Goal: Task Accomplishment & Management: Complete application form

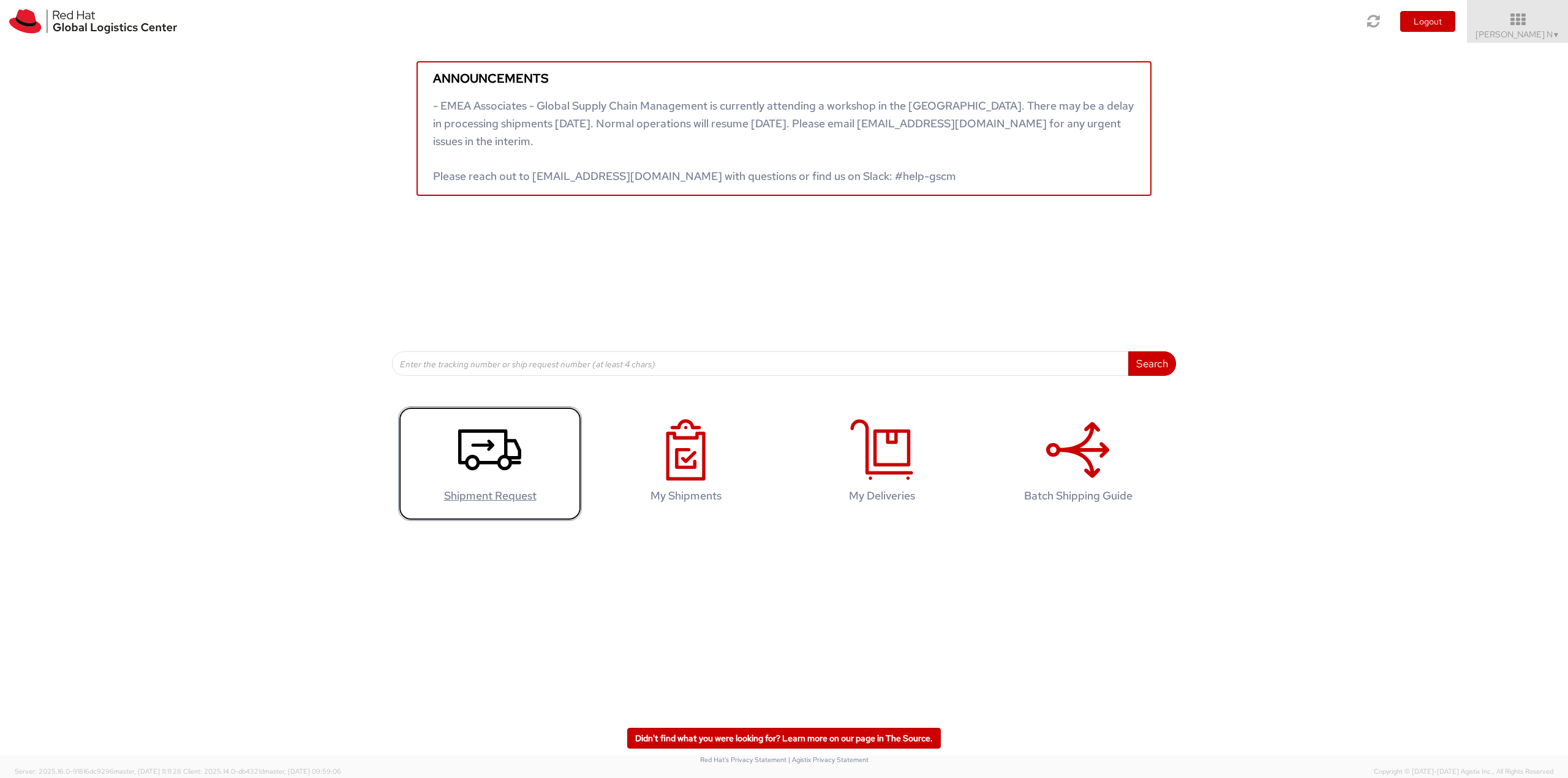
click at [519, 465] on icon at bounding box center [490, 450] width 63 height 62
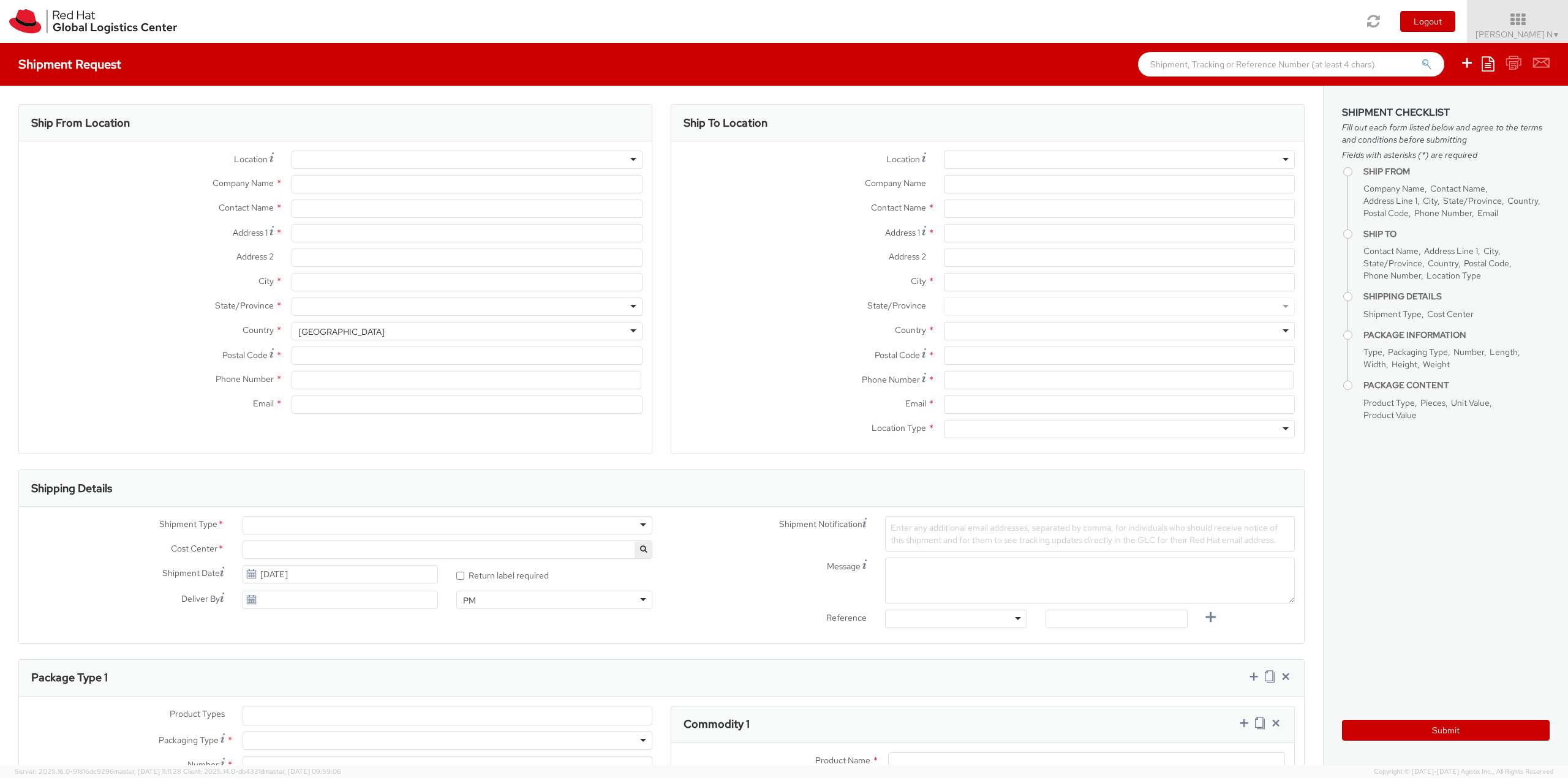
select select
select select "813"
type input "Red Hat India Private Limited"
type input "[PERSON_NAME] N"
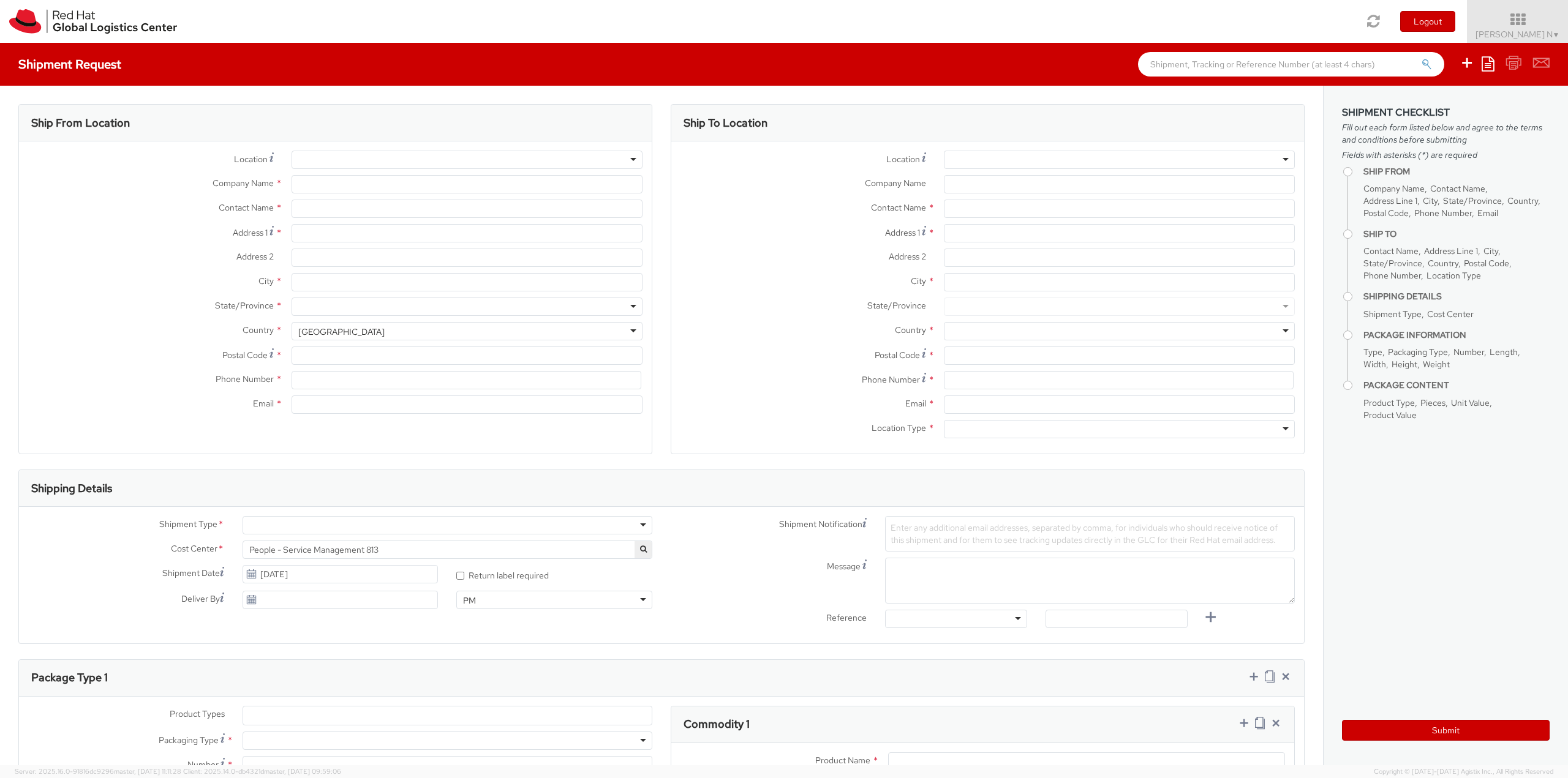
type input "Bagmane [GEOGRAPHIC_DATA]"
type input "FL 10, [GEOGRAPHIC_DATA], [GEOGRAPHIC_DATA]"
type input "[GEOGRAPHIC_DATA]"
type input "560037"
type input "918067935000"
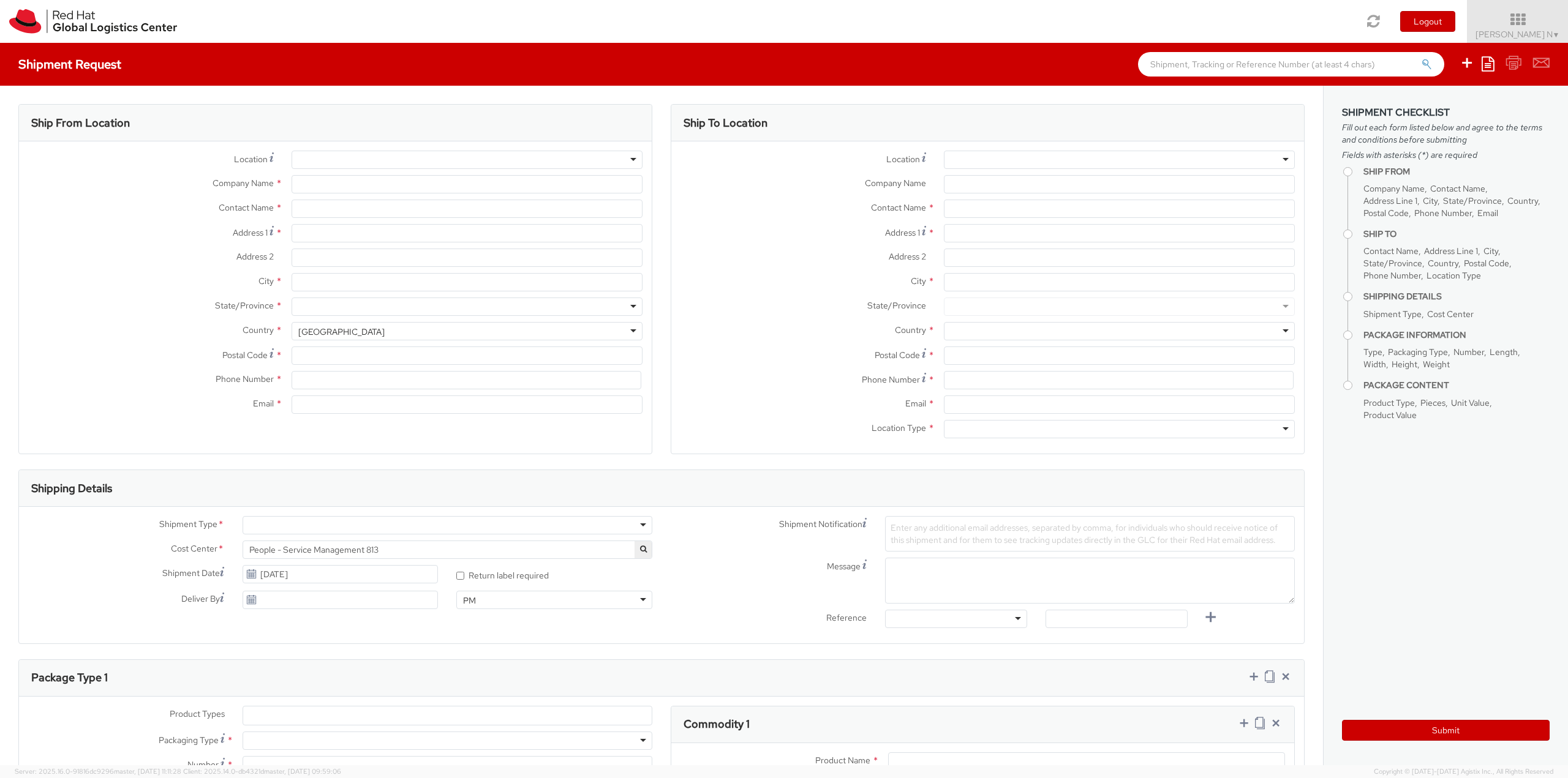
type input "[EMAIL_ADDRESS][DOMAIN_NAME]"
select select "CM"
select select "KGS"
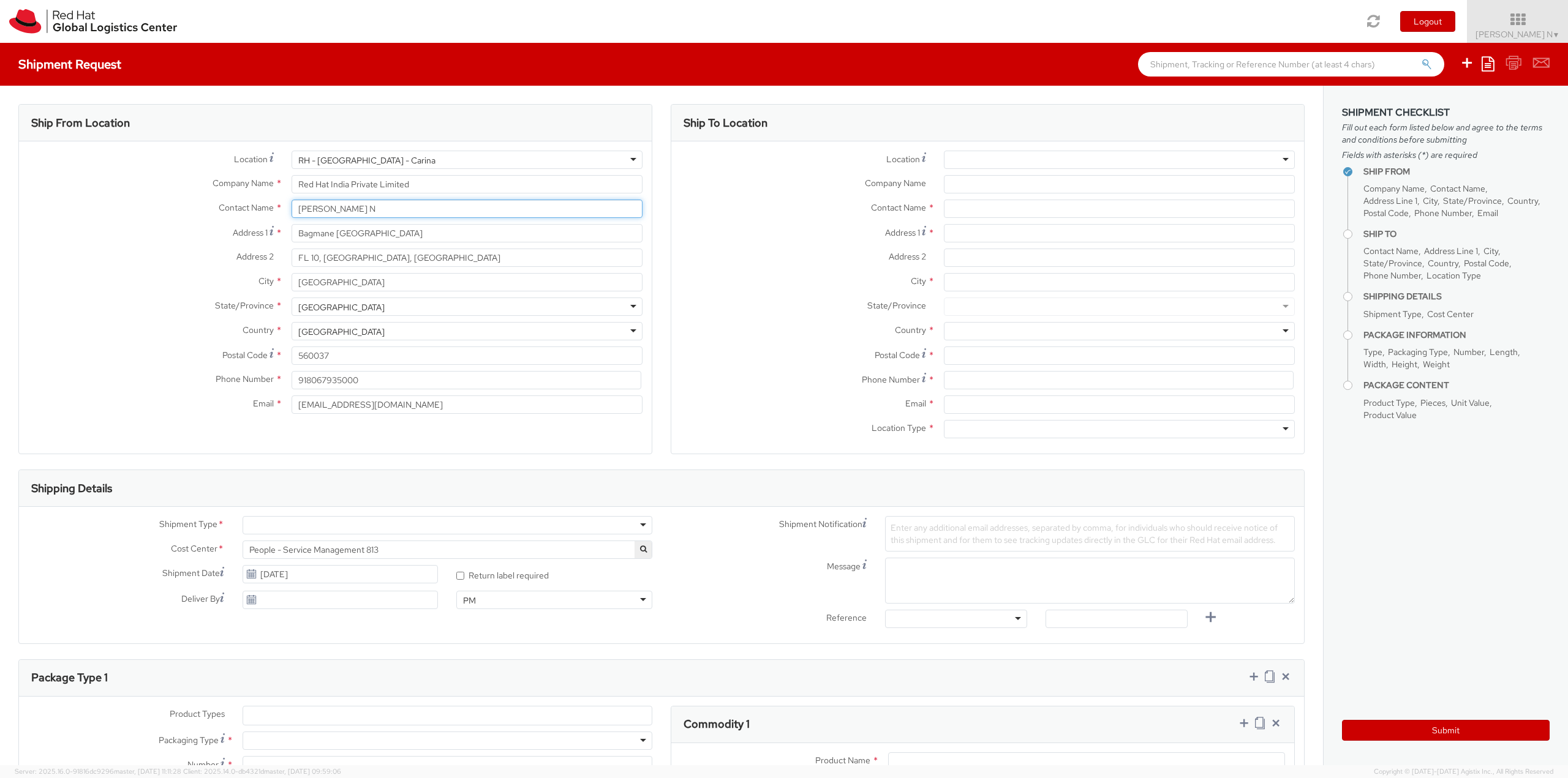
drag, startPoint x: 385, startPoint y: 212, endPoint x: 107, endPoint y: 191, distance: 278.8
click at [107, 191] on div "Location * RH - Bangalore - Carina RH - Bangalore - Carina RH - Amsterdam - MSO…" at bounding box center [336, 286] width 633 height 269
click at [371, 153] on div "RH - [GEOGRAPHIC_DATA] - Carina" at bounding box center [467, 160] width 351 height 18
type input "syd"
type input "Red Hat Asia-Pacific Pty Ltd"
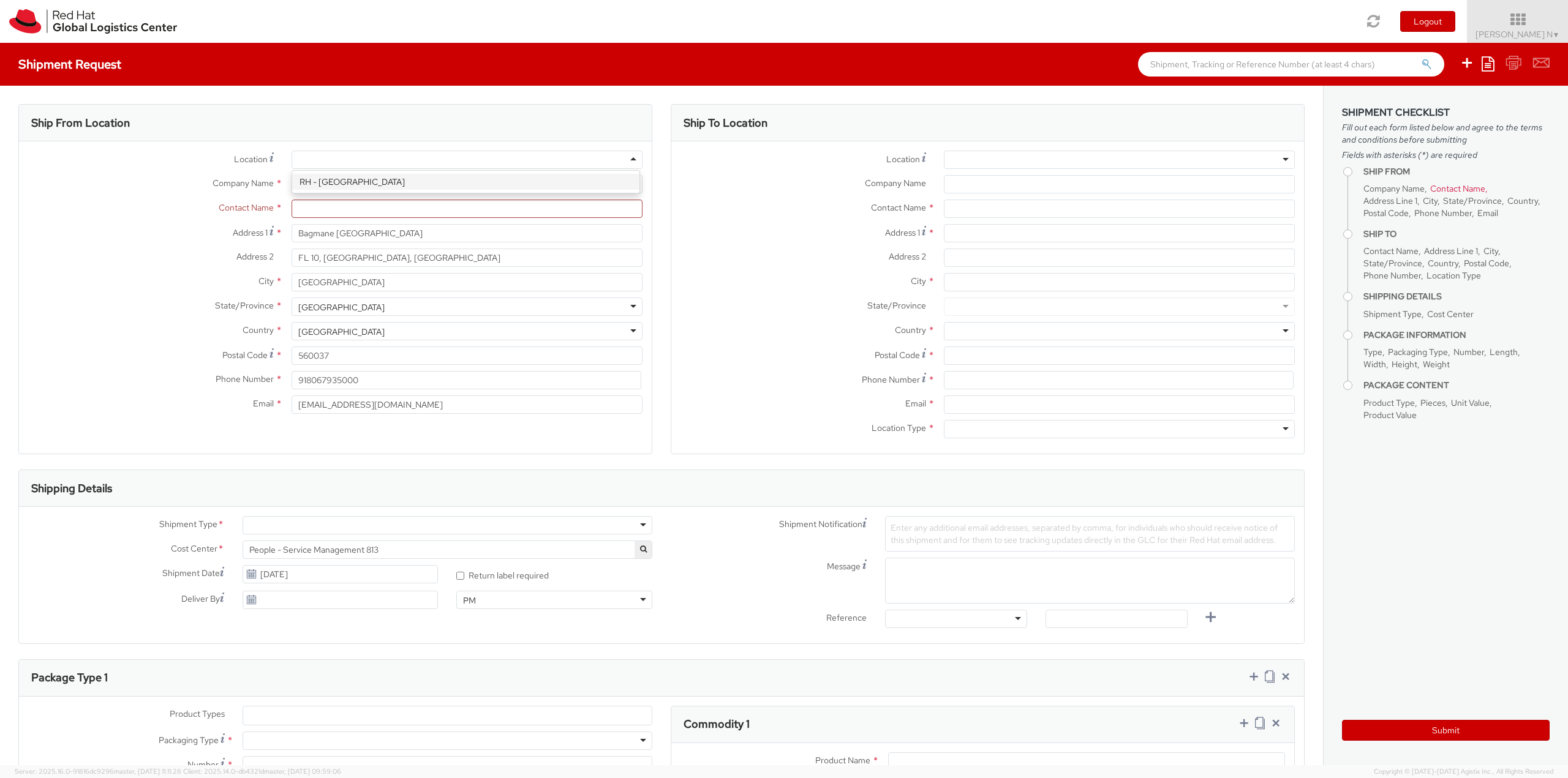
type input "Level [STREET_ADDRESS][PERSON_NAME]"
type input "[GEOGRAPHIC_DATA]"
type input "2060"
type input "[PHONE_NUMBER]"
click at [314, 205] on input "text" at bounding box center [467, 209] width 351 height 18
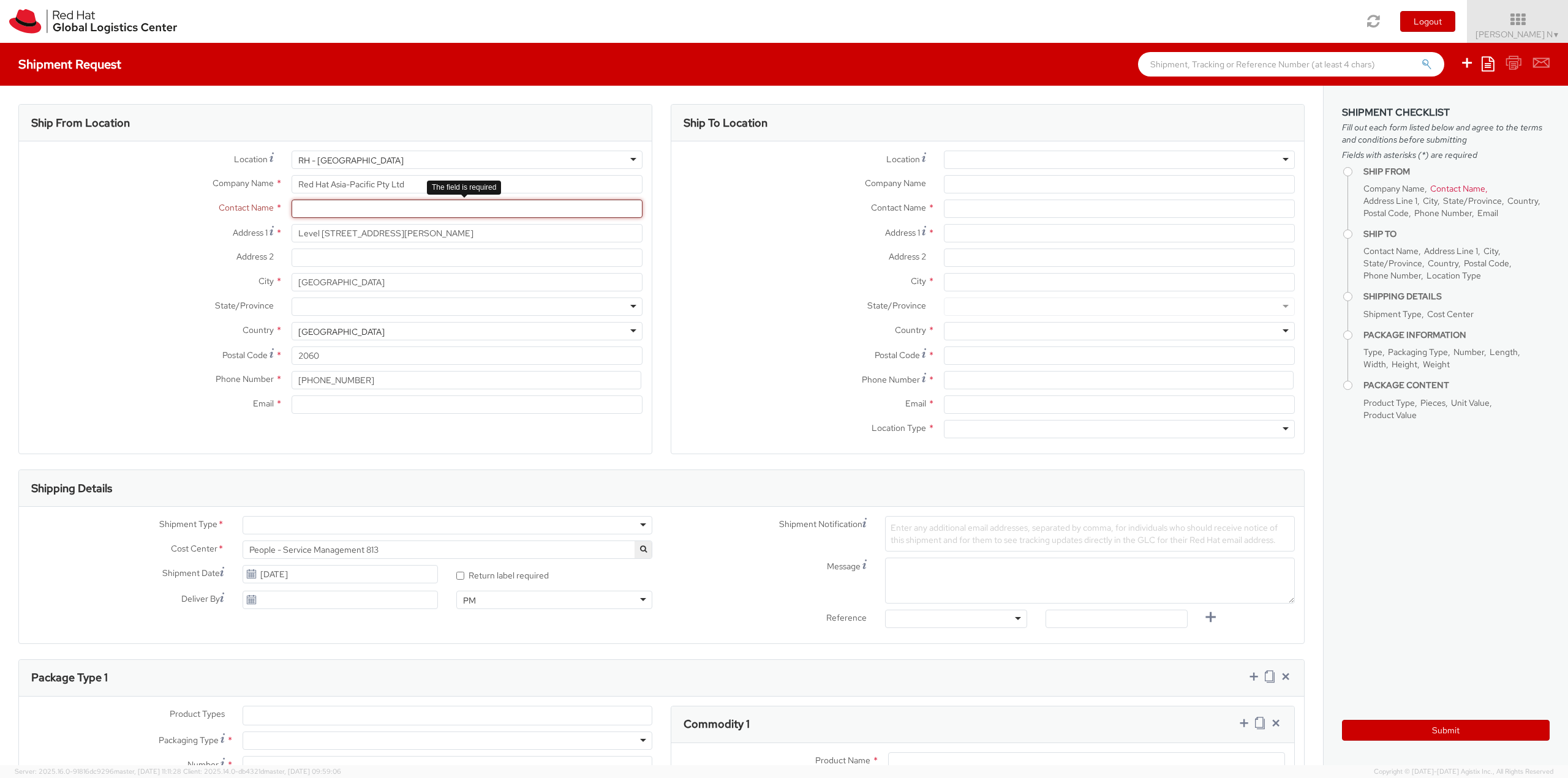
paste input "[PERSON_NAME]"
type input "[PERSON_NAME]"
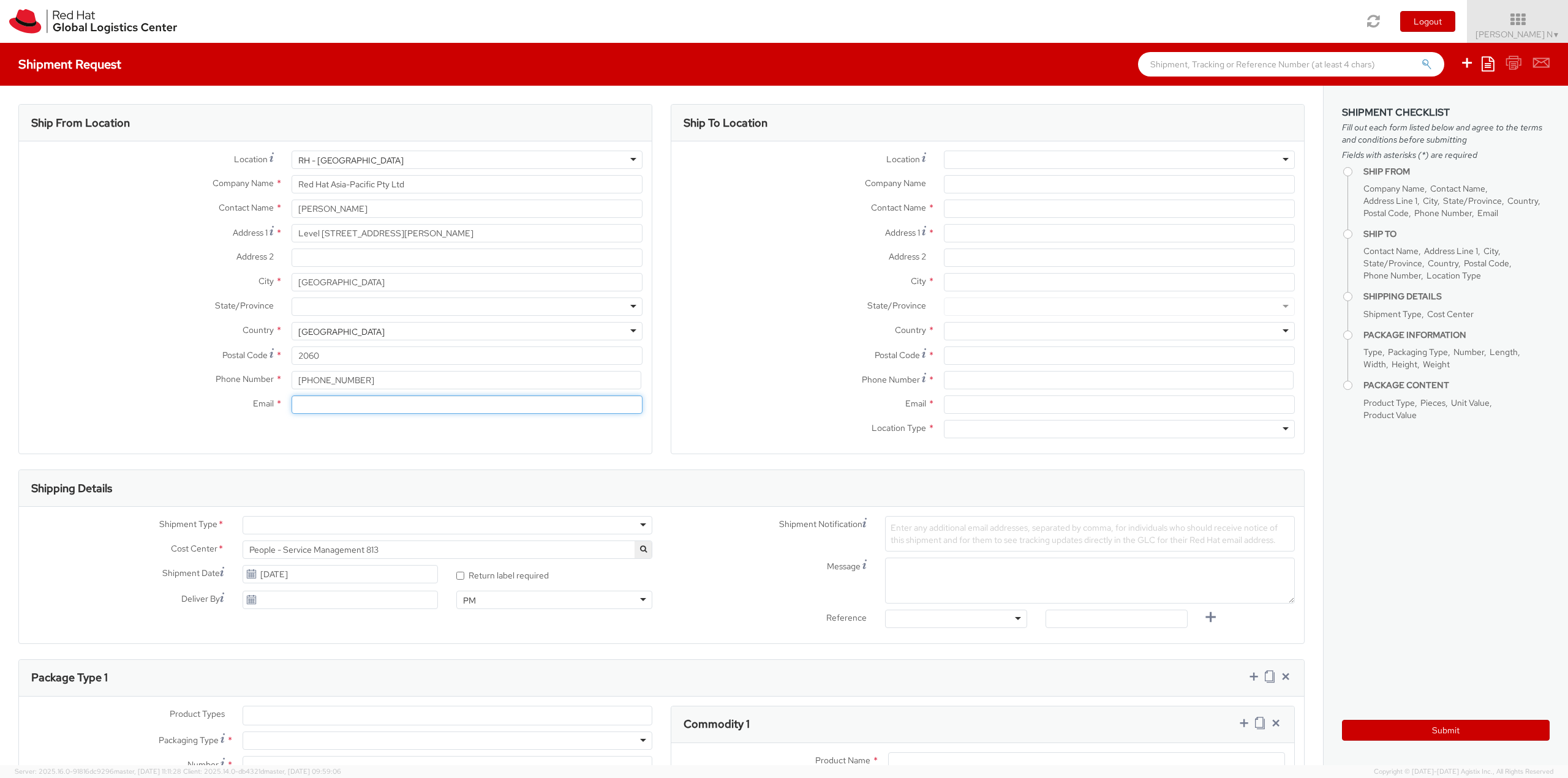
click at [324, 405] on input "Email *" at bounding box center [467, 404] width 351 height 18
paste input "[EMAIL_ADDRESS][DOMAIN_NAME]"
type input "[EMAIL_ADDRESS][DOMAIN_NAME]"
click at [1001, 202] on input "text" at bounding box center [1119, 209] width 351 height 18
click at [1017, 161] on div at bounding box center [1119, 160] width 351 height 18
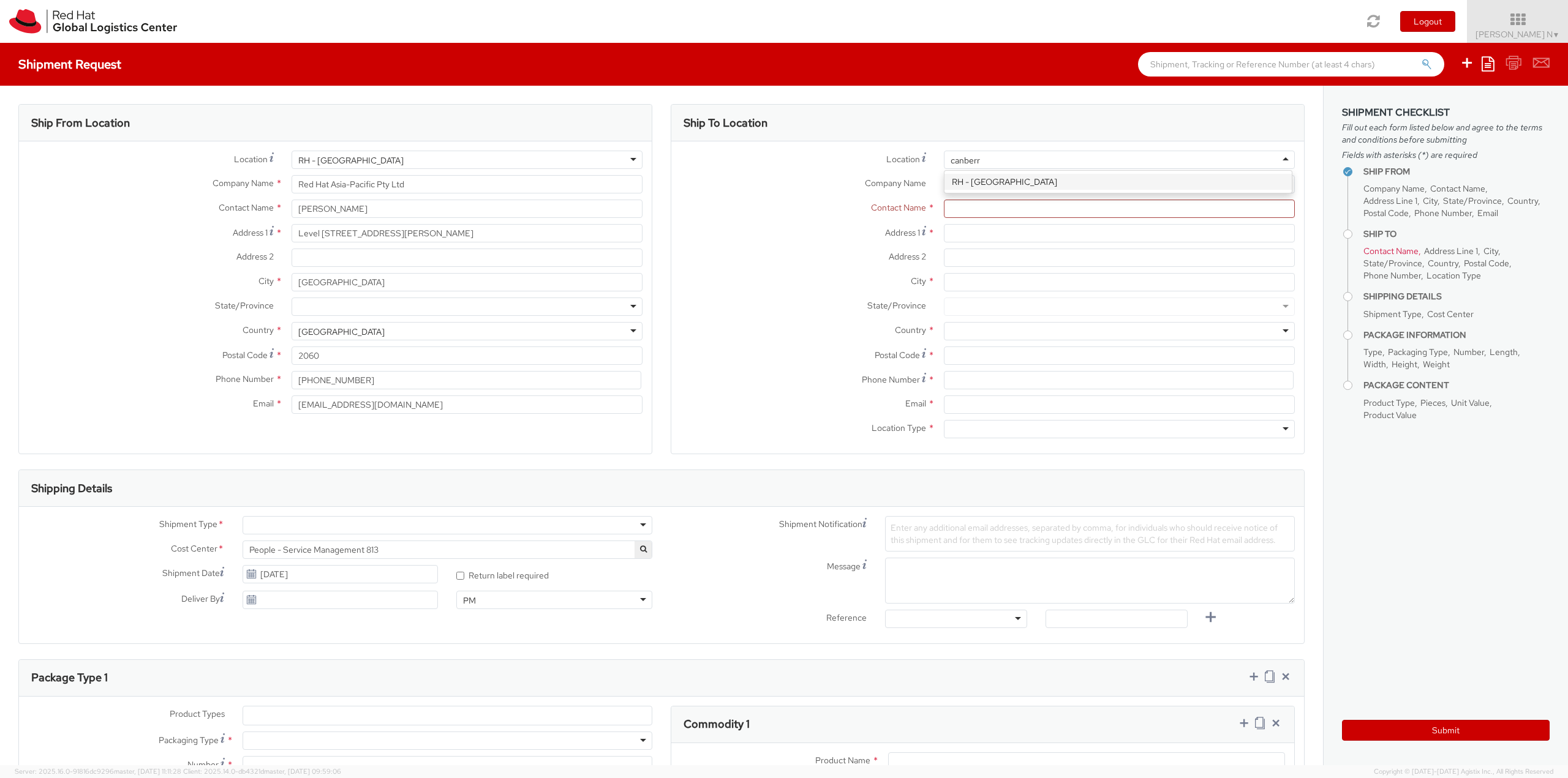
type input "canberra"
type input "Red Hat Asia-Pacific Pty. Ltd."
type input "Canberra House, Level 11"
type input "40 Marcus Clarke Street"
type input "CANBERRA"
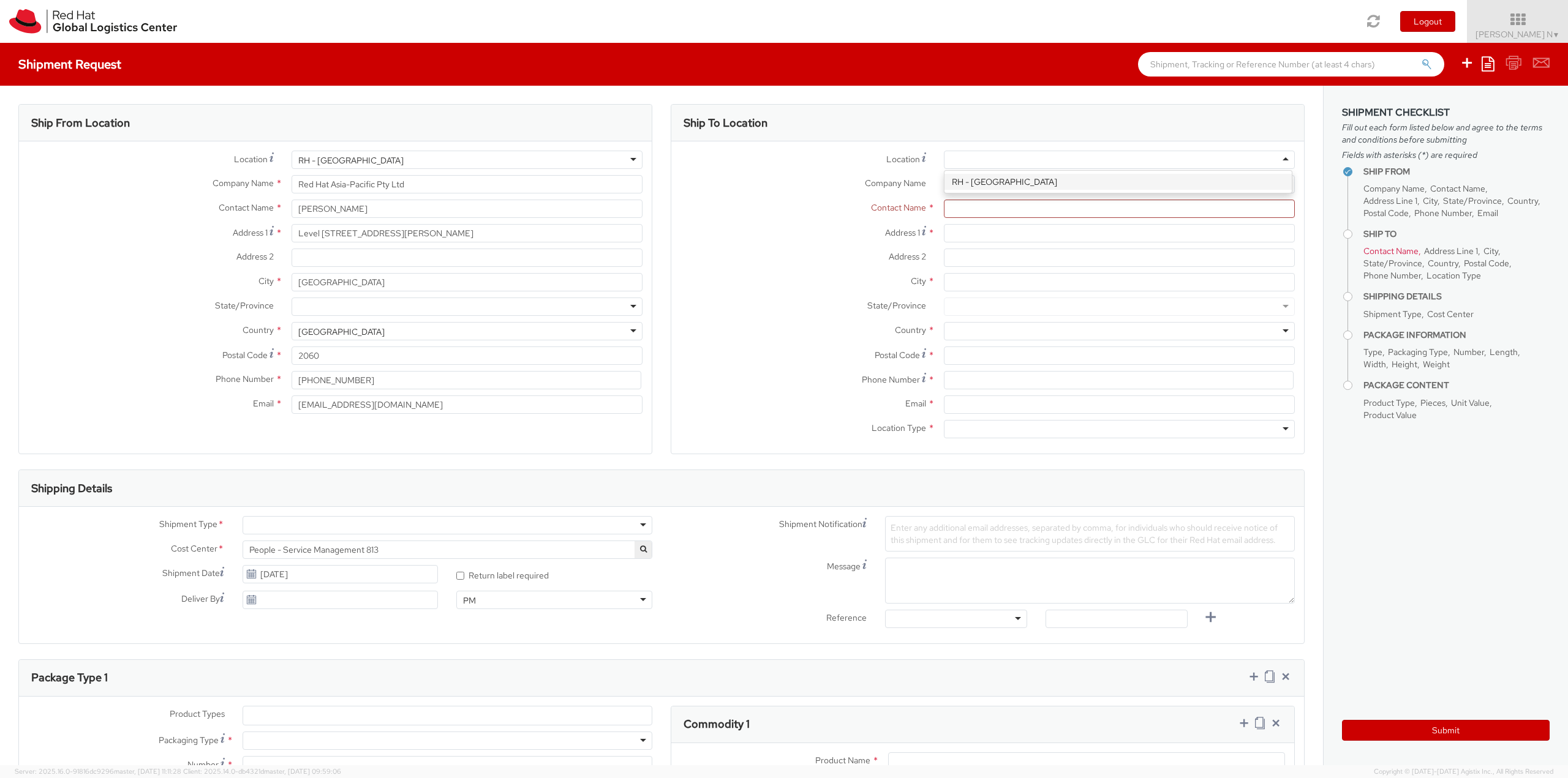
type input "2601"
type input "61 2 6145 2810"
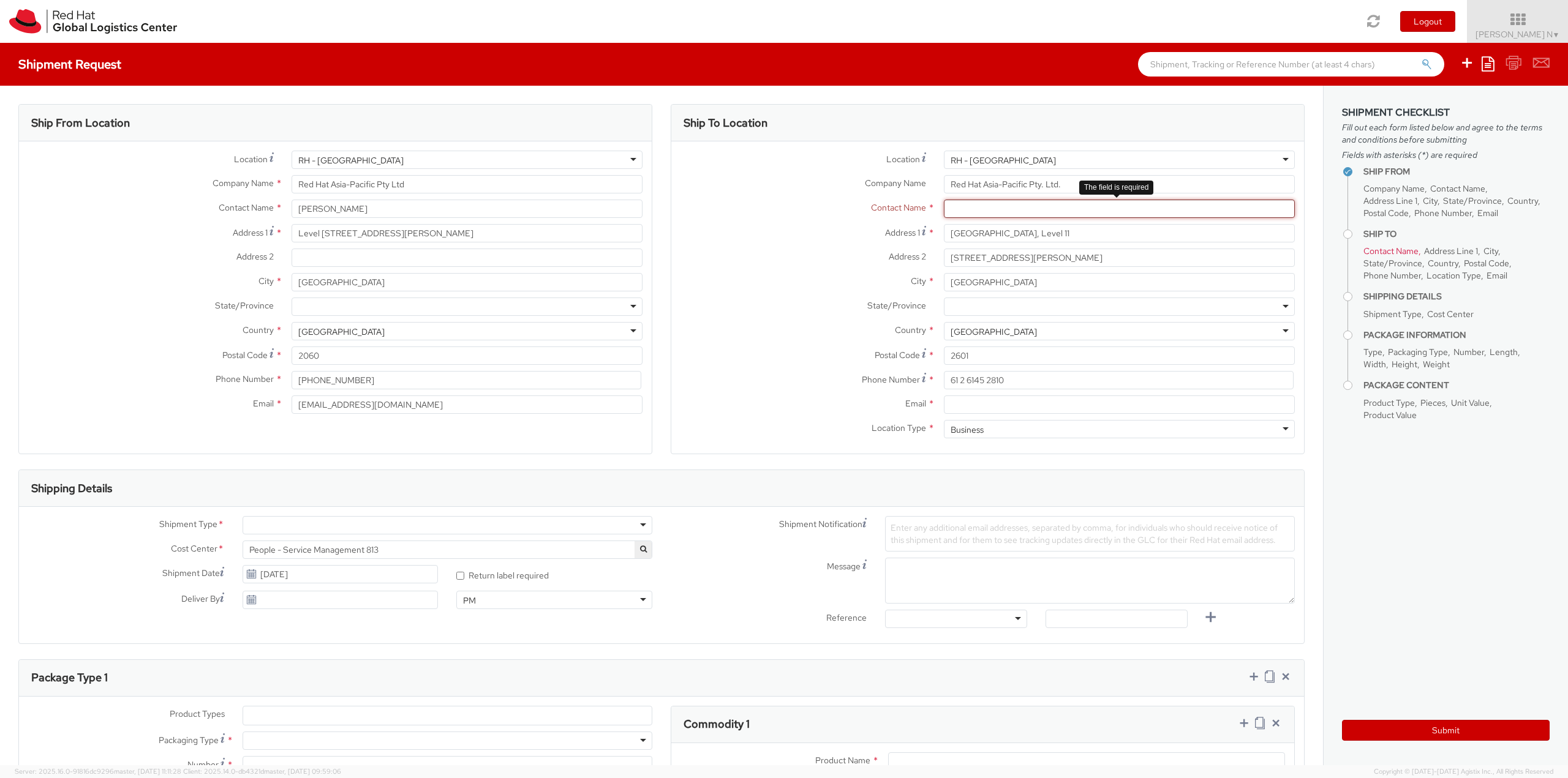
click at [1043, 208] on input "text" at bounding box center [1119, 209] width 351 height 18
paste input "Sarah Zanoni"
type input "Sarah Zanoni"
click at [829, 261] on label "Address 2 *" at bounding box center [803, 256] width 264 height 16
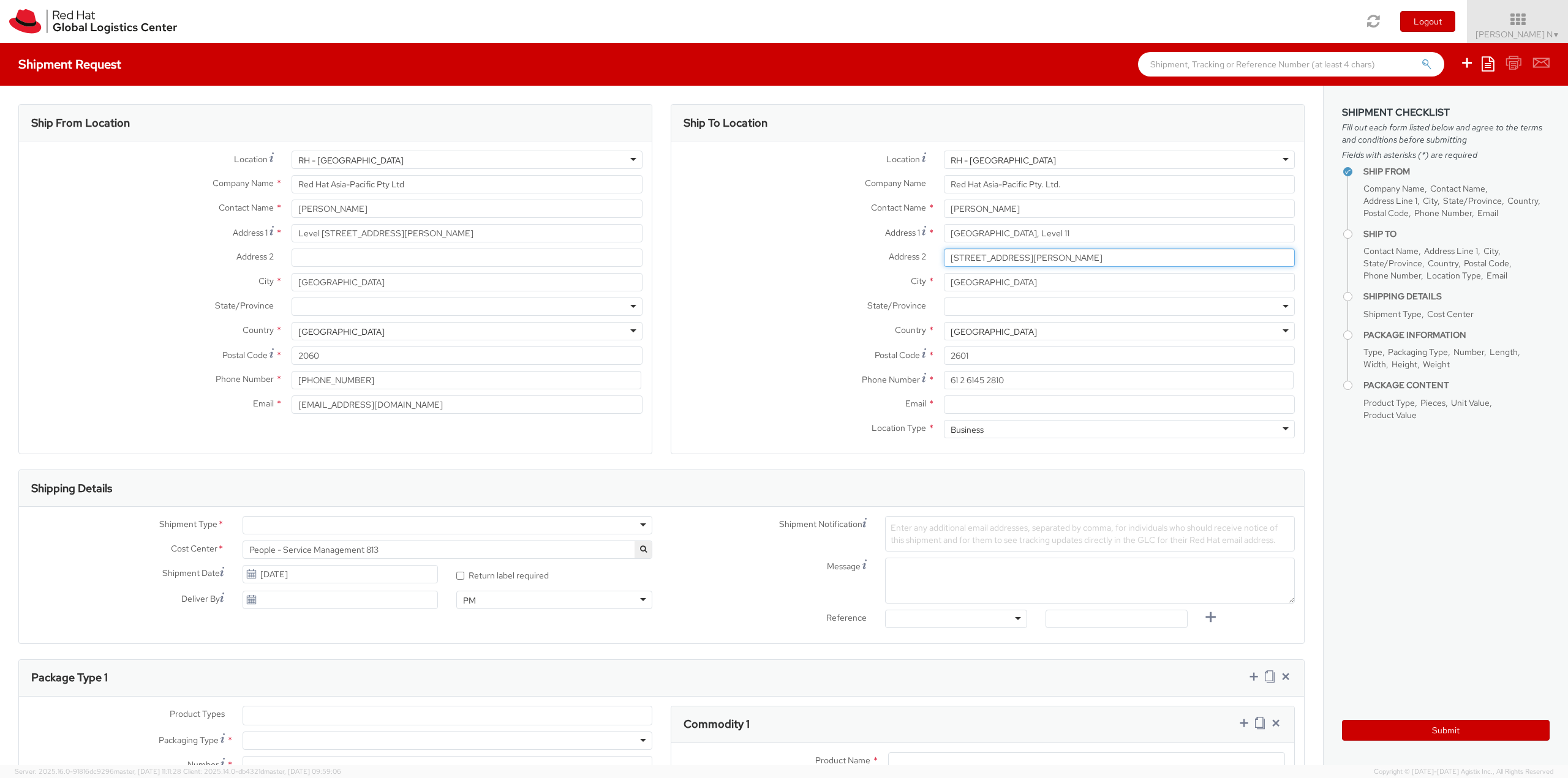
click at [944, 261] on input "40 Marcus Clarke Street" at bounding box center [1119, 257] width 351 height 18
click at [964, 407] on input "Email *" at bounding box center [1119, 404] width 351 height 18
paste input "szanoni@redhat.com"
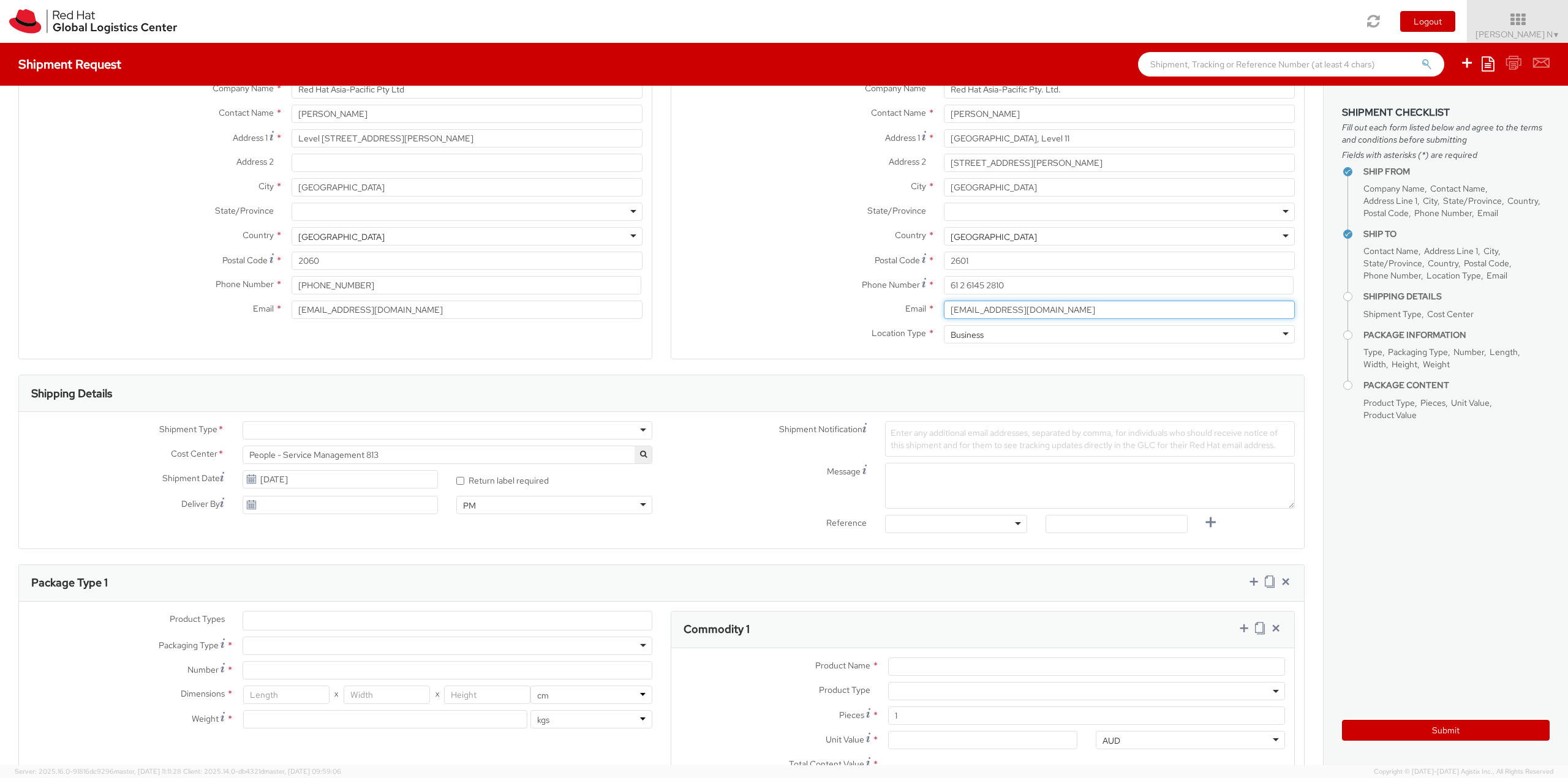
scroll to position [184, 0]
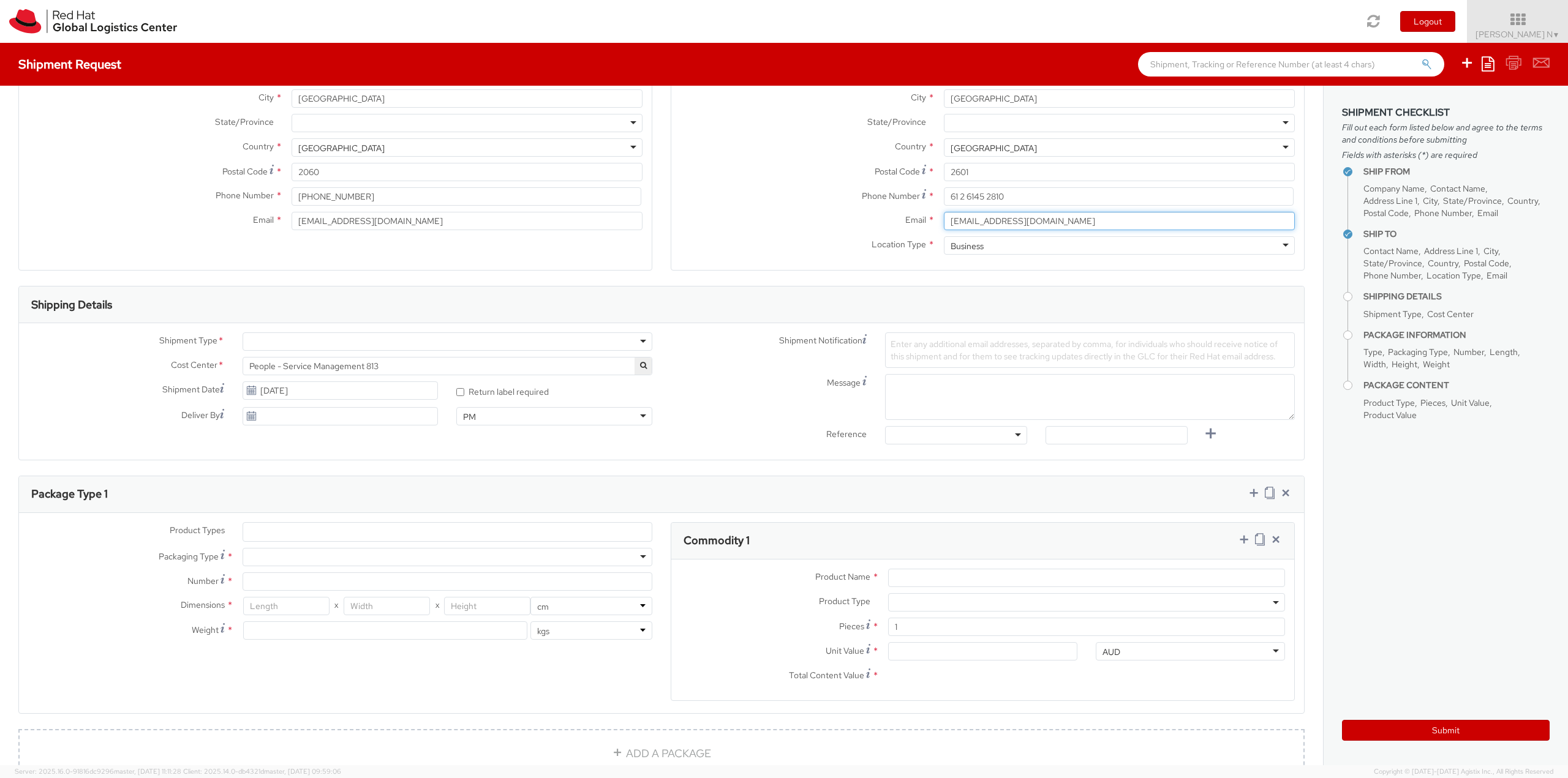
type input "szanoni@redhat.com"
click at [437, 351] on div "Batch Business" at bounding box center [447, 341] width 410 height 18
click at [445, 344] on div at bounding box center [447, 341] width 410 height 18
click at [368, 394] on input "[DATE]" at bounding box center [341, 390] width 196 height 18
click at [301, 489] on td "12" at bounding box center [301, 487] width 22 height 18
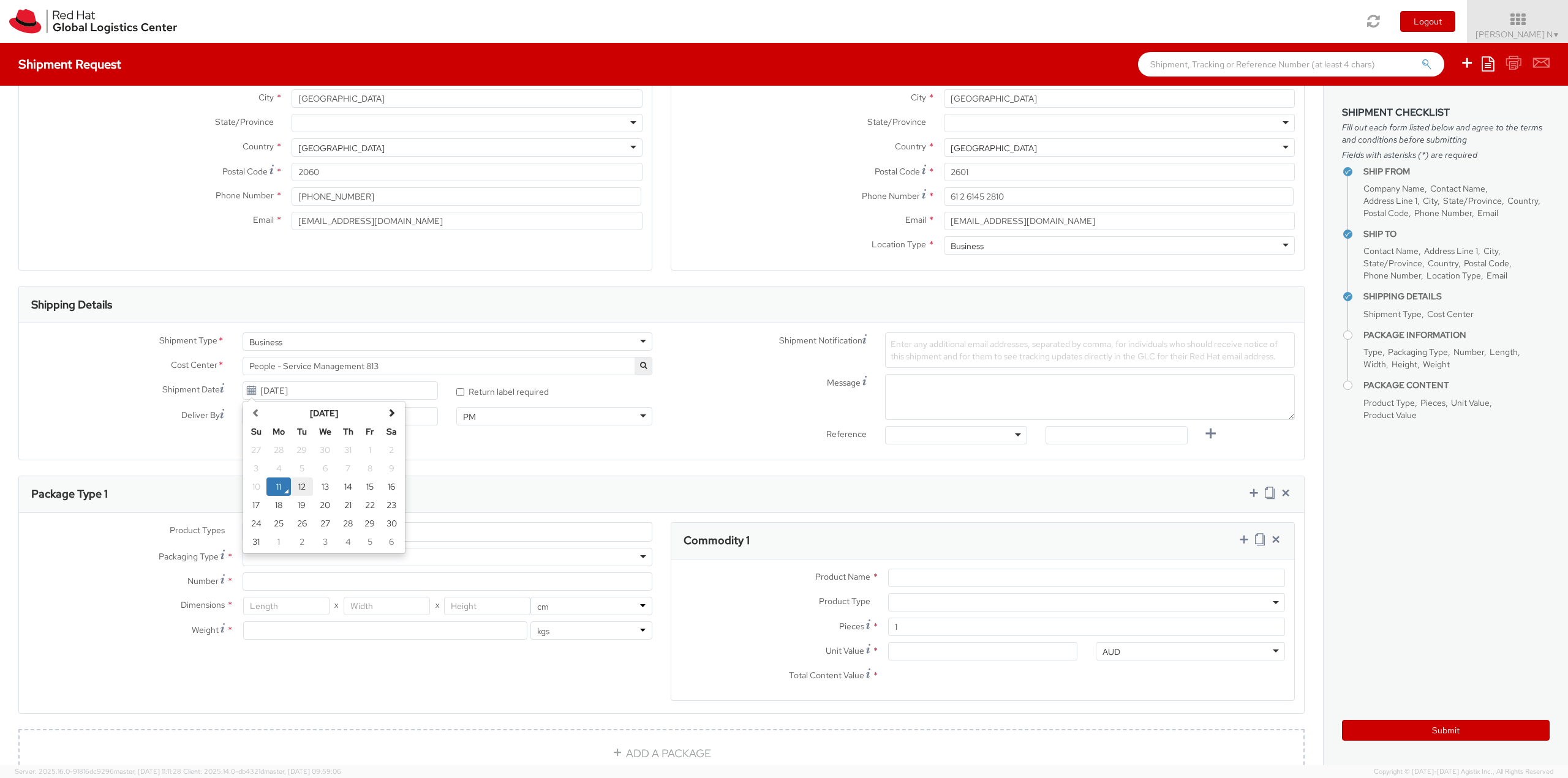
type input "[DATE]"
click at [948, 380] on textarea "Message" at bounding box center [1090, 397] width 410 height 46
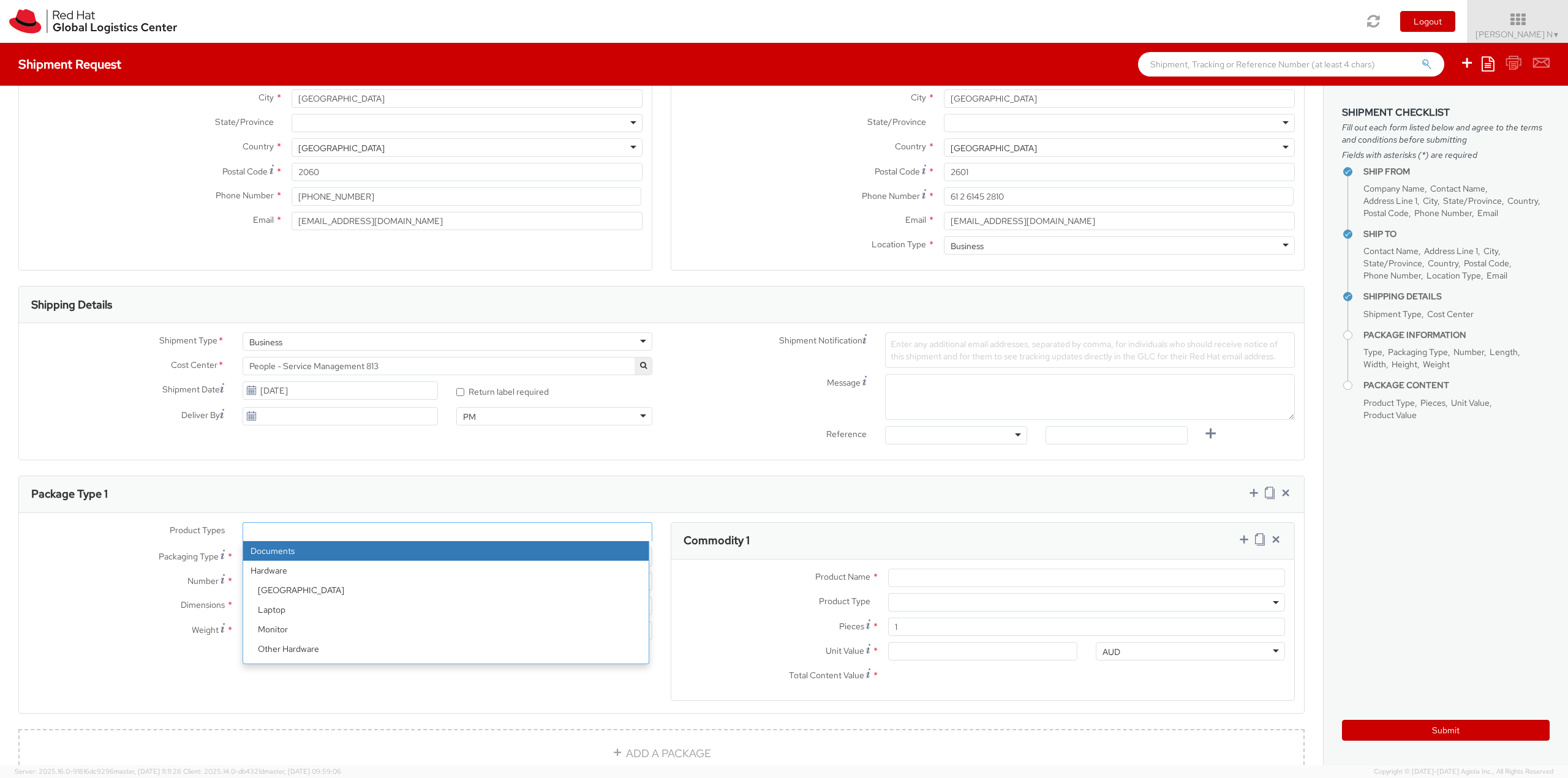
click at [282, 538] on ul at bounding box center [447, 532] width 409 height 18
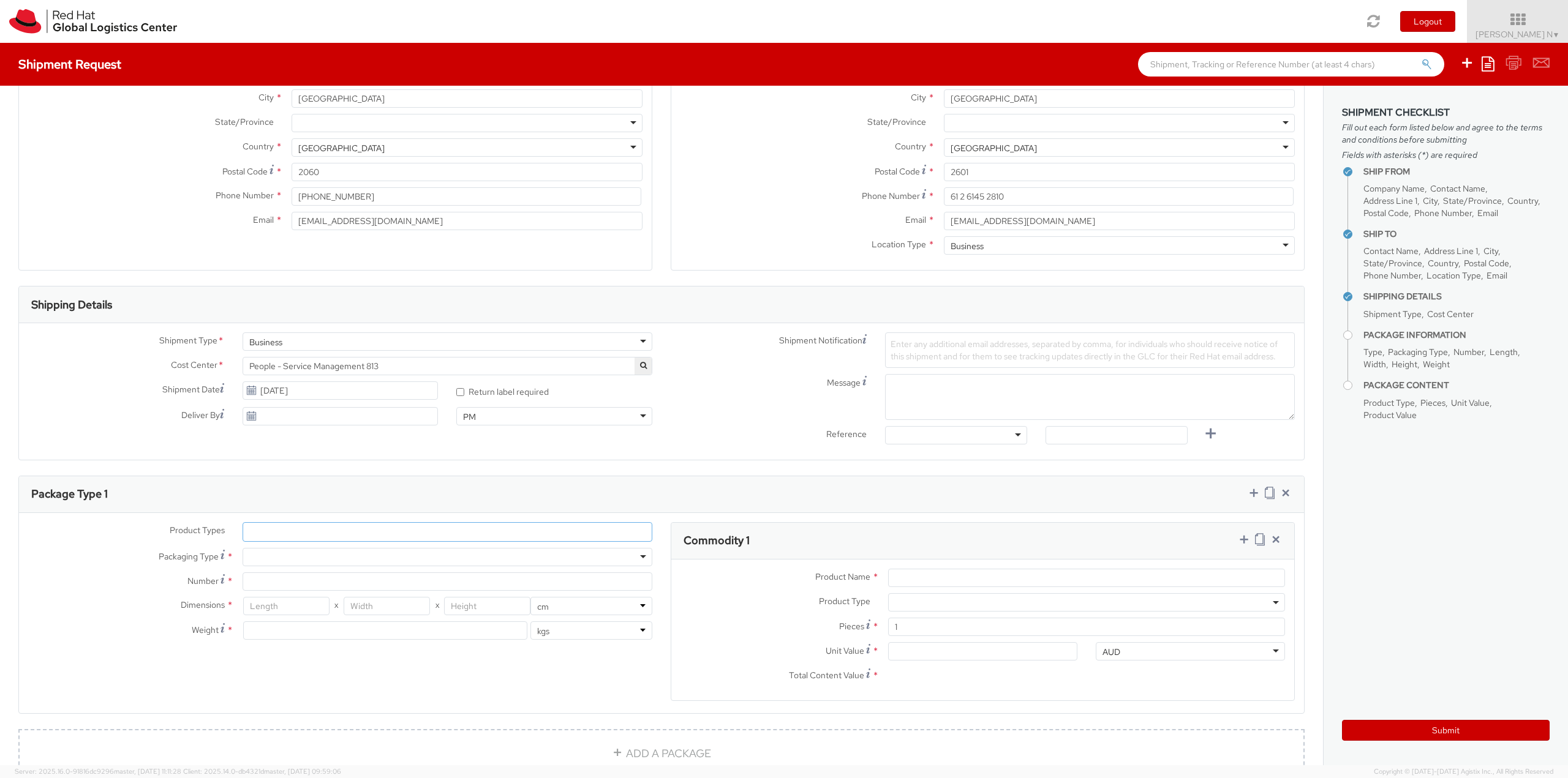
click at [313, 526] on ul at bounding box center [447, 532] width 409 height 18
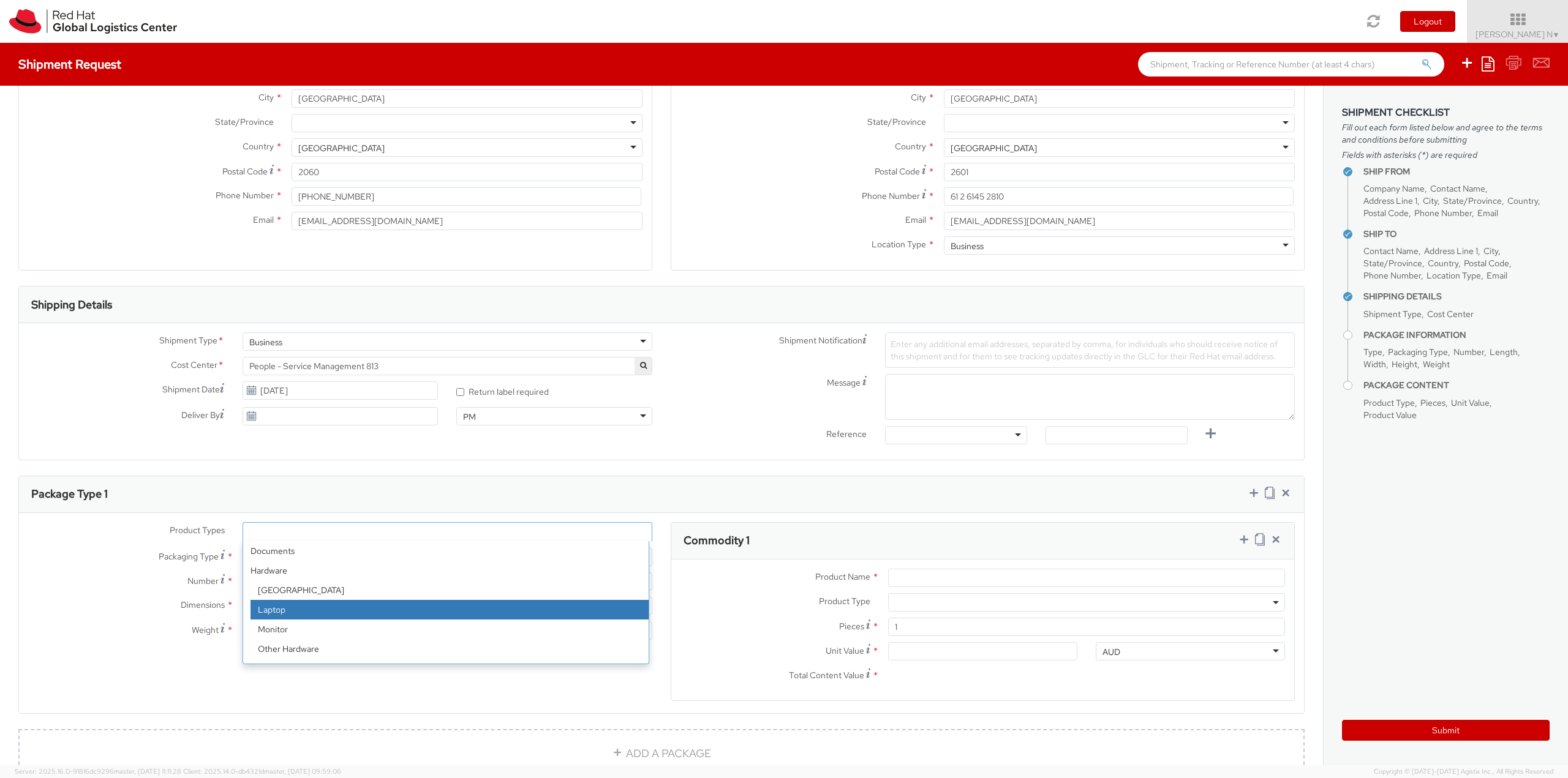
scroll to position [54, 0]
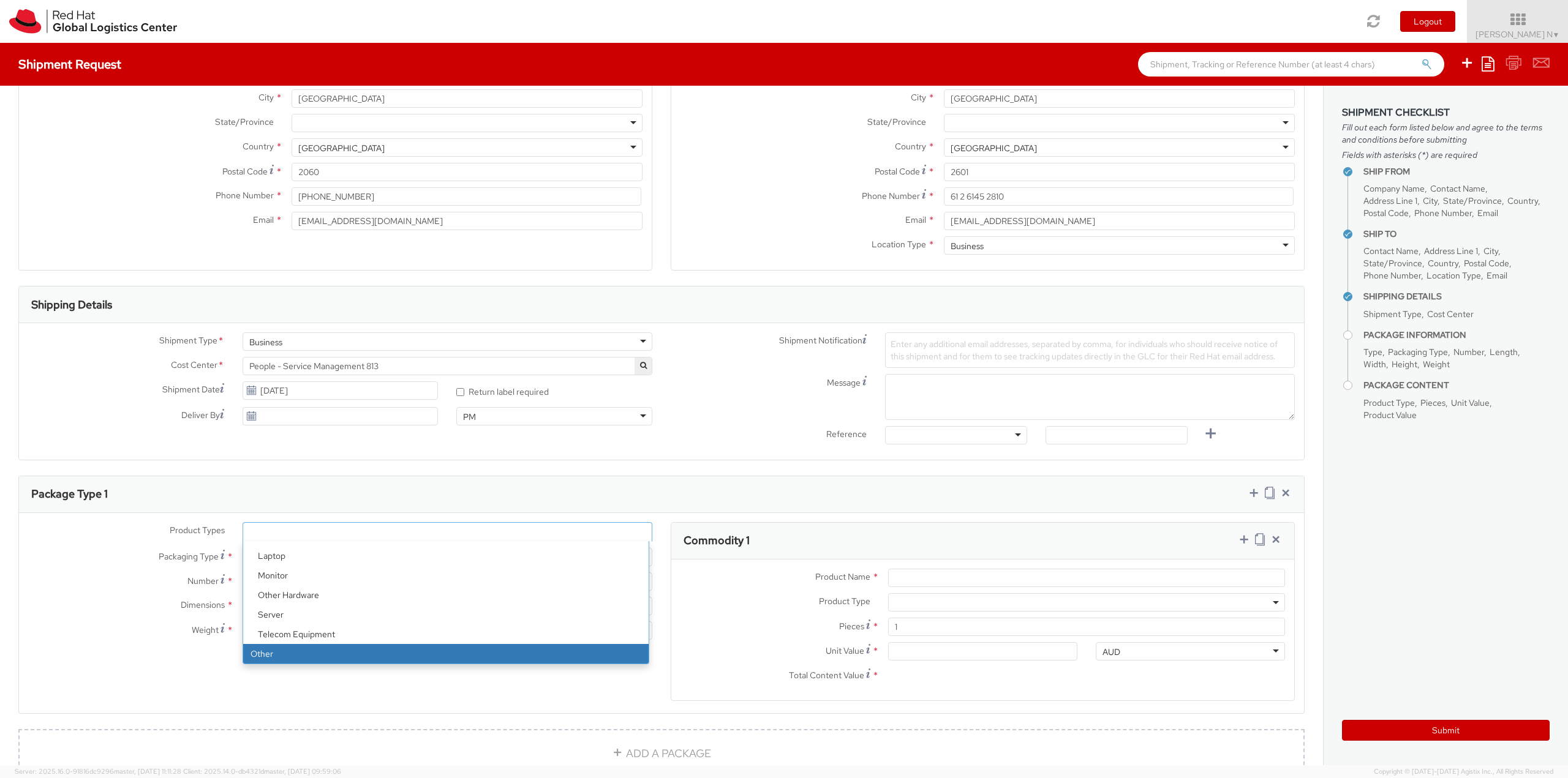
select select "OTHER"
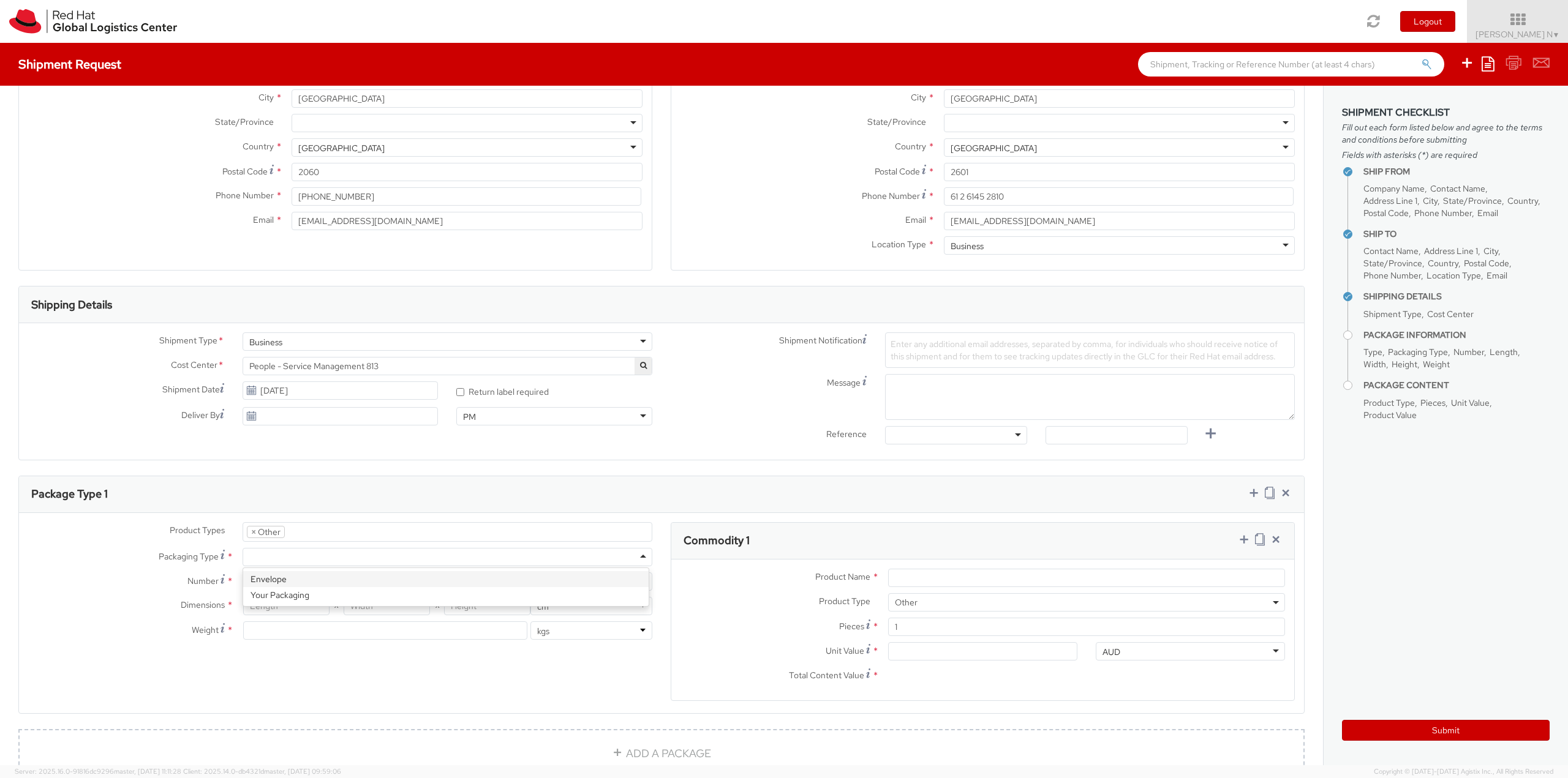
click at [307, 557] on div at bounding box center [447, 557] width 410 height 18
click at [310, 561] on div at bounding box center [447, 557] width 410 height 18
type input "1"
type input "24.13"
type input "31.75"
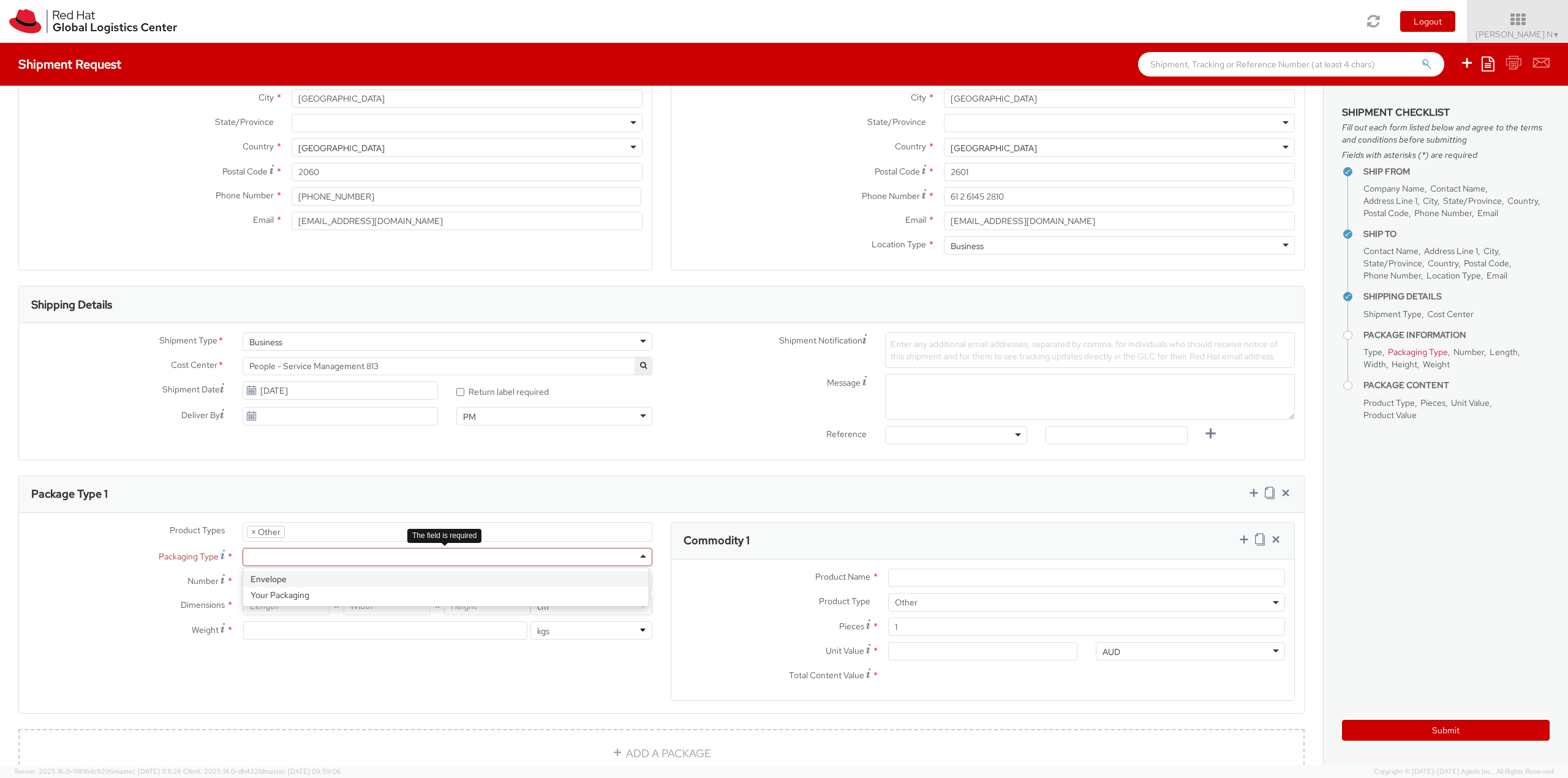
type input "0.64"
type input "0.5"
click at [945, 391] on textarea "Message" at bounding box center [1090, 397] width 410 height 46
paste textarea "Red Hat Employee Security ID Badge"
click at [1085, 387] on textarea "Red Hat Employee Security ID Badge for" at bounding box center [1090, 397] width 410 height 46
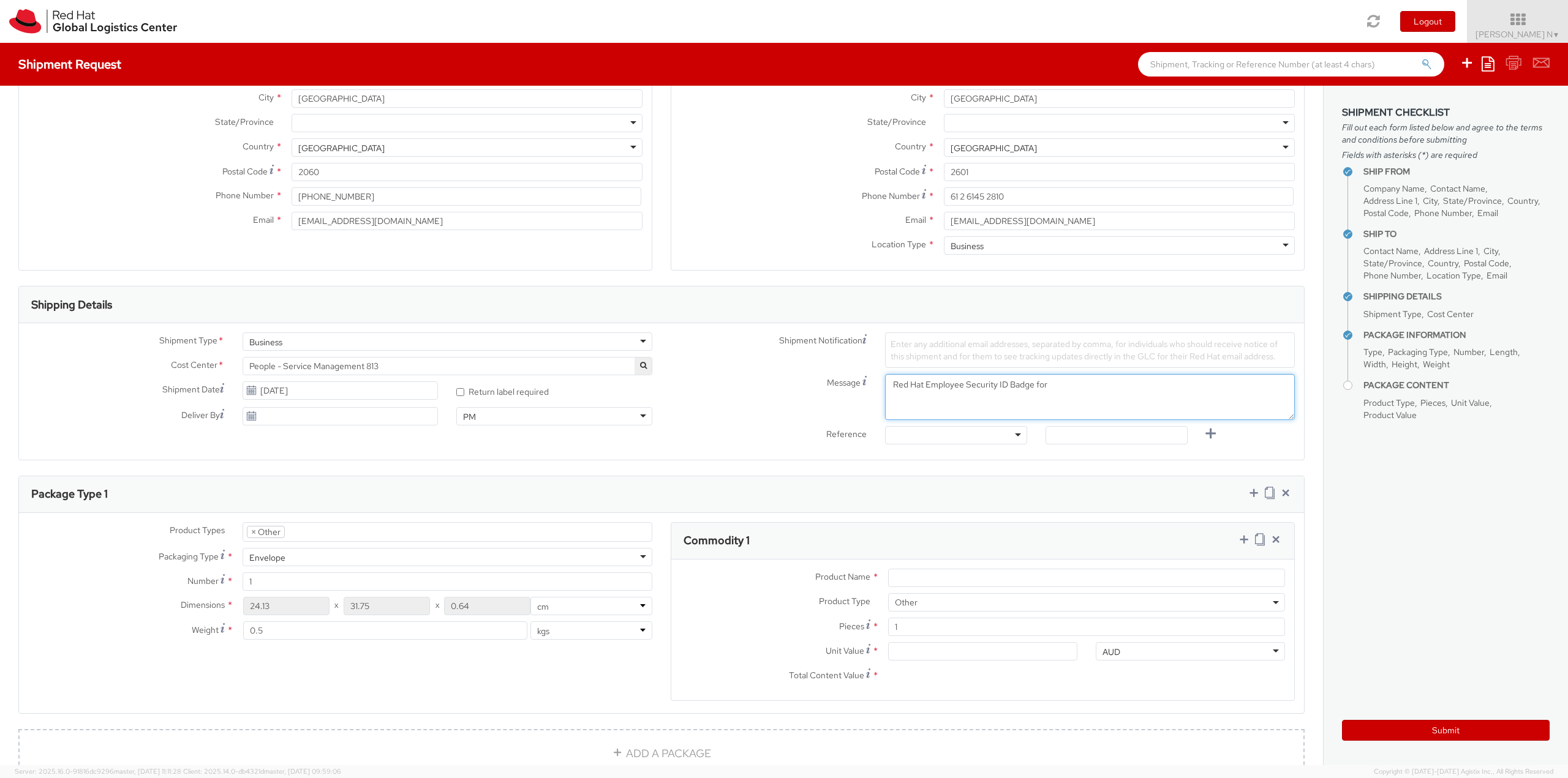
paste textarea "Ali Salehi"
click at [887, 395] on textarea "Red Hat Employee Security ID Badge for Ali Salehi" at bounding box center [1090, 397] width 410 height 46
type textarea "Red Hat Employee Security ID Badge for Ali Salehi"
click at [918, 438] on div at bounding box center [956, 435] width 142 height 18
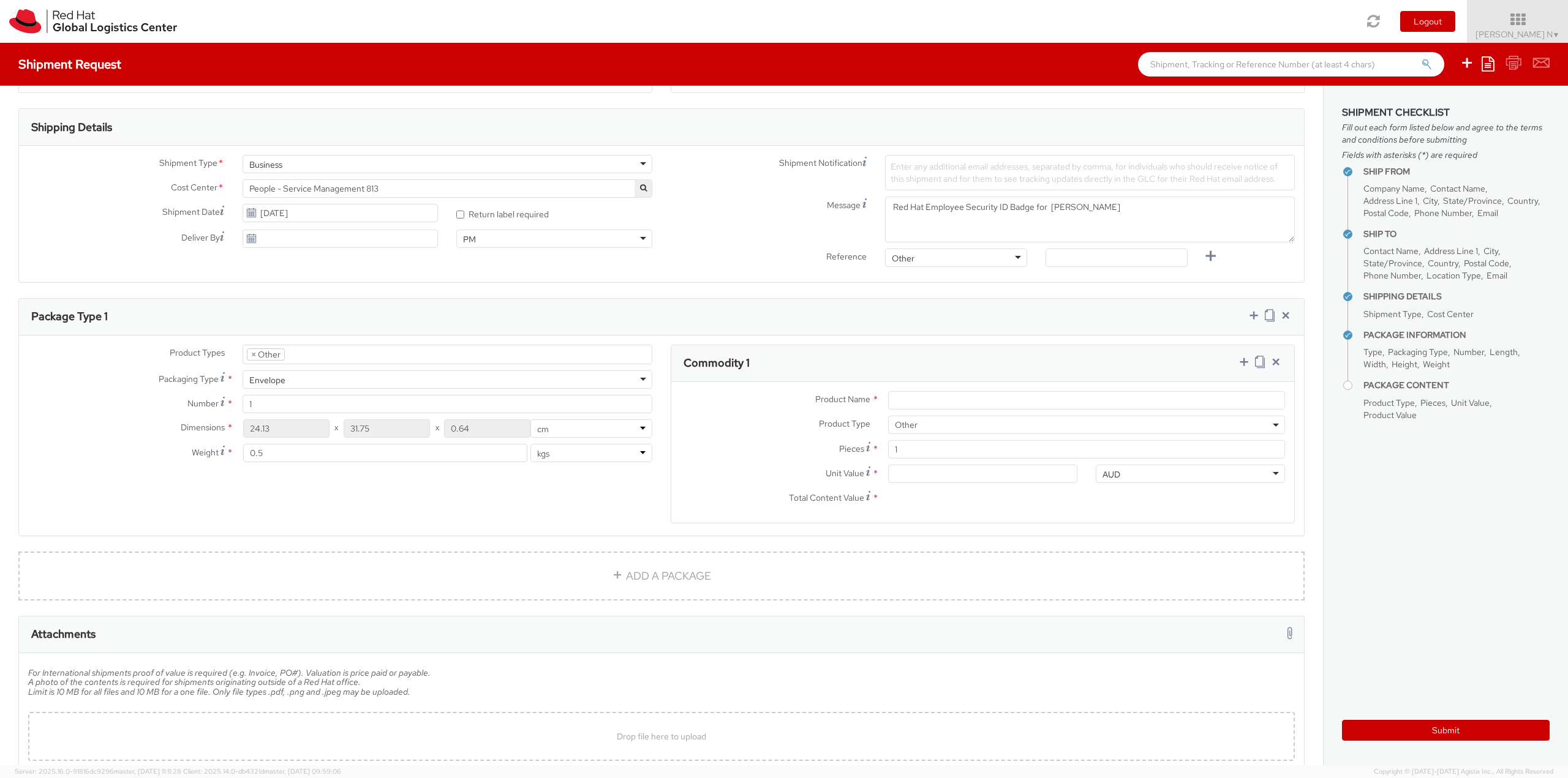
scroll to position [367, 0]
click at [1005, 393] on input "Product Name *" at bounding box center [1086, 393] width 396 height 18
type input "ID Badge"
click at [912, 465] on input "Unit Value *" at bounding box center [982, 467] width 190 height 18
type input "5.00"
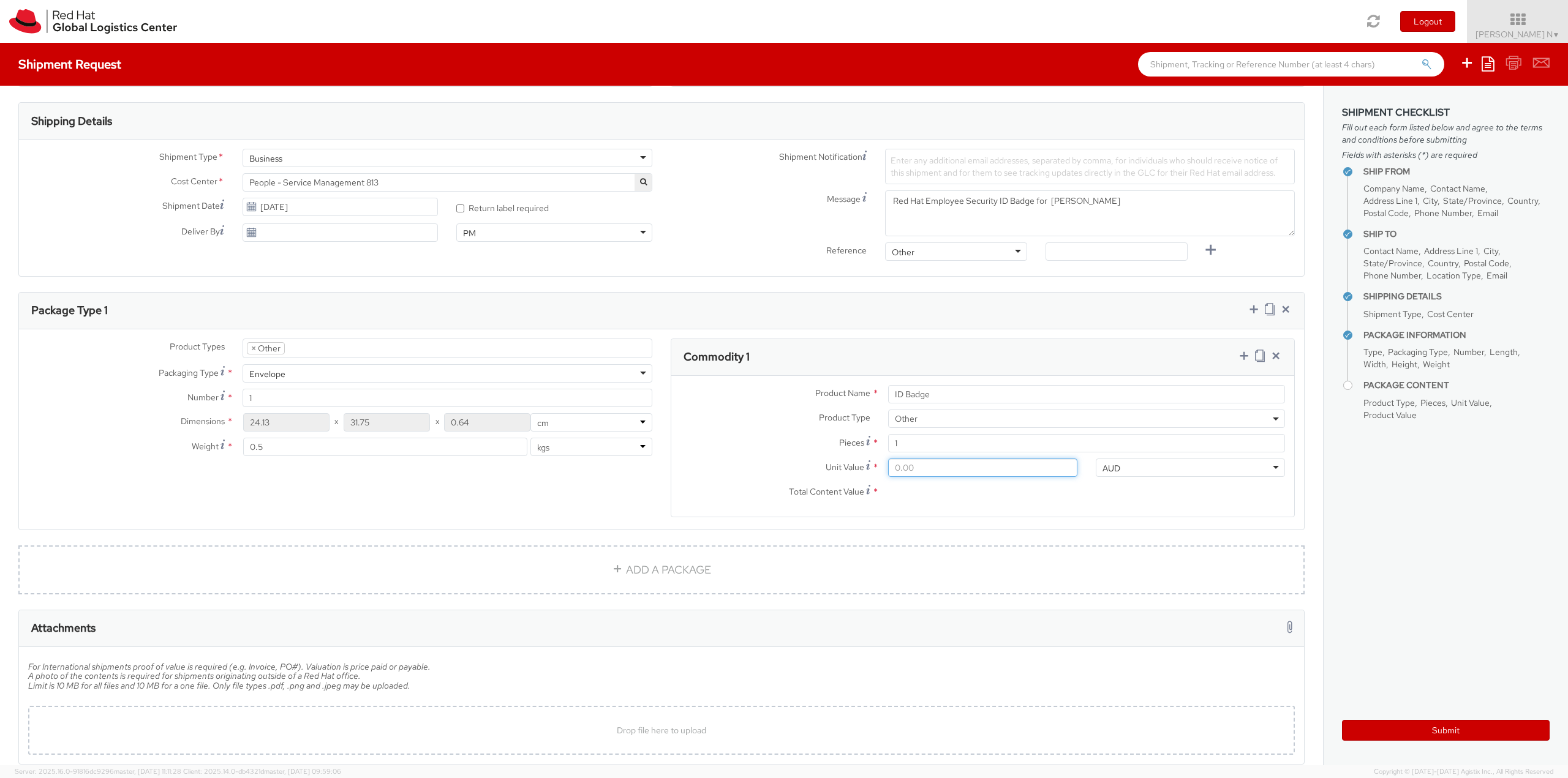
type input "5.00"
type input "5.50"
click at [936, 472] on input "5.50" at bounding box center [982, 467] width 190 height 18
type input "5.51"
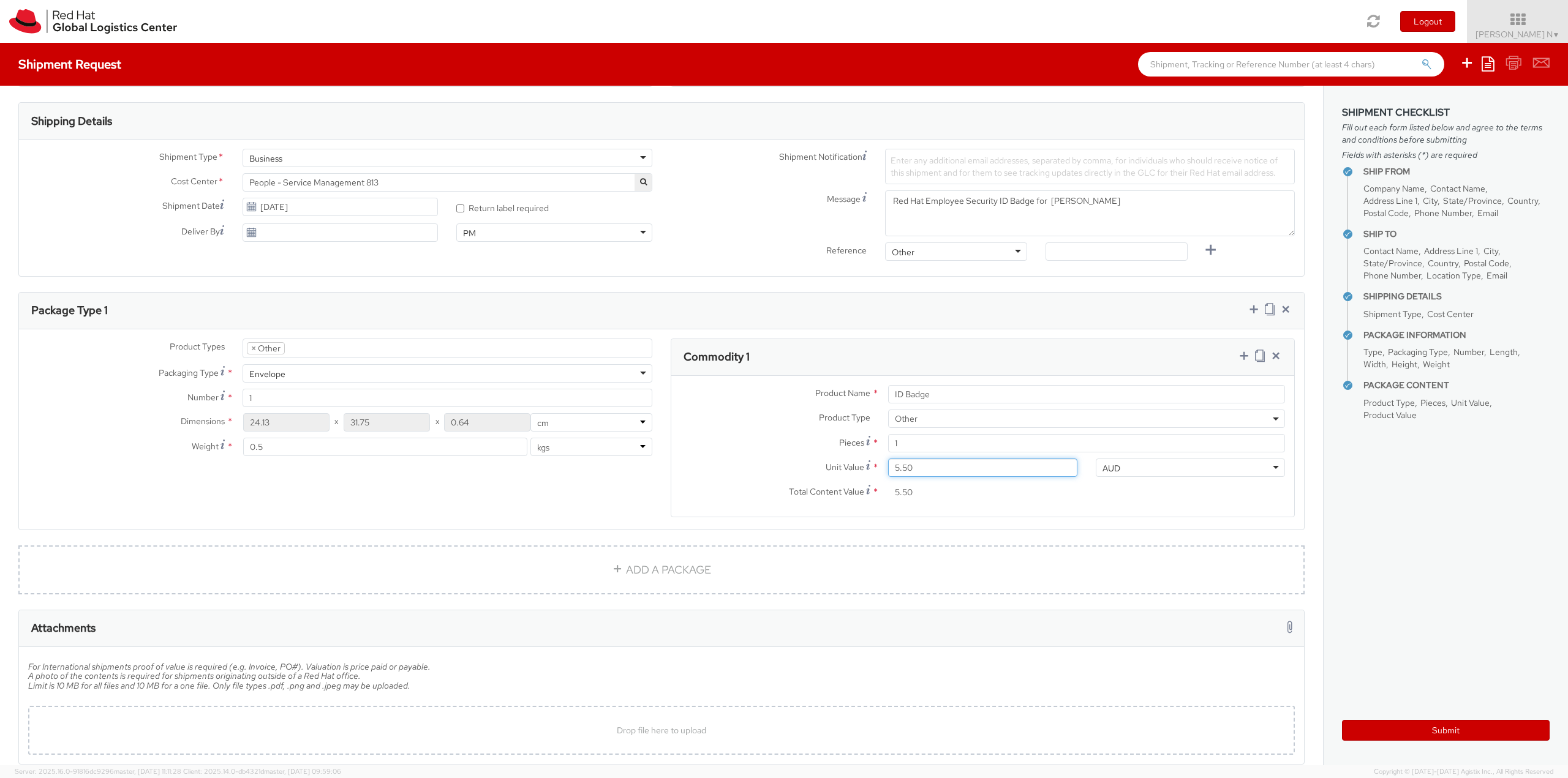
type input "5.51"
click at [1237, 355] on icon at bounding box center [1243, 355] width 13 height 13
select select
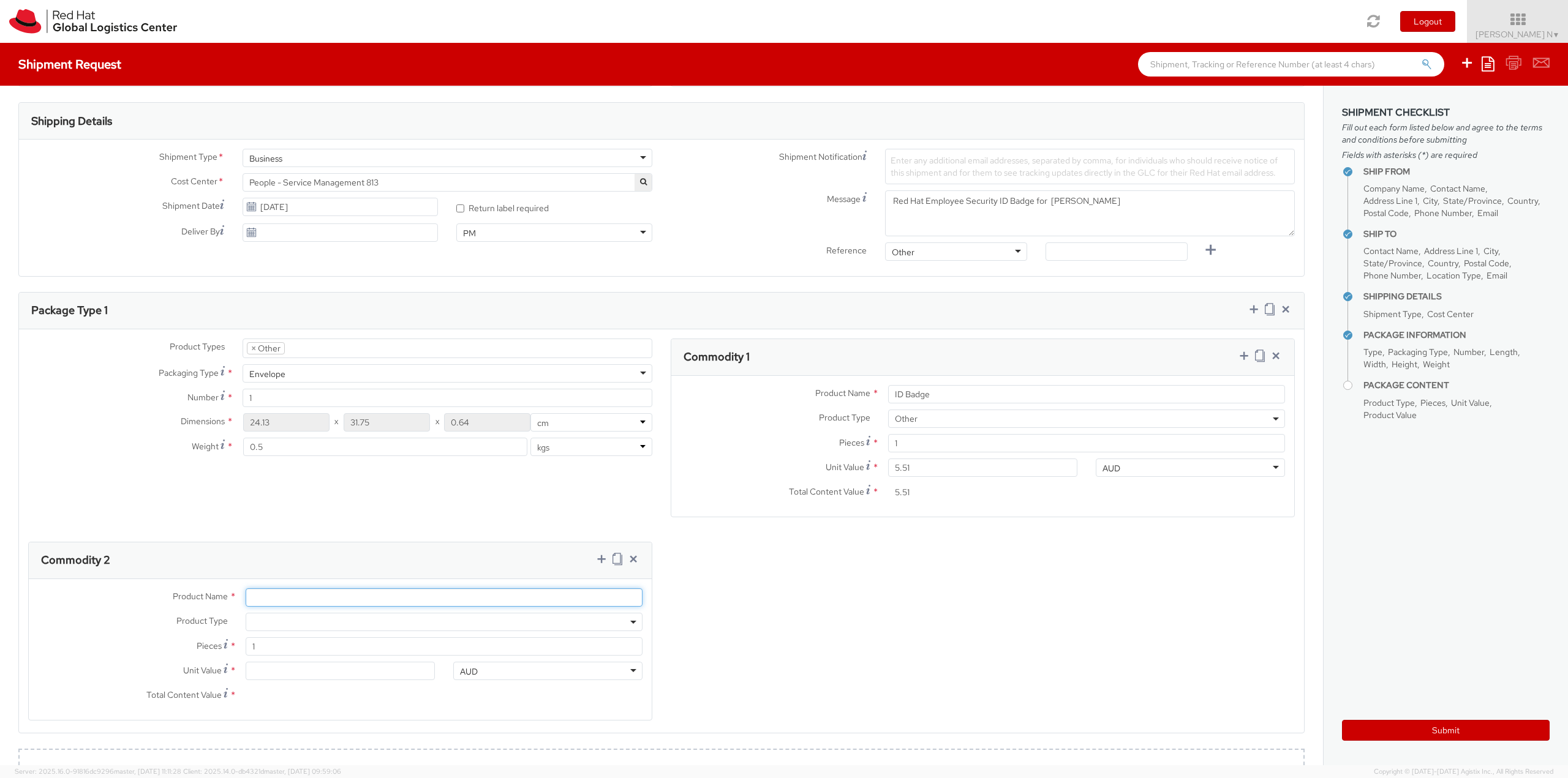
click at [266, 591] on input "Product Name *" at bounding box center [443, 597] width 396 height 18
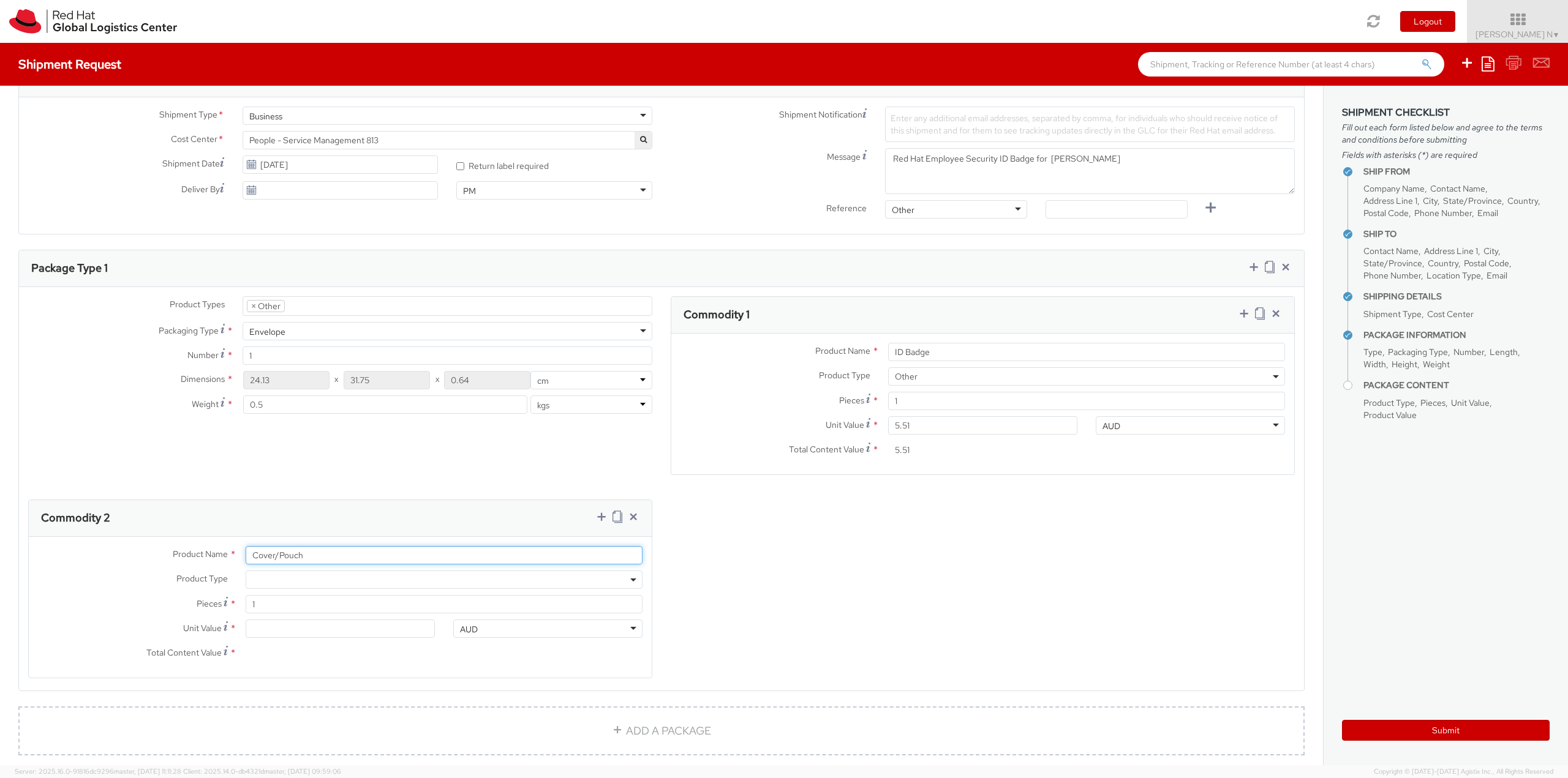
scroll to position [429, 0]
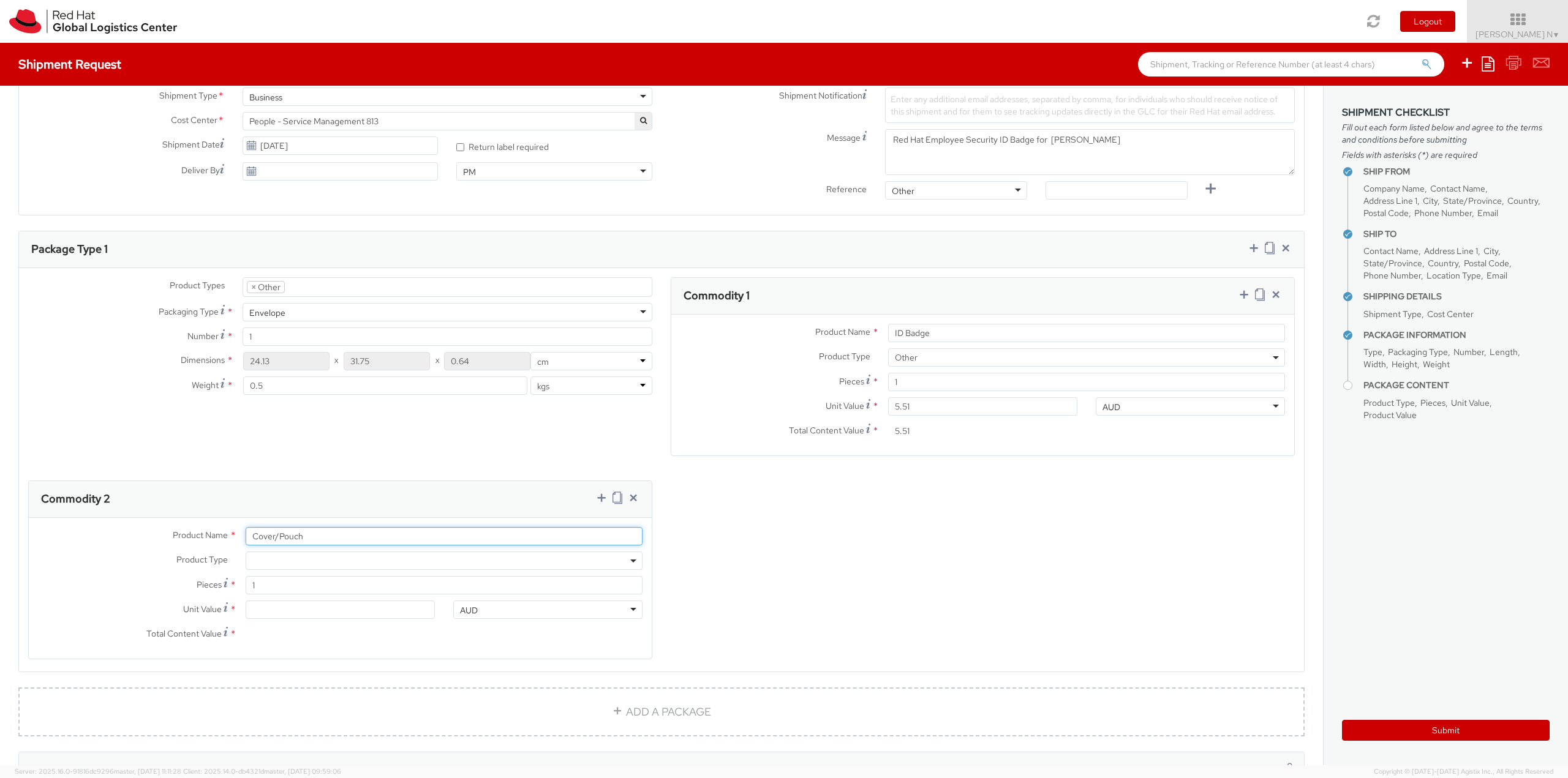
type input "Cover/Pouch"
click at [275, 555] on span at bounding box center [443, 561] width 396 height 18
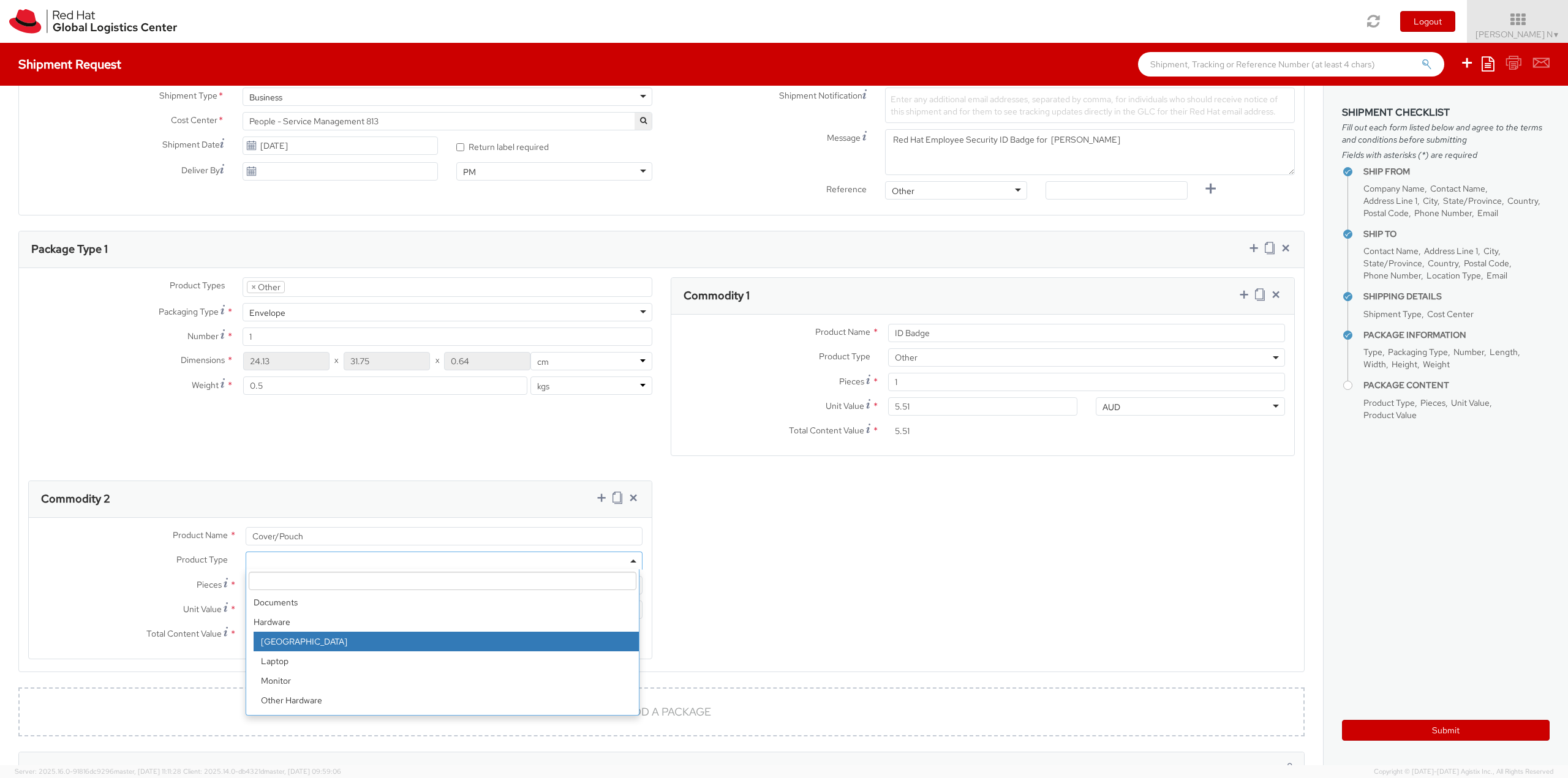
scroll to position [54, 0]
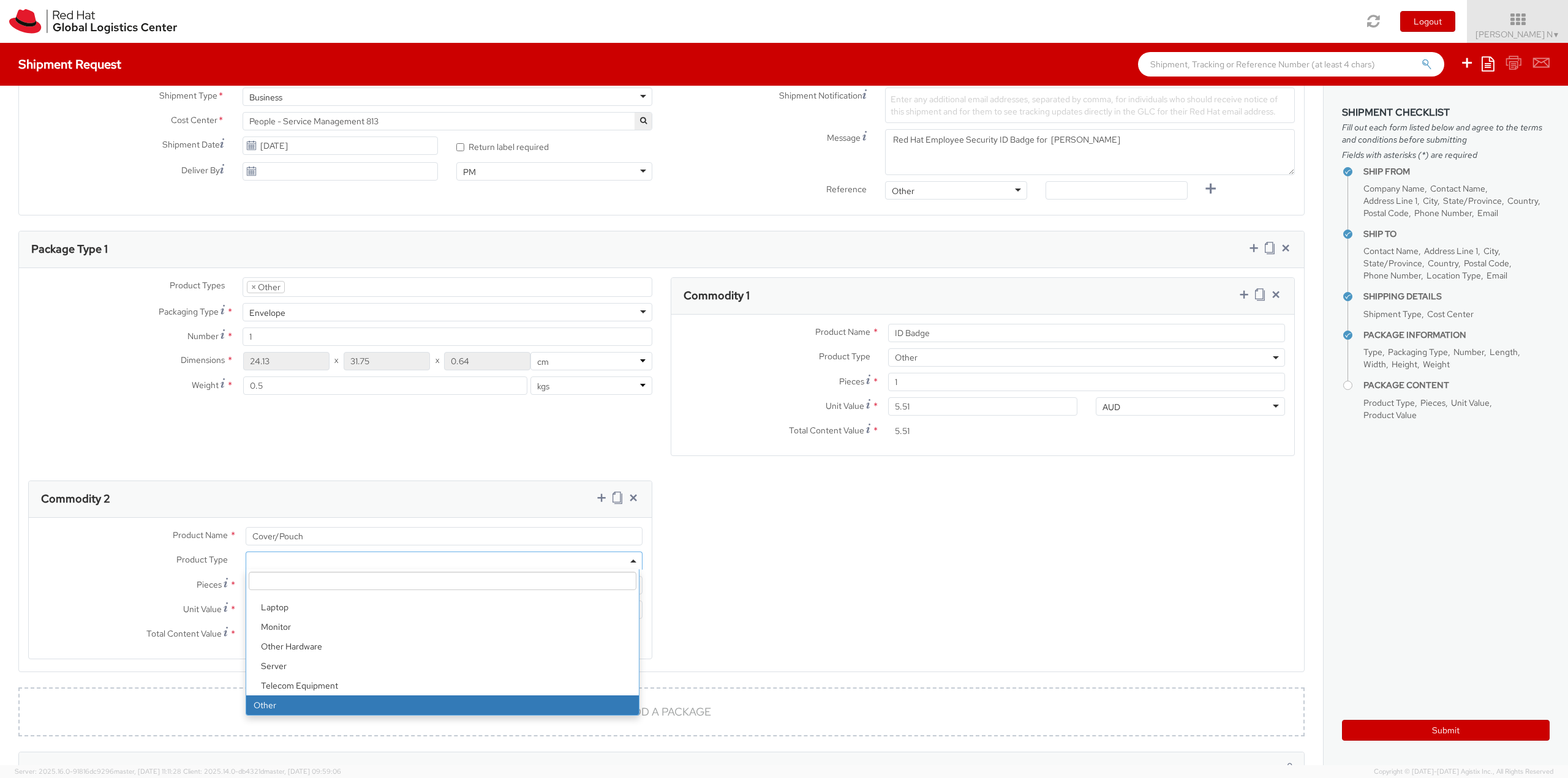
select select "OTHER"
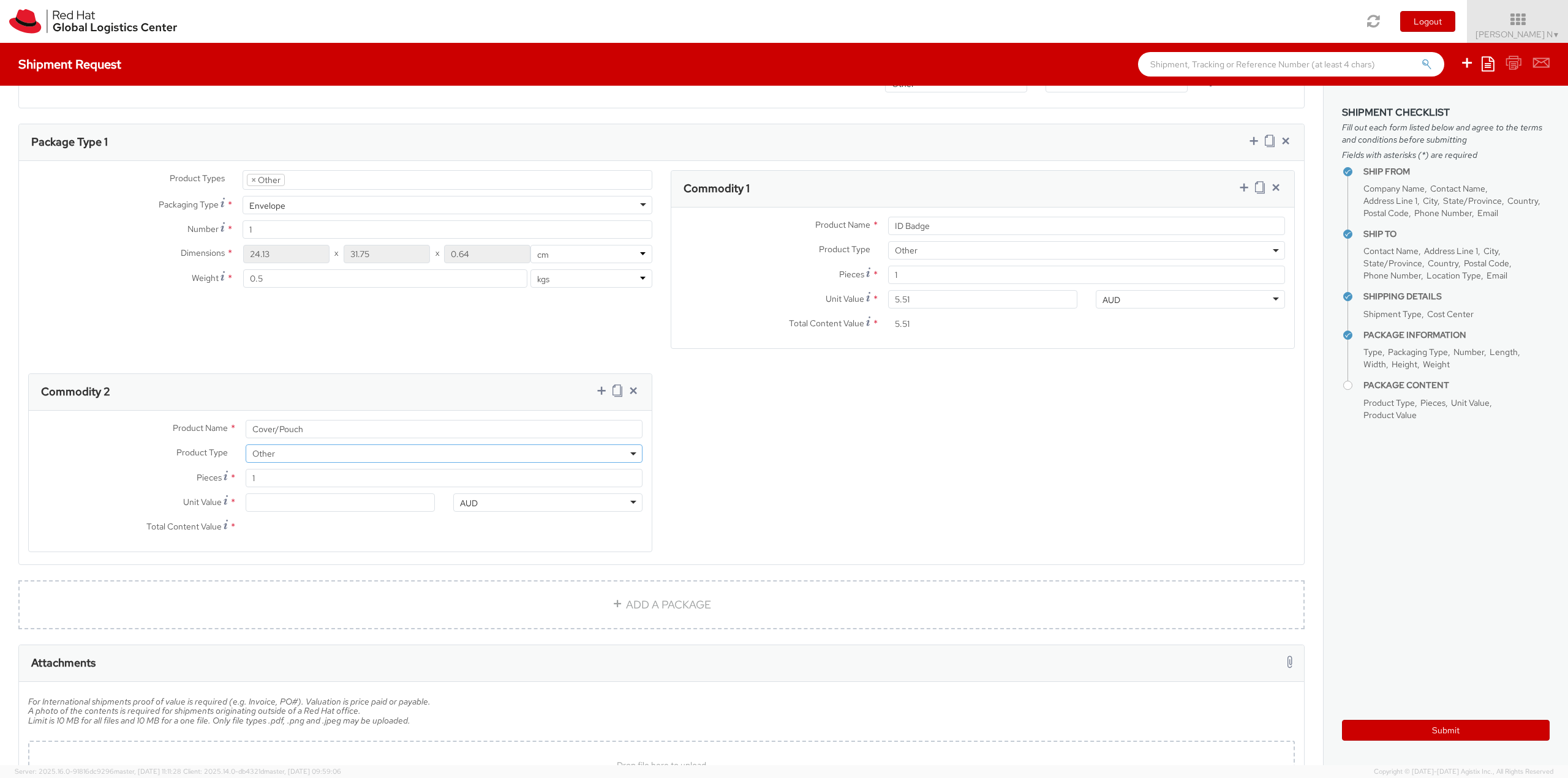
scroll to position [551, 0]
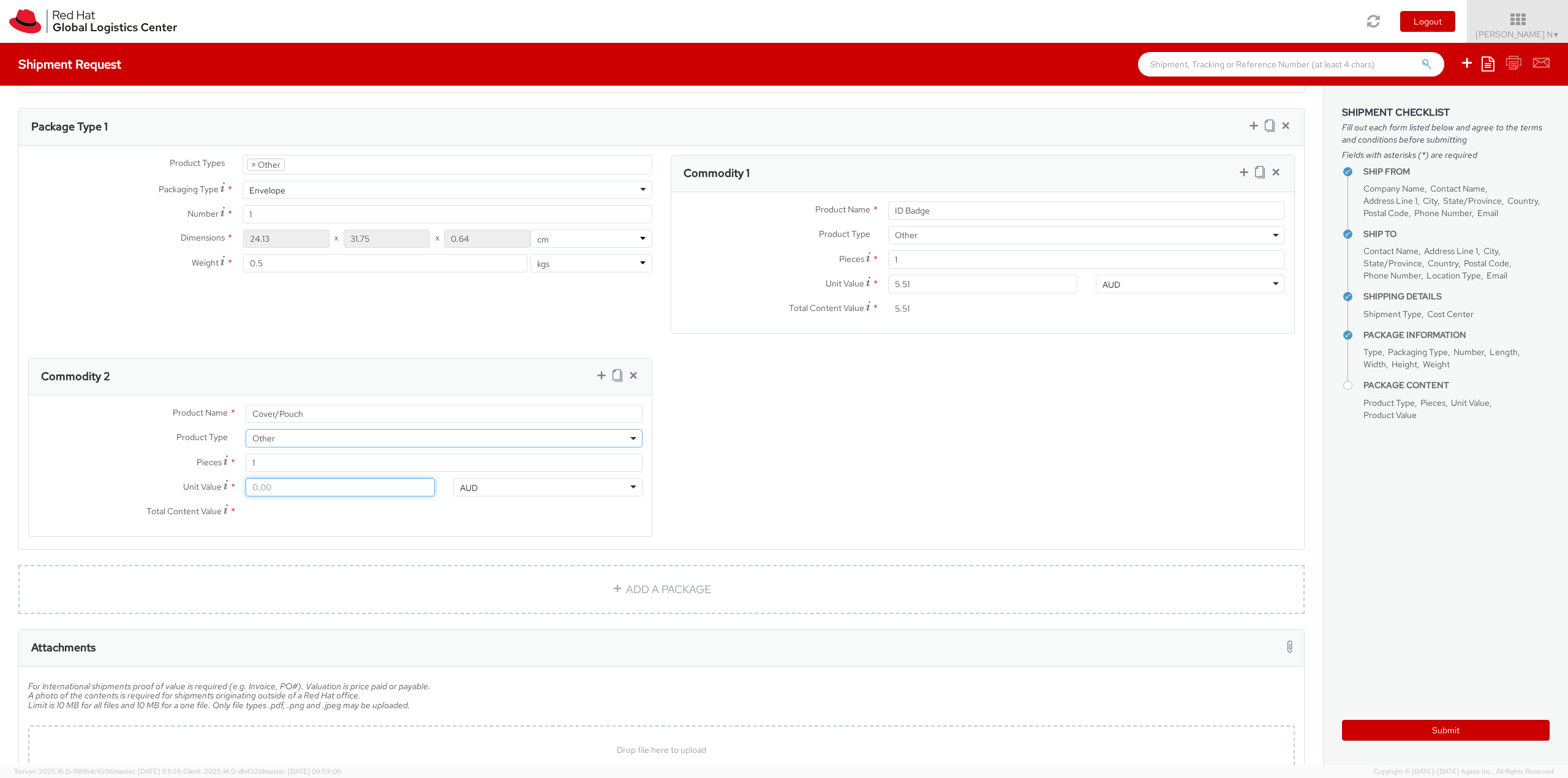
click at [303, 491] on input "Unit Value *" at bounding box center [340, 487] width 190 height 18
click at [313, 490] on input "Unit Value *" at bounding box center [340, 487] width 190 height 18
click at [313, 489] on input "Unit Value *" at bounding box center [340, 487] width 190 height 18
type input "0.20"
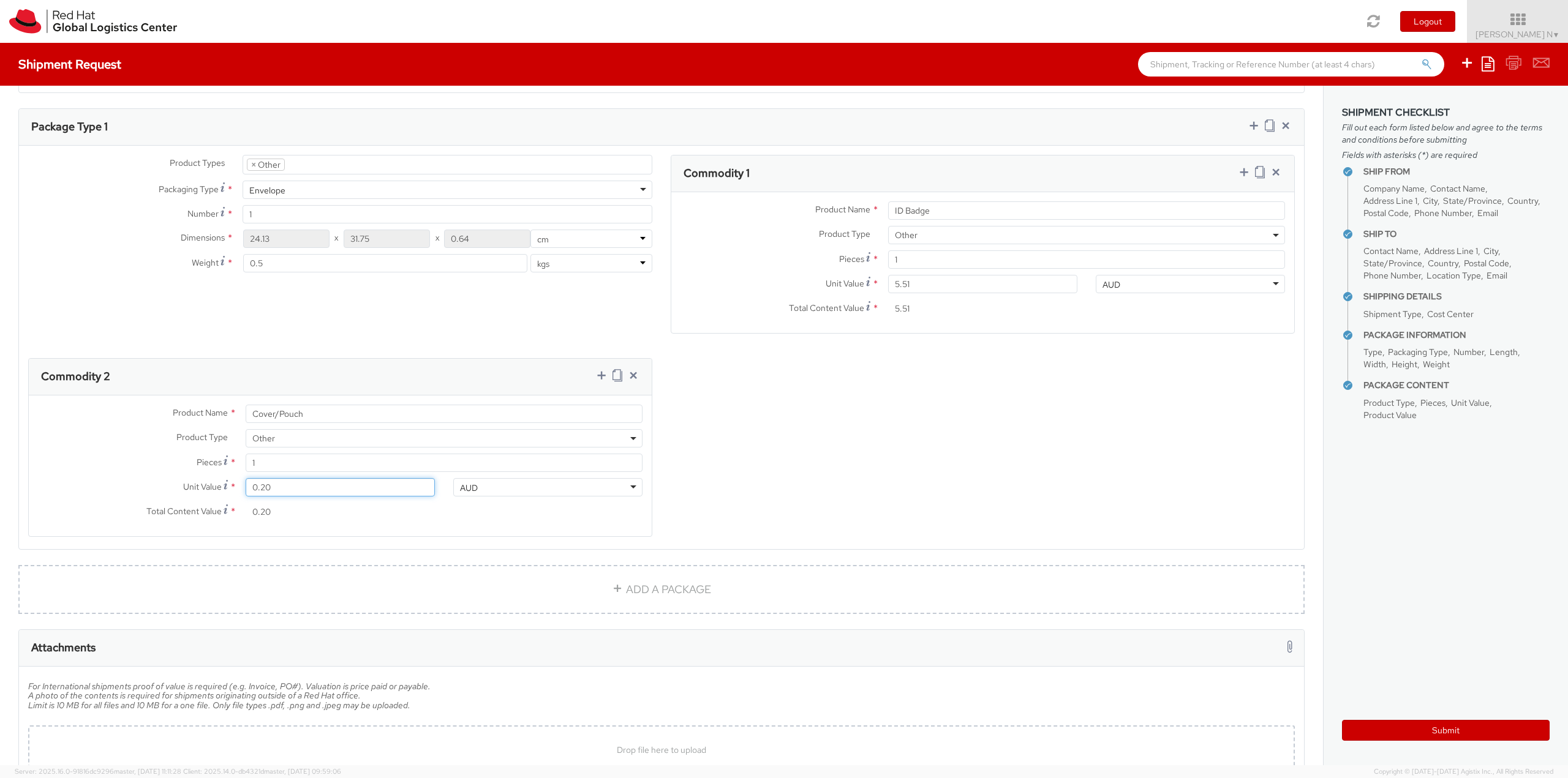
type input "0.28"
click at [599, 376] on icon at bounding box center [601, 375] width 13 height 13
select select
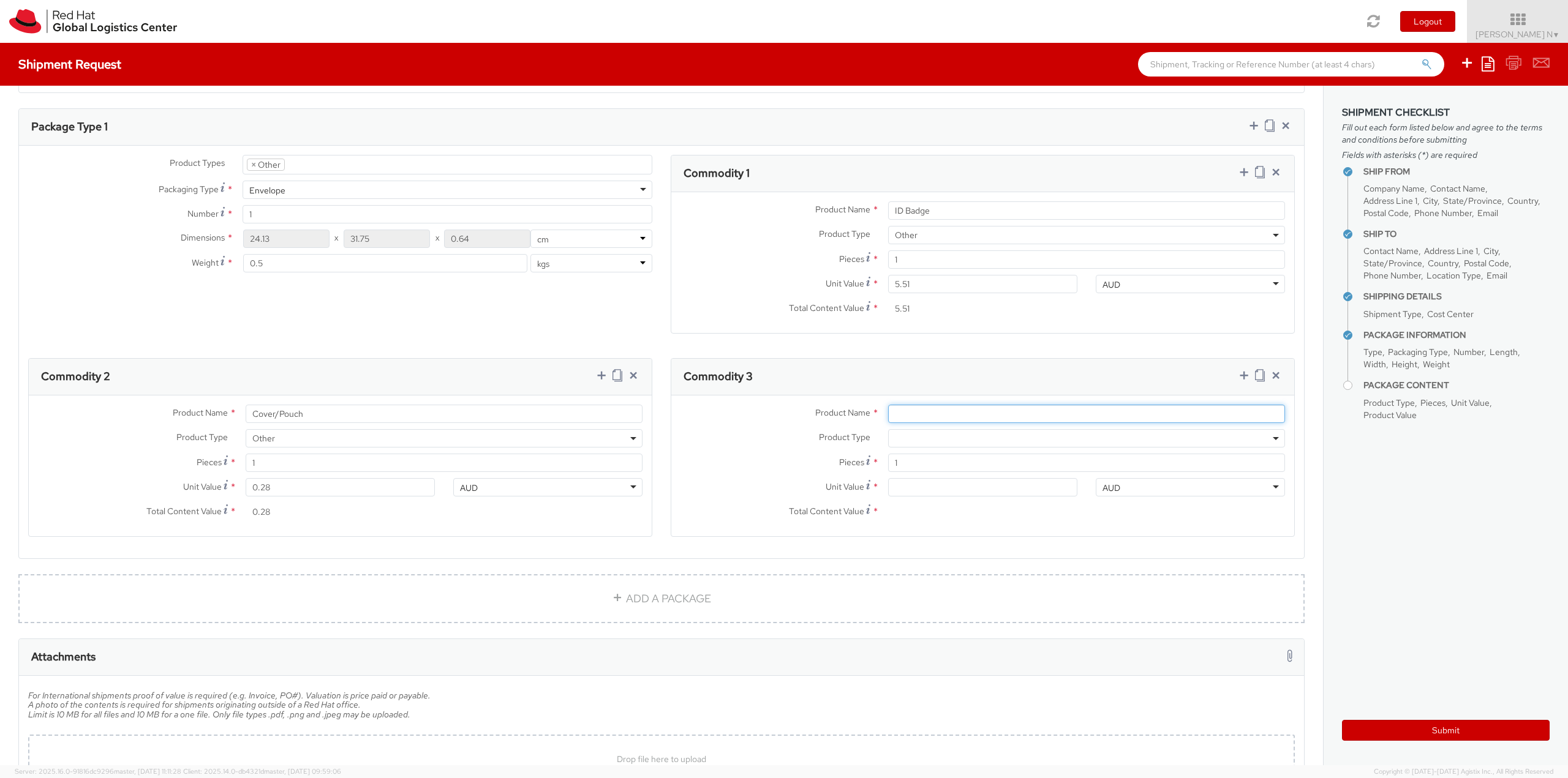
click at [916, 407] on input "Product Name *" at bounding box center [1086, 414] width 396 height 18
type input "Pulley"
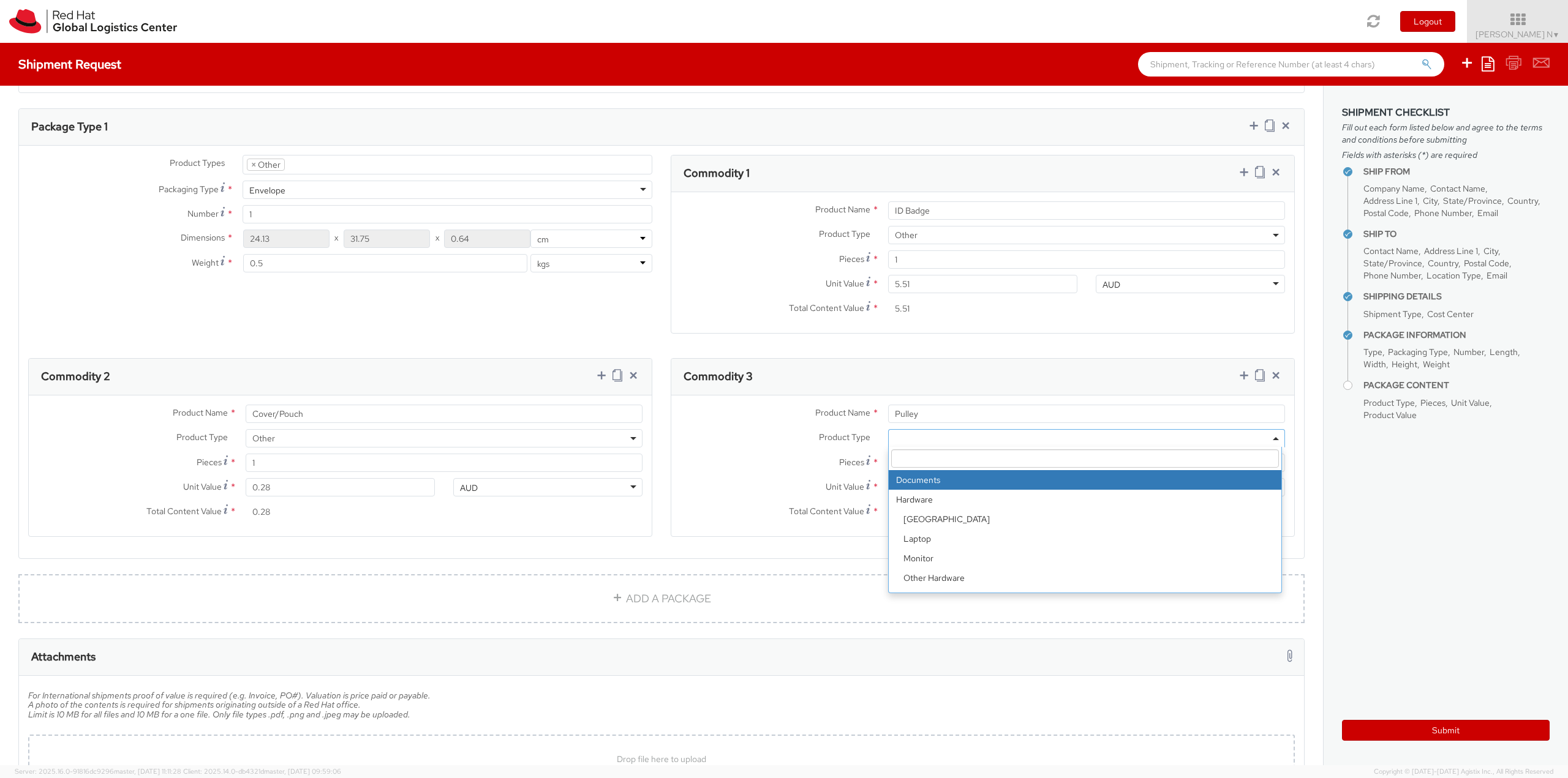
click at [898, 442] on span at bounding box center [1086, 438] width 396 height 18
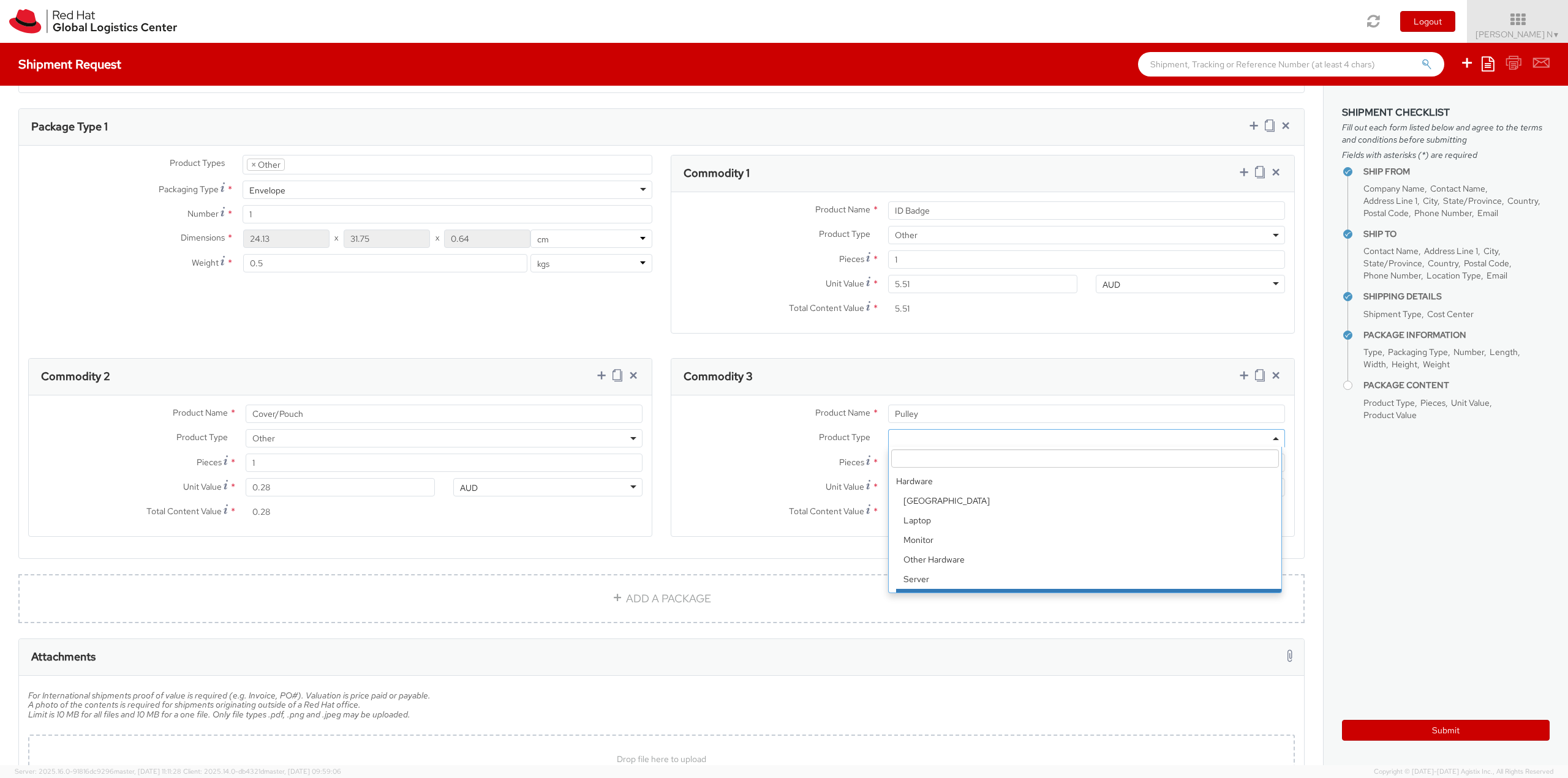
scroll to position [0, 0]
select select "HARD_OTHER"
click at [949, 443] on span "Other Hardware" at bounding box center [1086, 438] width 396 height 18
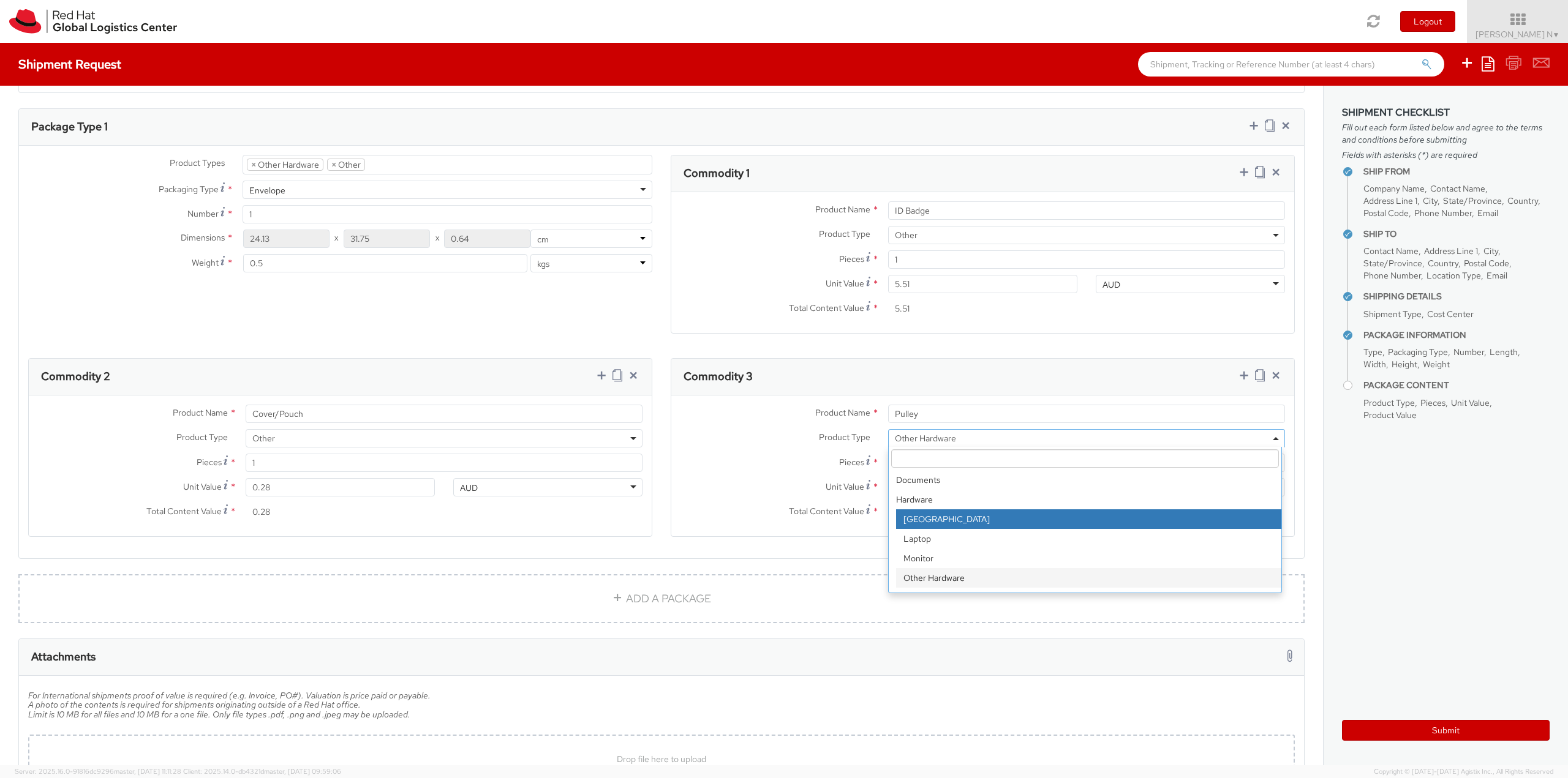
scroll to position [54, 0]
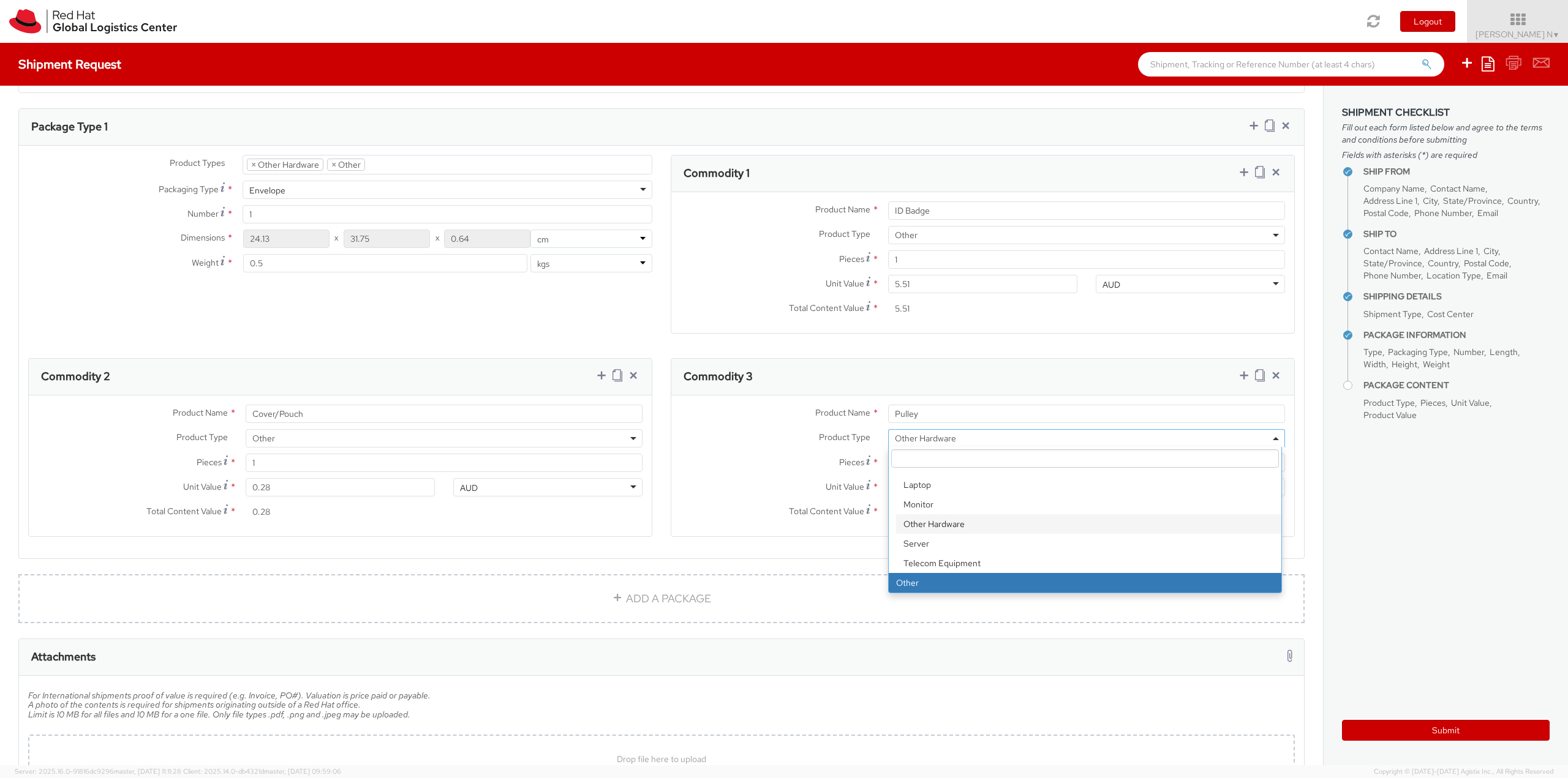
select select "OTHER"
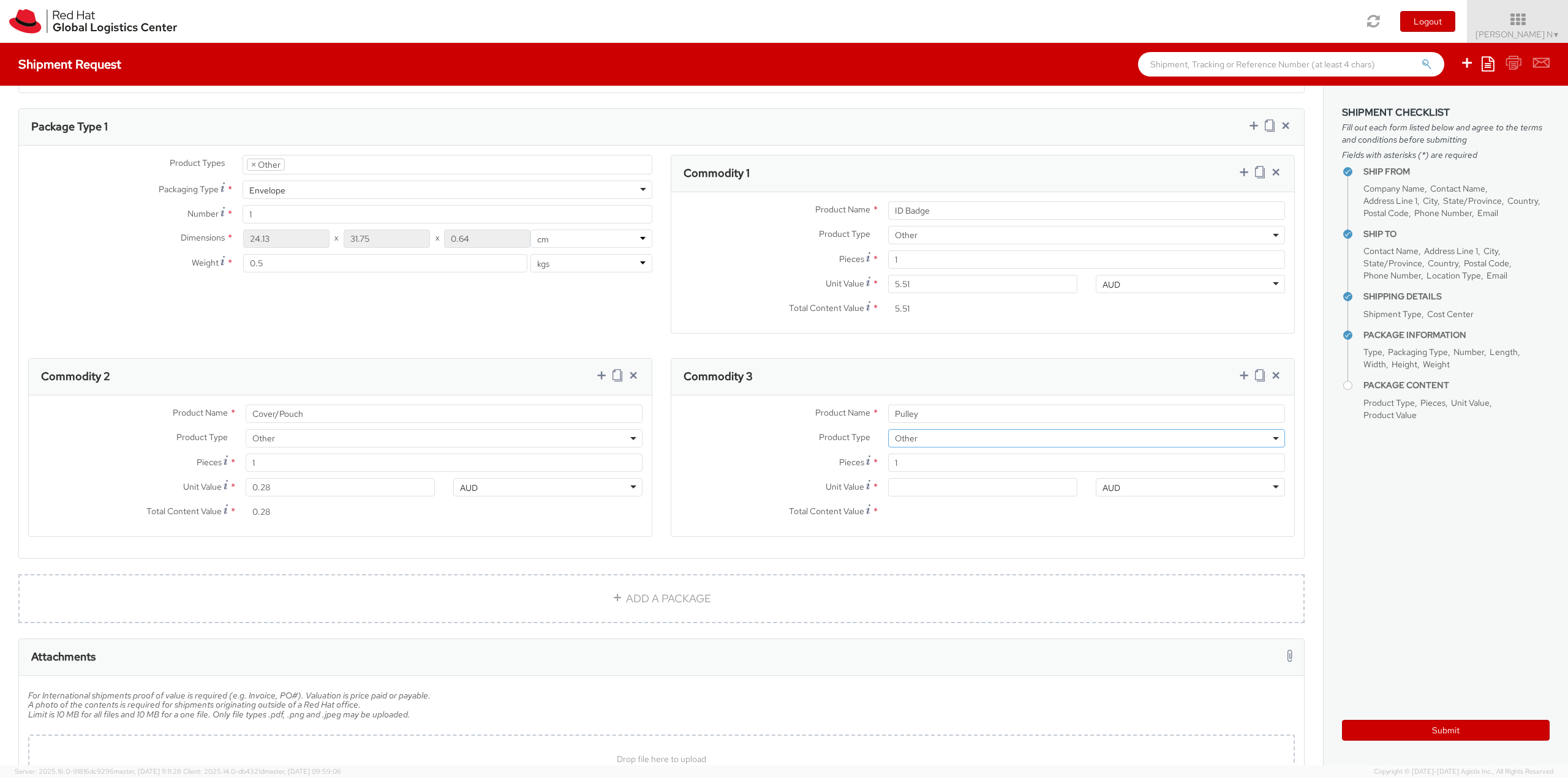
select select "OTHER"
click at [923, 483] on input "Unit Value *" at bounding box center [982, 487] width 190 height 18
type input "0.70"
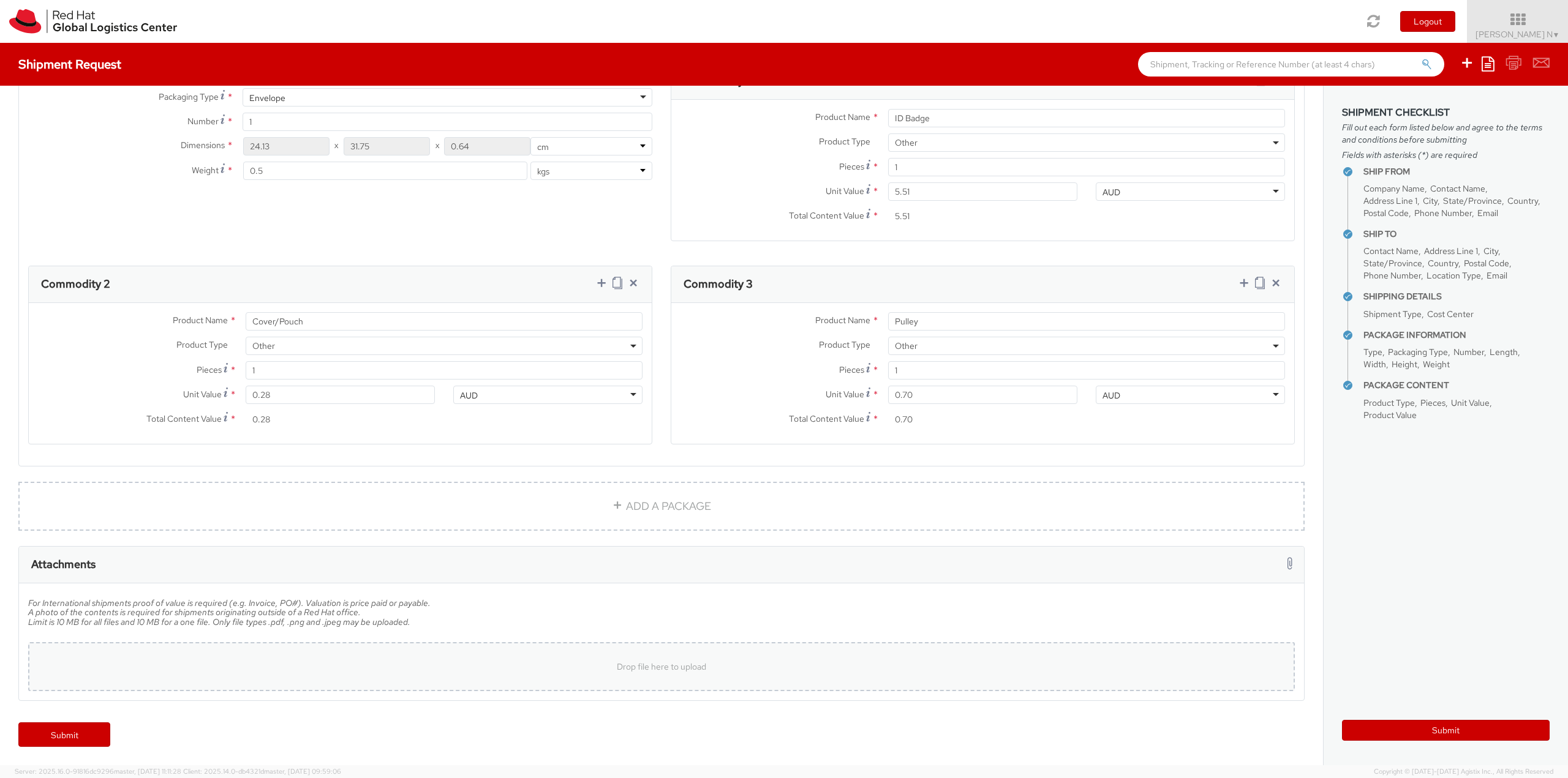
click at [689, 669] on span "Drop file here to upload" at bounding box center [661, 665] width 89 height 11
type input "C:\fakepath\SalesOrd25191977 (2) (1)New.pdf"
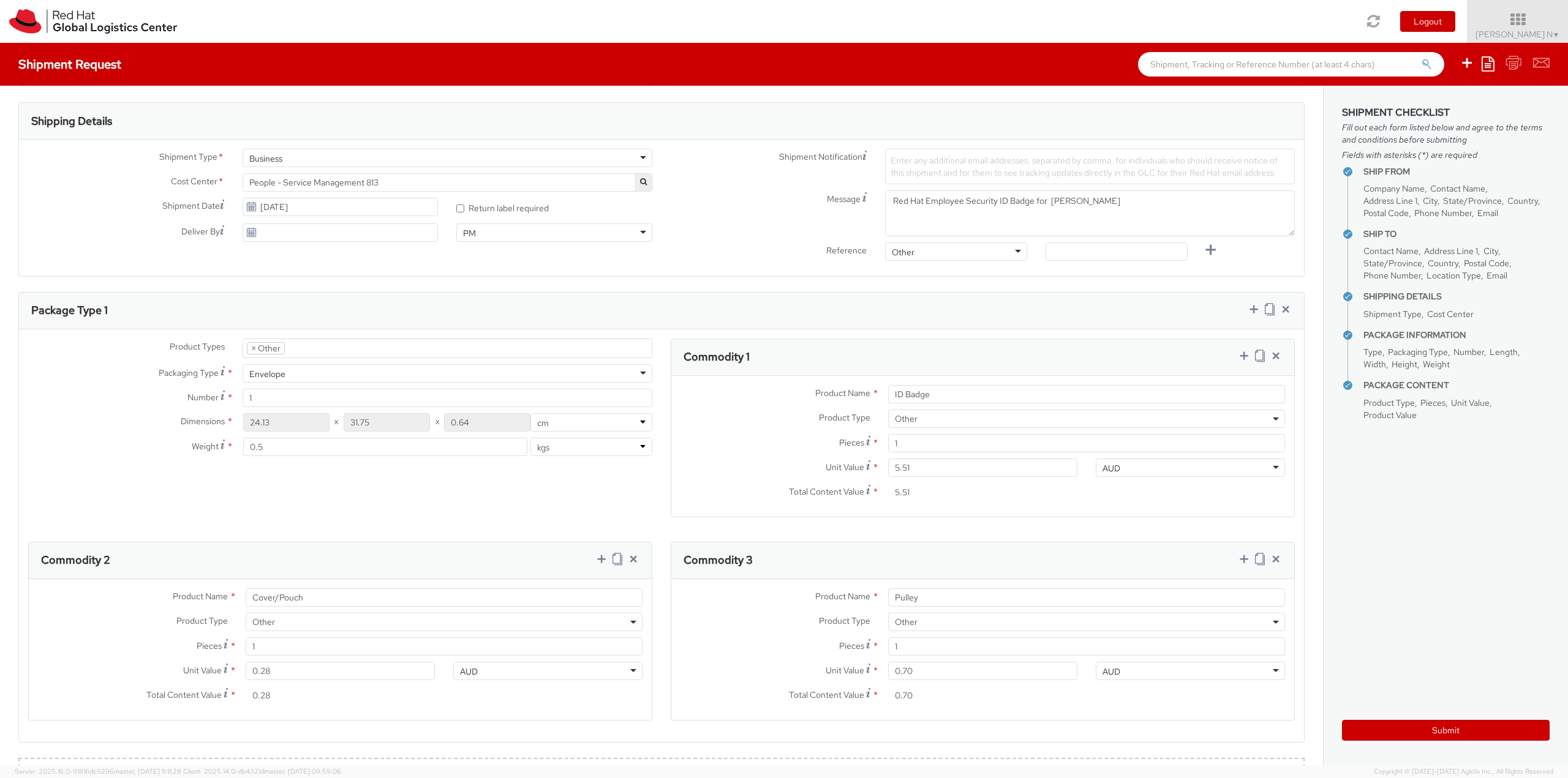
scroll to position [489, 0]
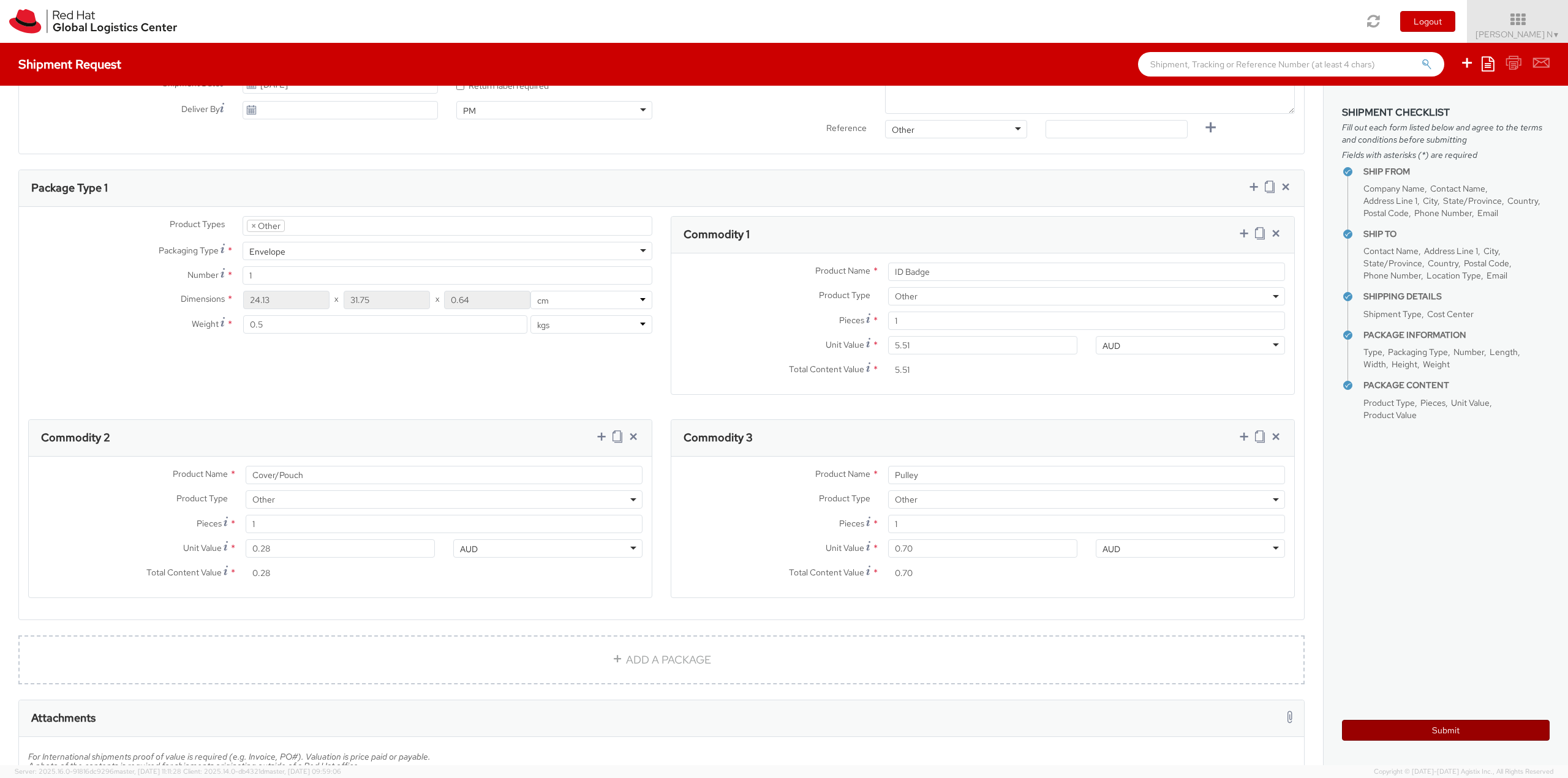
click at [1461, 724] on button "Submit" at bounding box center [1446, 731] width 208 height 21
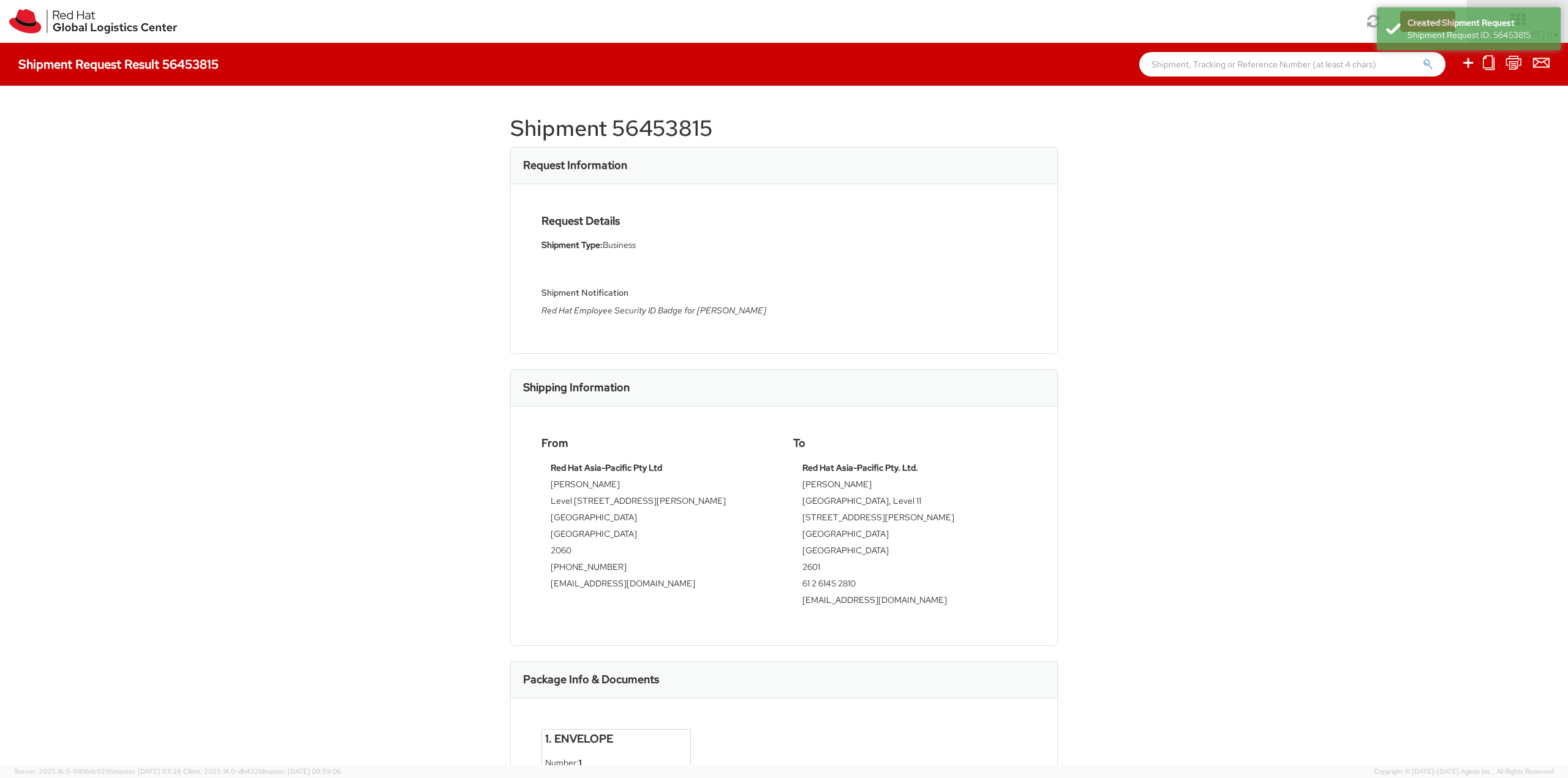
click at [653, 132] on h1 "Shipment 56453815" at bounding box center [783, 128] width 547 height 24
copy div "Shipment 56453815"
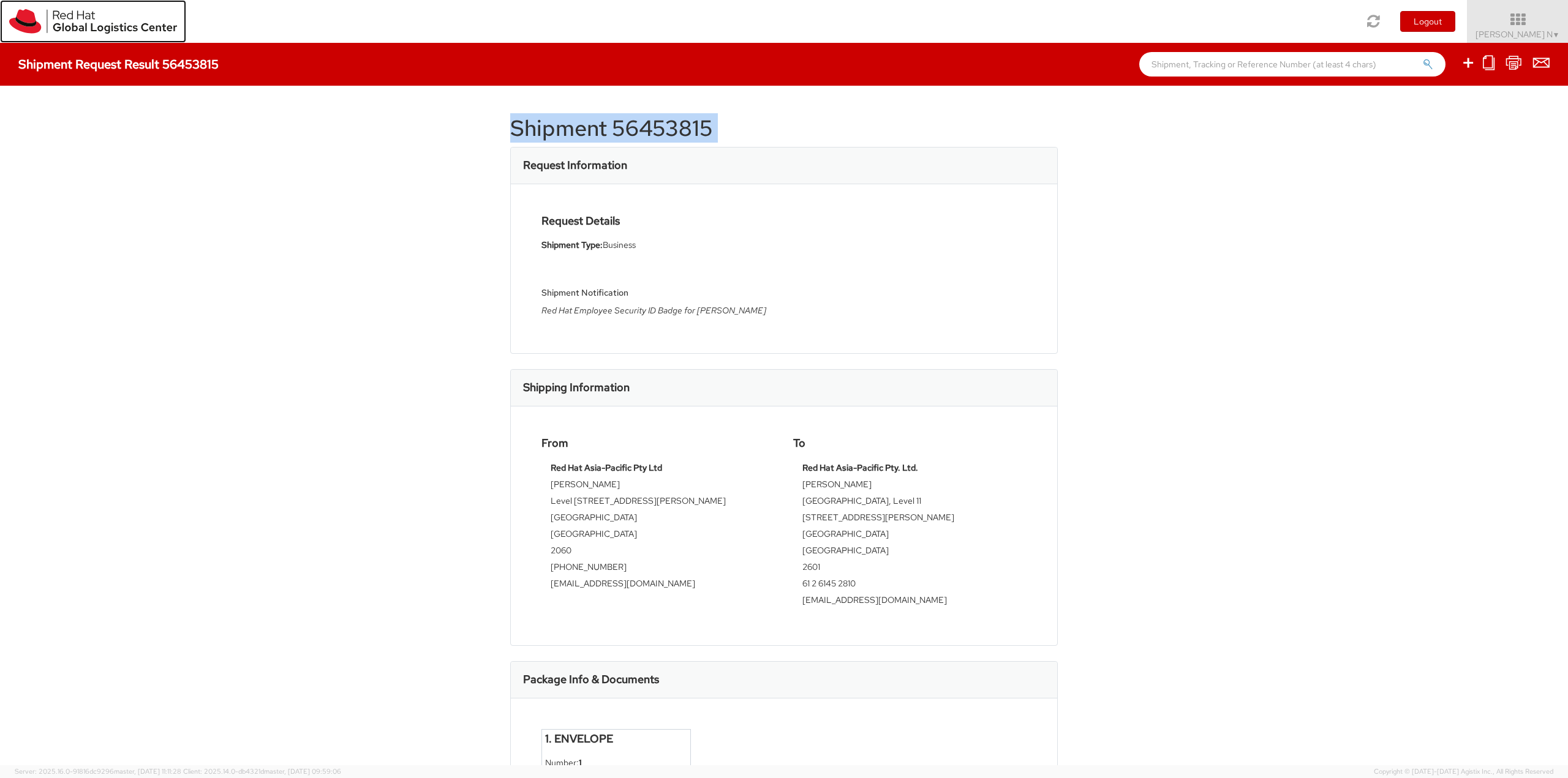
click at [71, 23] on img at bounding box center [93, 21] width 167 height 24
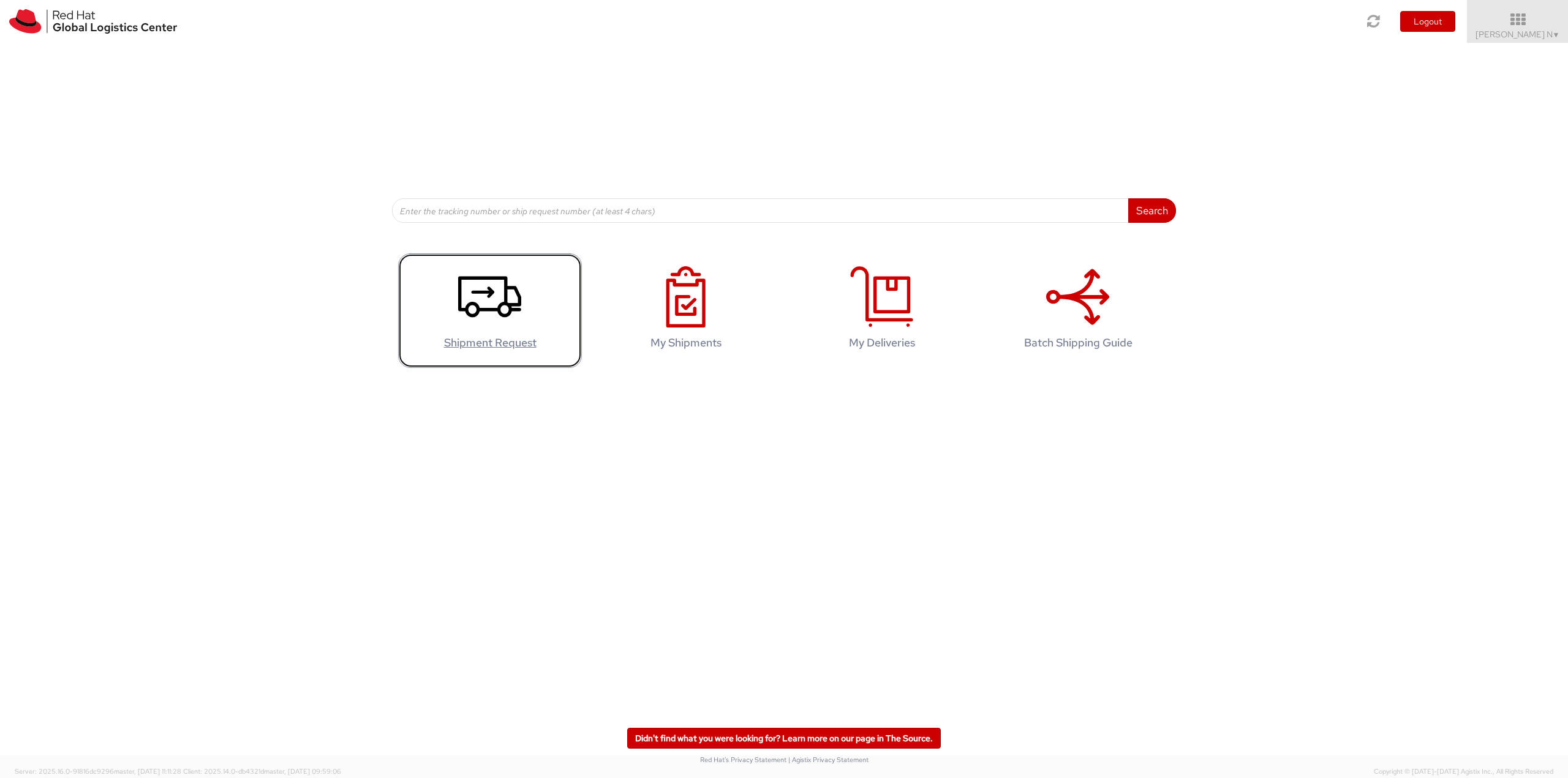
click at [510, 289] on use at bounding box center [490, 297] width 63 height 41
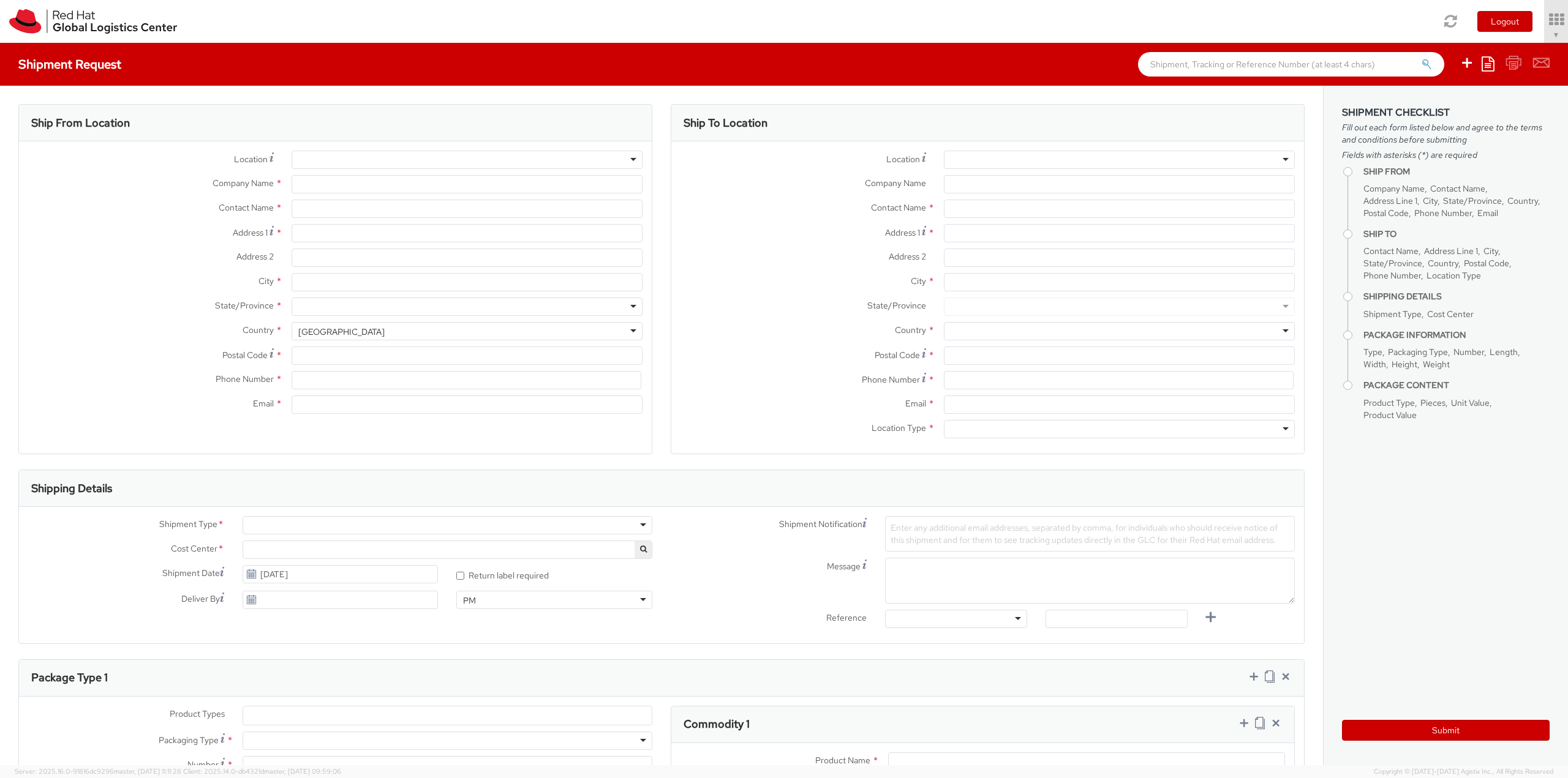
select select "813"
type input "Red Hat India Private Limited"
type input "[PERSON_NAME] N"
type input "Bagmane [GEOGRAPHIC_DATA]"
type input "FL 10, [GEOGRAPHIC_DATA], [GEOGRAPHIC_DATA]"
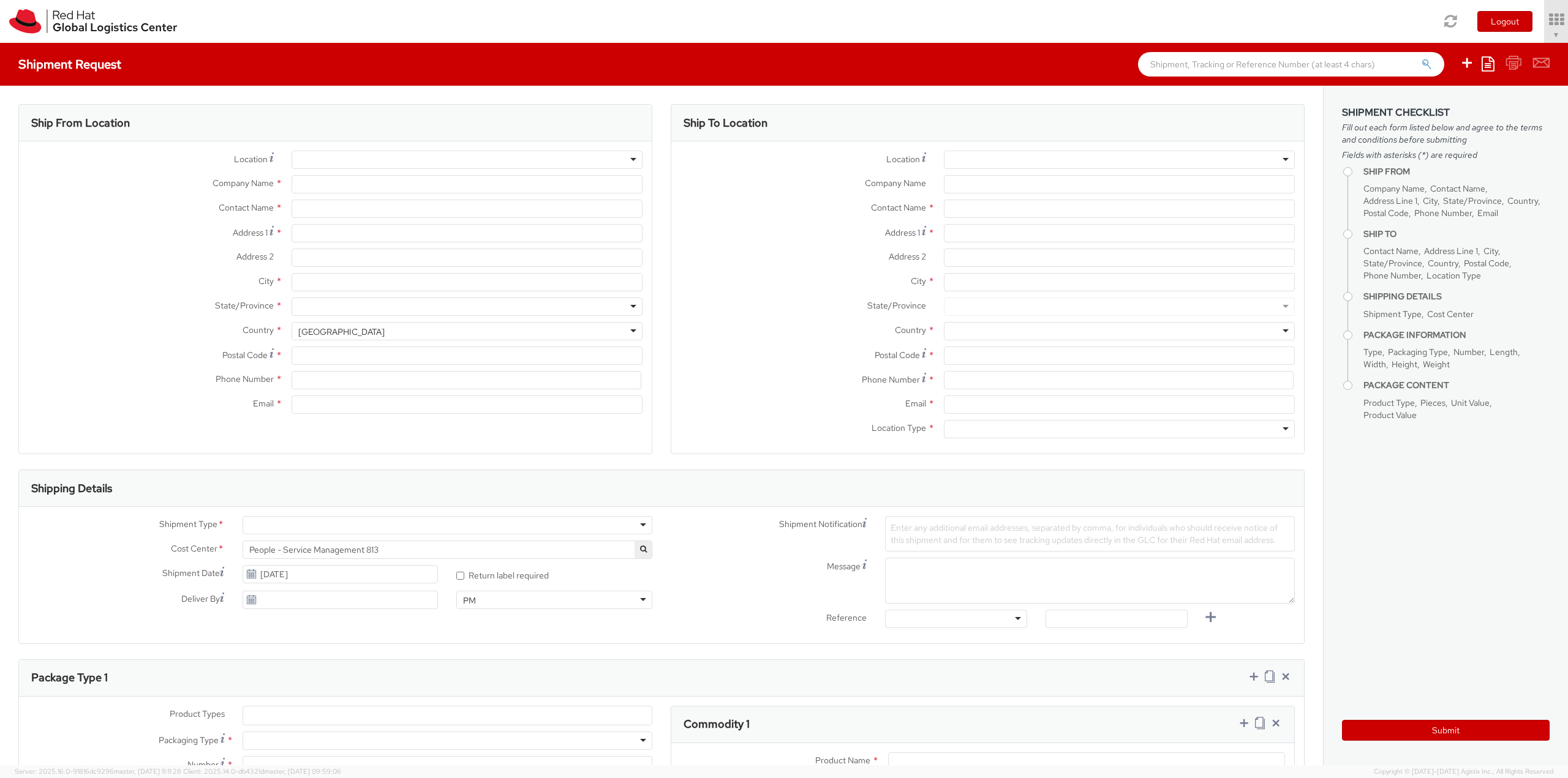
type input "[GEOGRAPHIC_DATA]"
type input "560037"
type input "918067935000"
type input "[EMAIL_ADDRESS][DOMAIN_NAME]"
select select "CM"
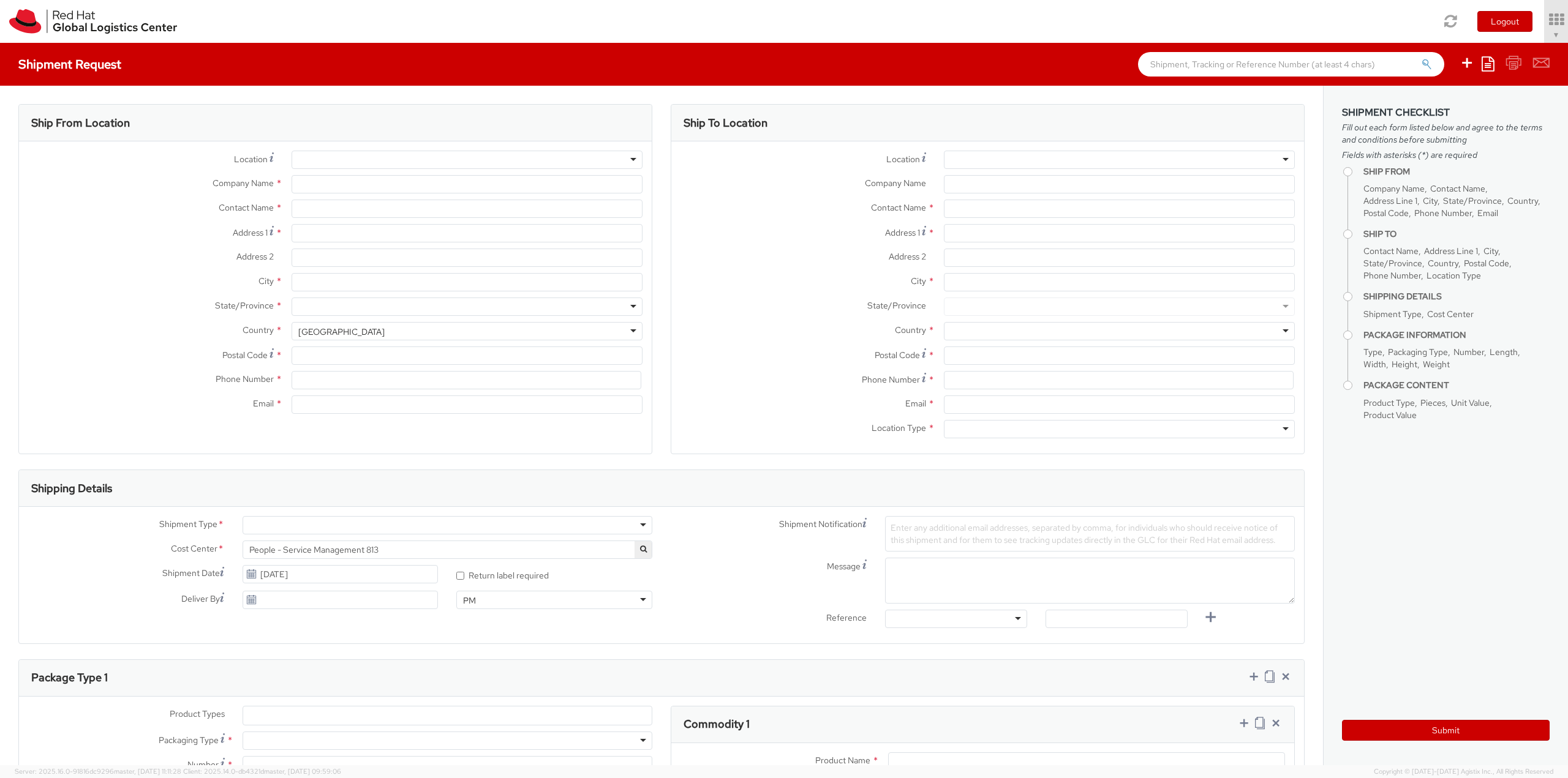
select select "KGS"
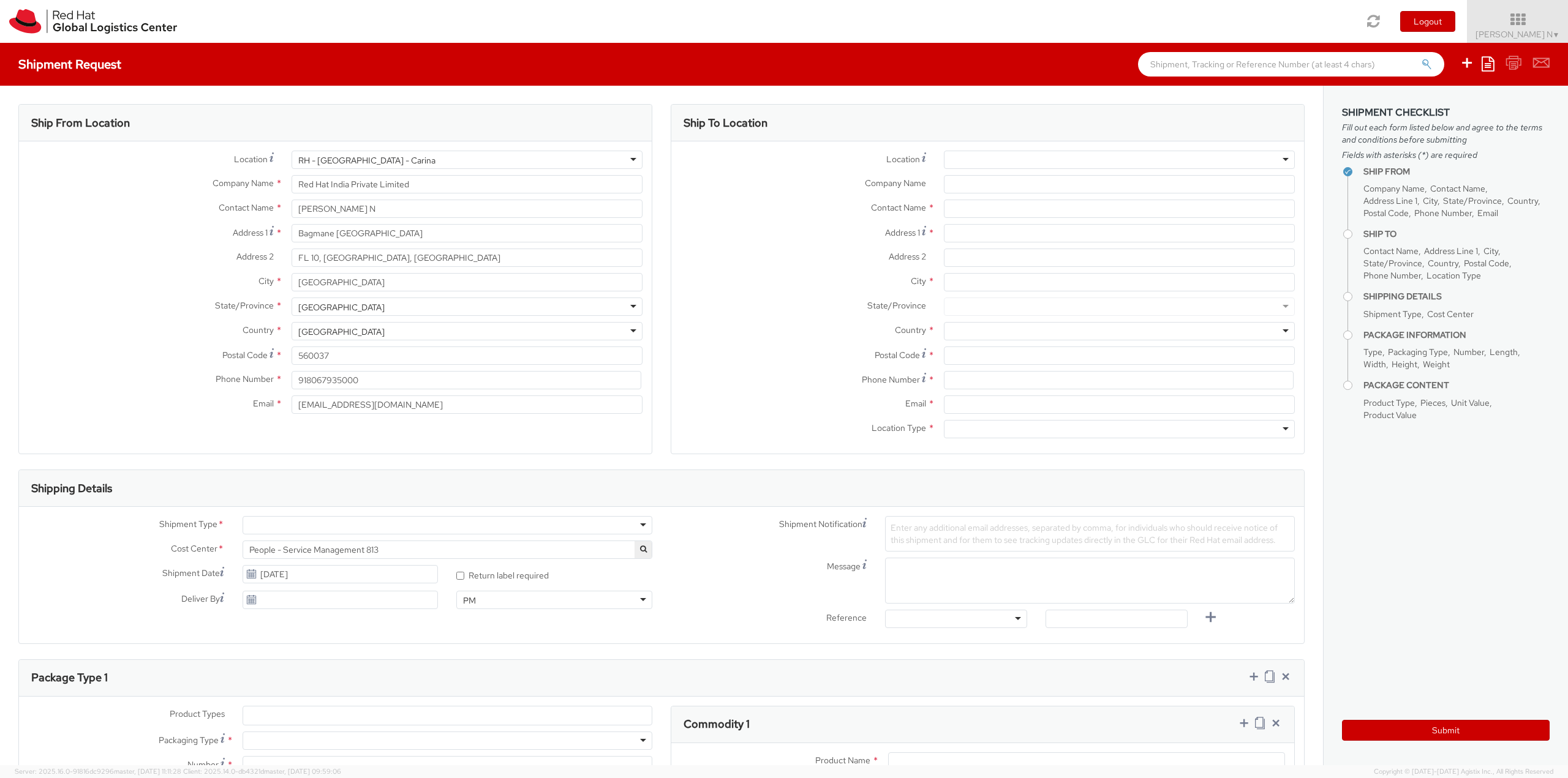
select select
drag, startPoint x: 434, startPoint y: 212, endPoint x: 194, endPoint y: 213, distance: 240.0
click at [194, 213] on div "Contact Name * [PERSON_NAME]" at bounding box center [336, 209] width 633 height 18
click at [434, 159] on div "RH - [GEOGRAPHIC_DATA] - Carina" at bounding box center [467, 160] width 351 height 18
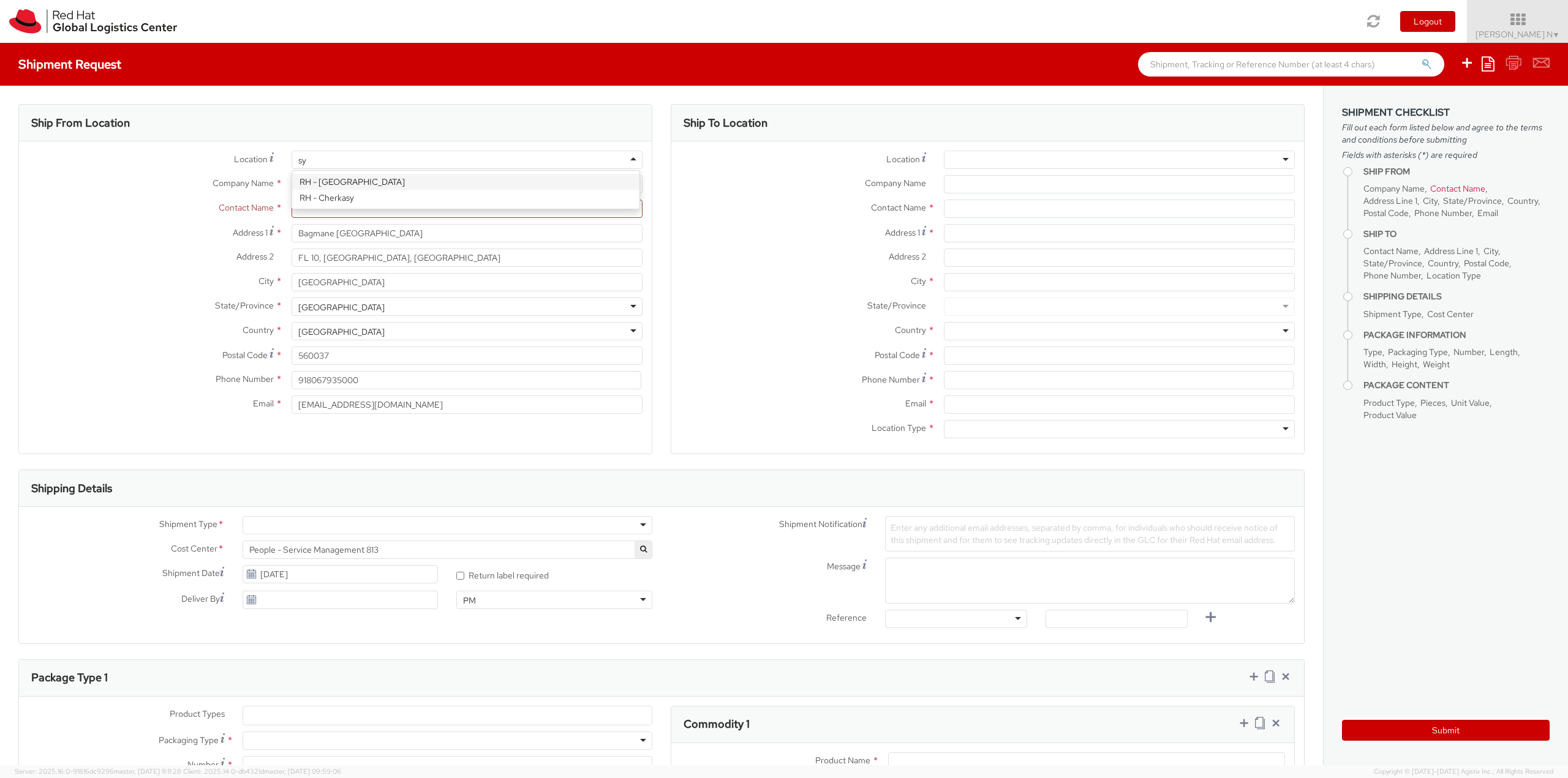
type input "syd"
type input "Red Hat Asia-Pacific Pty Ltd"
type input "Level [STREET_ADDRESS][PERSON_NAME]"
type input "[GEOGRAPHIC_DATA]"
type input "2060"
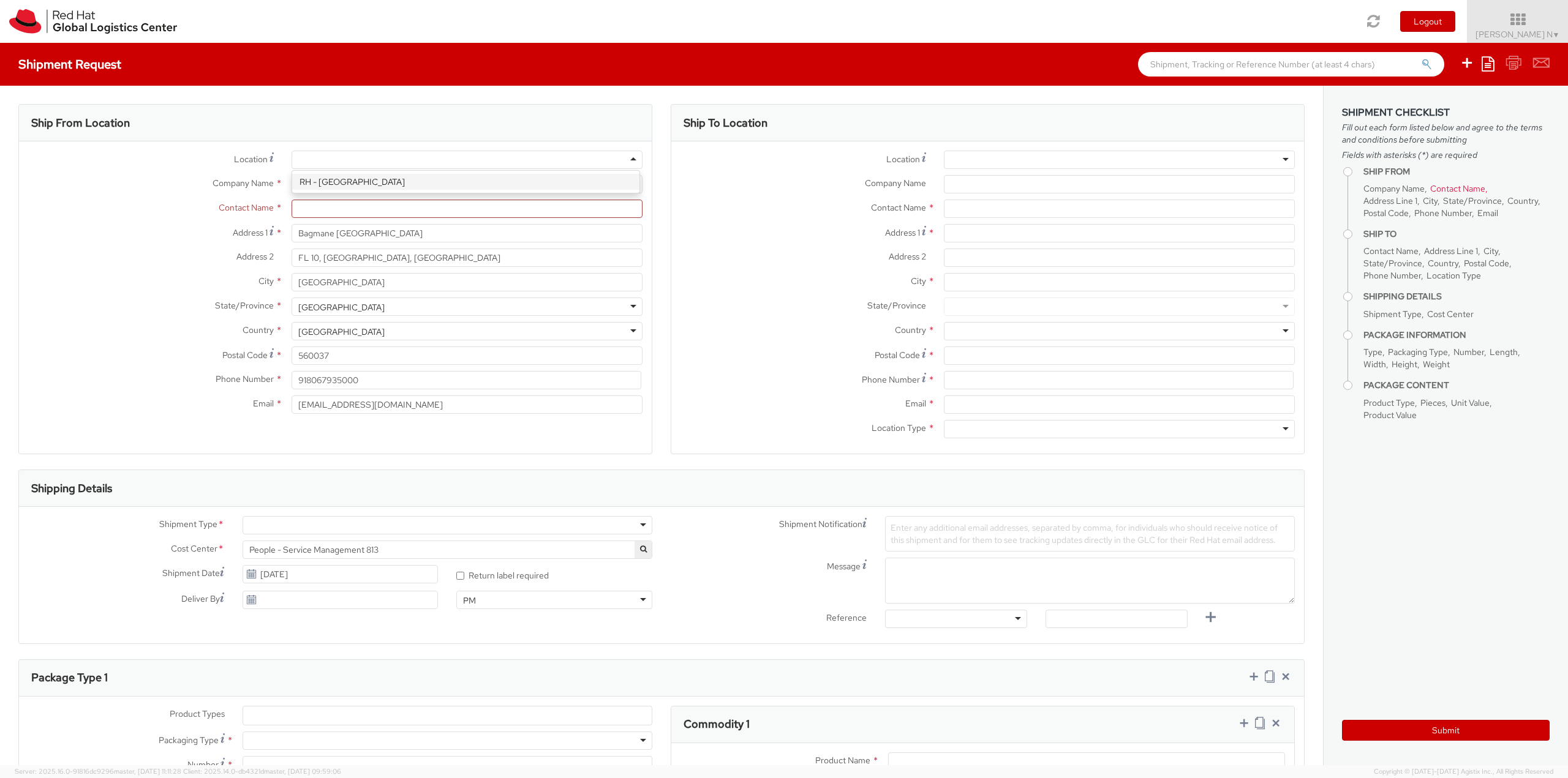
type input "[PHONE_NUMBER]"
click at [335, 213] on input "text" at bounding box center [467, 209] width 351 height 18
paste input "[PERSON_NAME]"
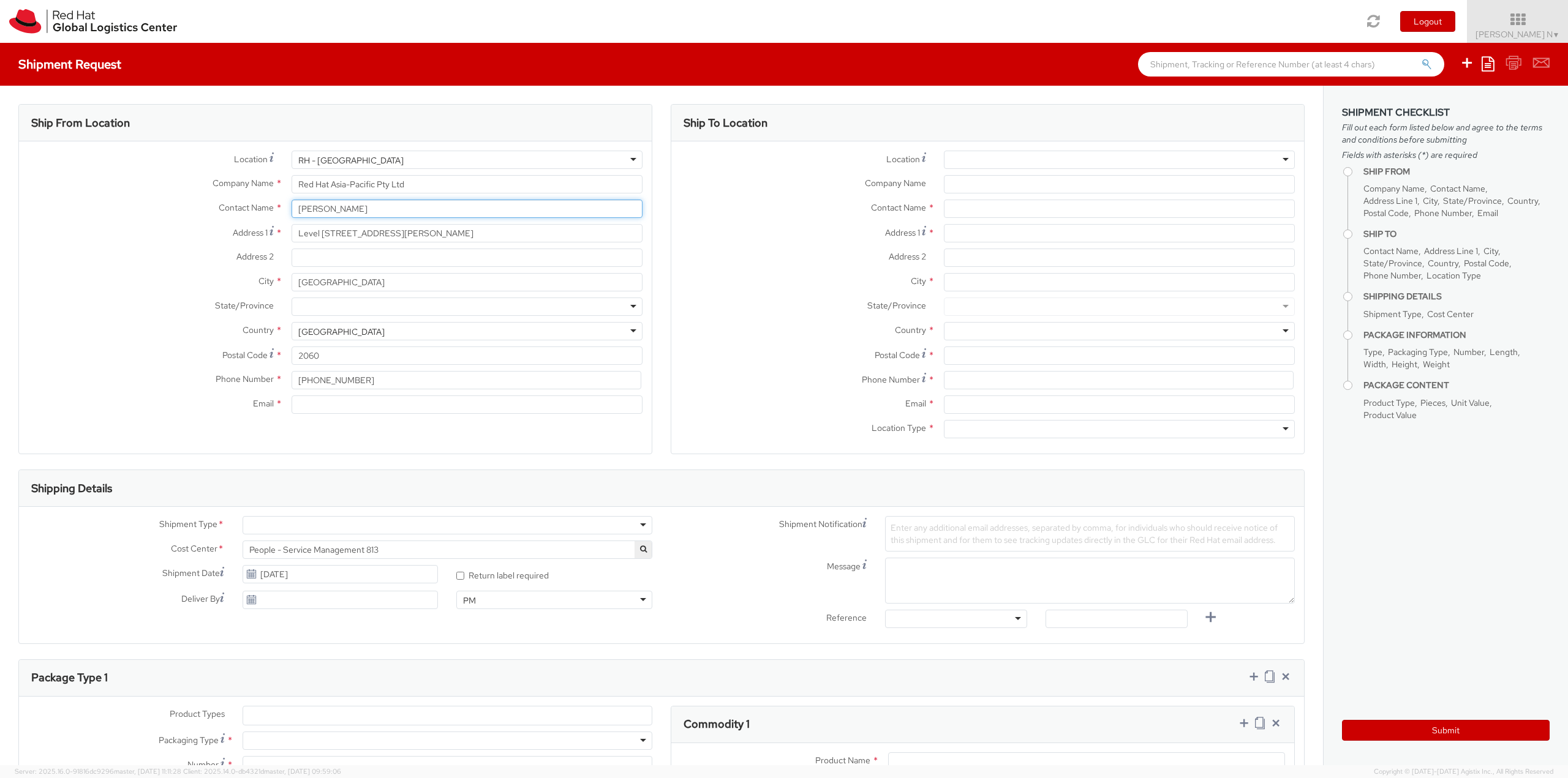
type input "[PERSON_NAME]"
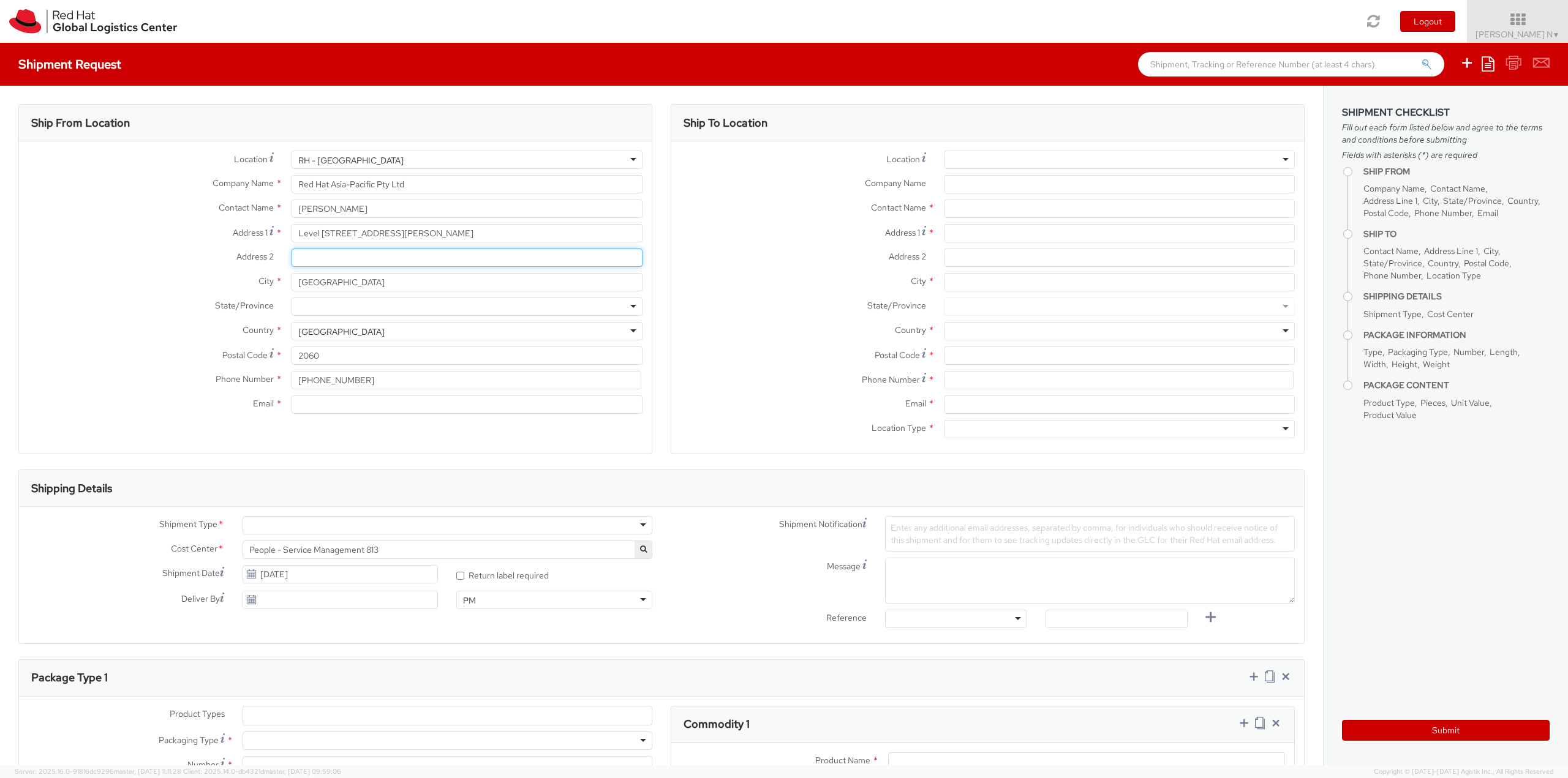
click at [363, 262] on input "Address 2 *" at bounding box center [467, 257] width 351 height 18
click at [324, 400] on input "Email *" at bounding box center [467, 404] width 351 height 18
paste input "[EMAIL_ADDRESS][DOMAIN_NAME]"
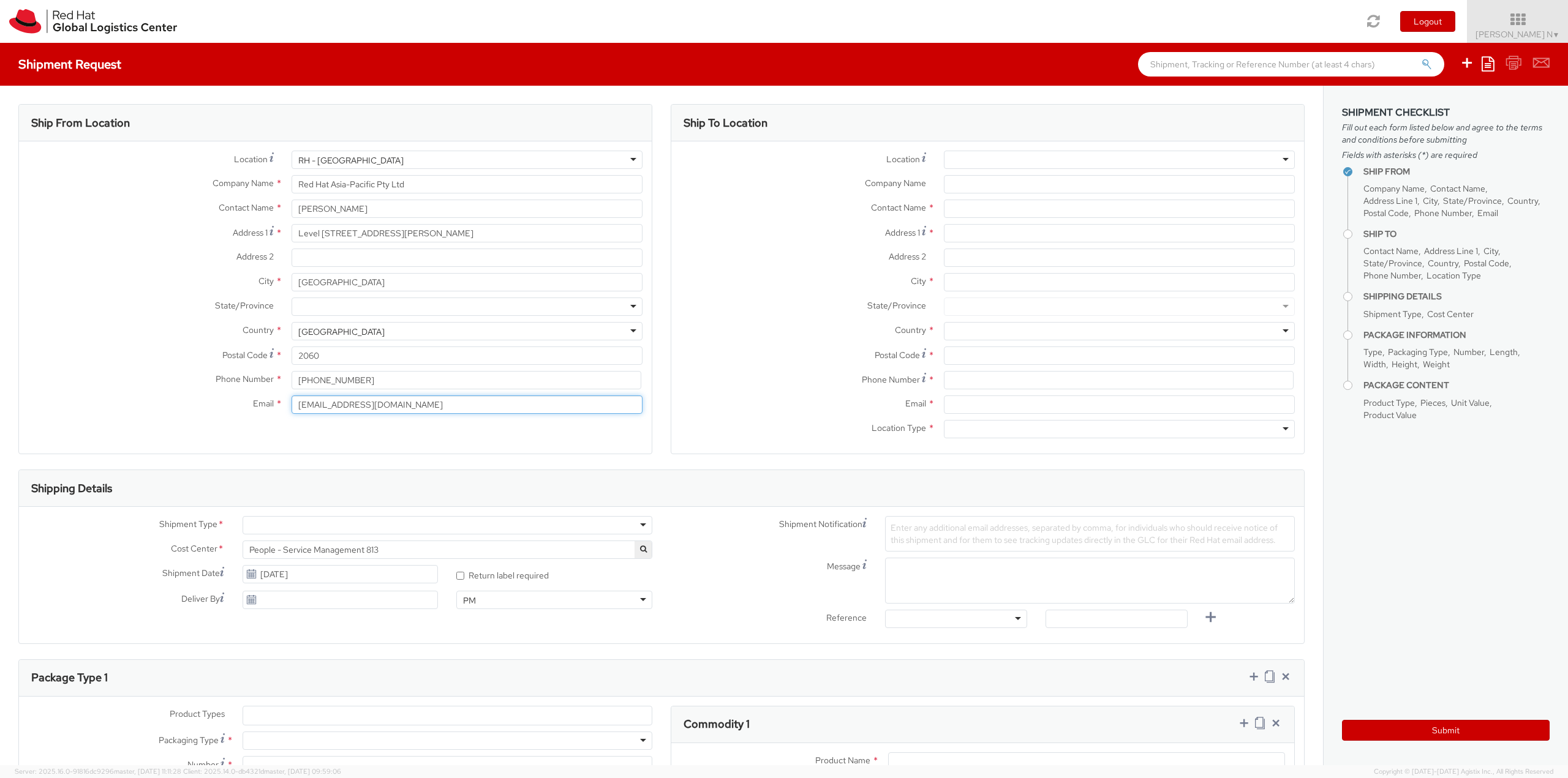
type input "[EMAIL_ADDRESS][DOMAIN_NAME]"
click at [994, 225] on input "Address 1 *" at bounding box center [1119, 233] width 351 height 18
click at [999, 206] on input "text" at bounding box center [1119, 209] width 351 height 18
paste input "[PERSON_NAME]"
type input "[PERSON_NAME]"
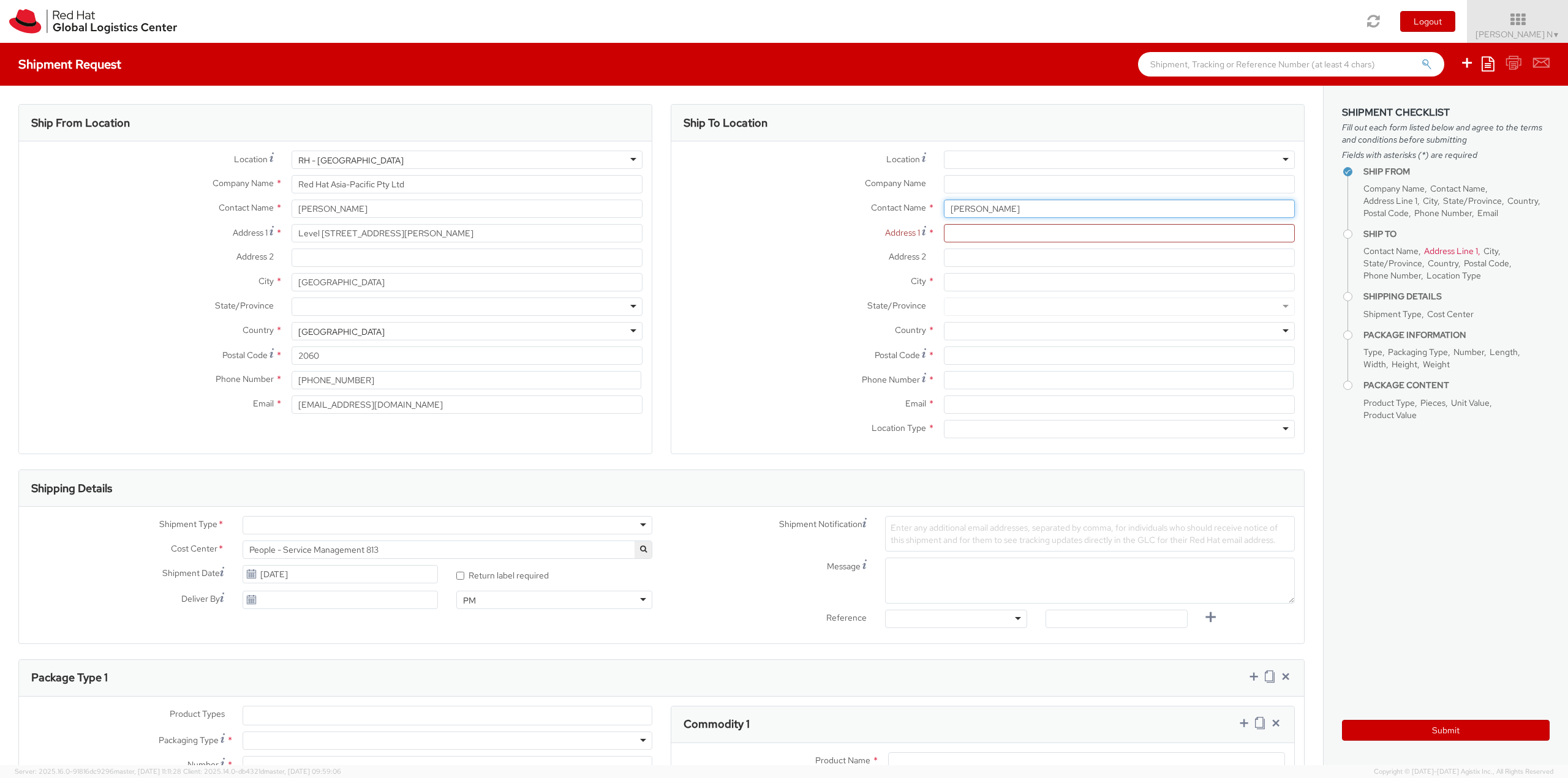
drag, startPoint x: 1040, startPoint y: 209, endPoint x: 818, endPoint y: 200, distance: 222.2
click at [831, 201] on div "Contact Name * [PERSON_NAME]" at bounding box center [988, 209] width 633 height 18
click at [990, 208] on input "text" at bounding box center [1119, 209] width 351 height 18
paste input "[PERSON_NAME]"
type input "[PERSON_NAME]"
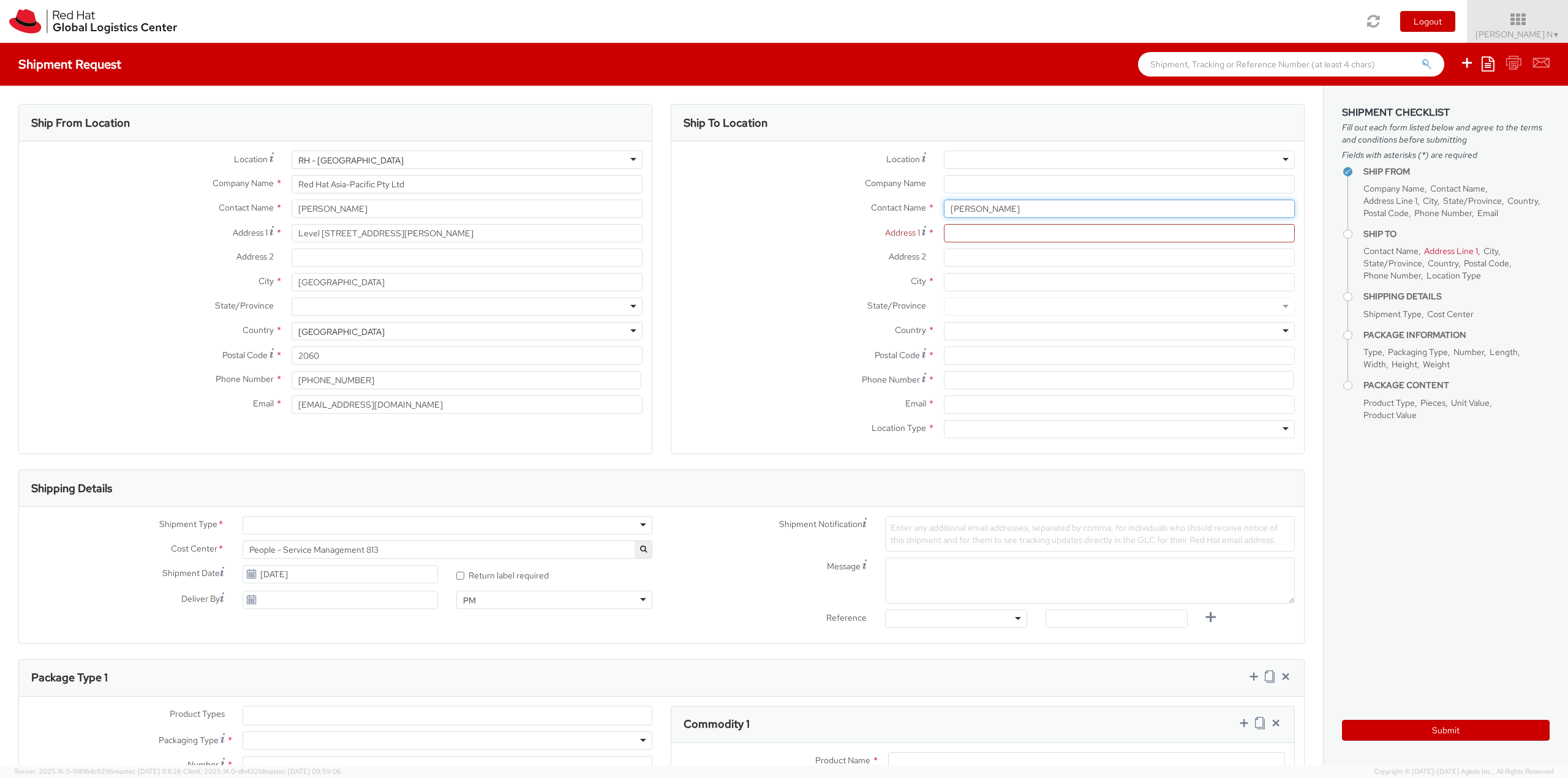
drag, startPoint x: 1030, startPoint y: 212, endPoint x: 816, endPoint y: 207, distance: 214.1
click at [816, 207] on div "Contact Name * [PERSON_NAME]" at bounding box center [988, 209] width 633 height 18
click at [961, 218] on div "Contact Name *" at bounding box center [988, 212] width 633 height 24
click at [968, 211] on input "text" at bounding box center [1119, 209] width 351 height 18
paste input "[PERSON_NAME]"
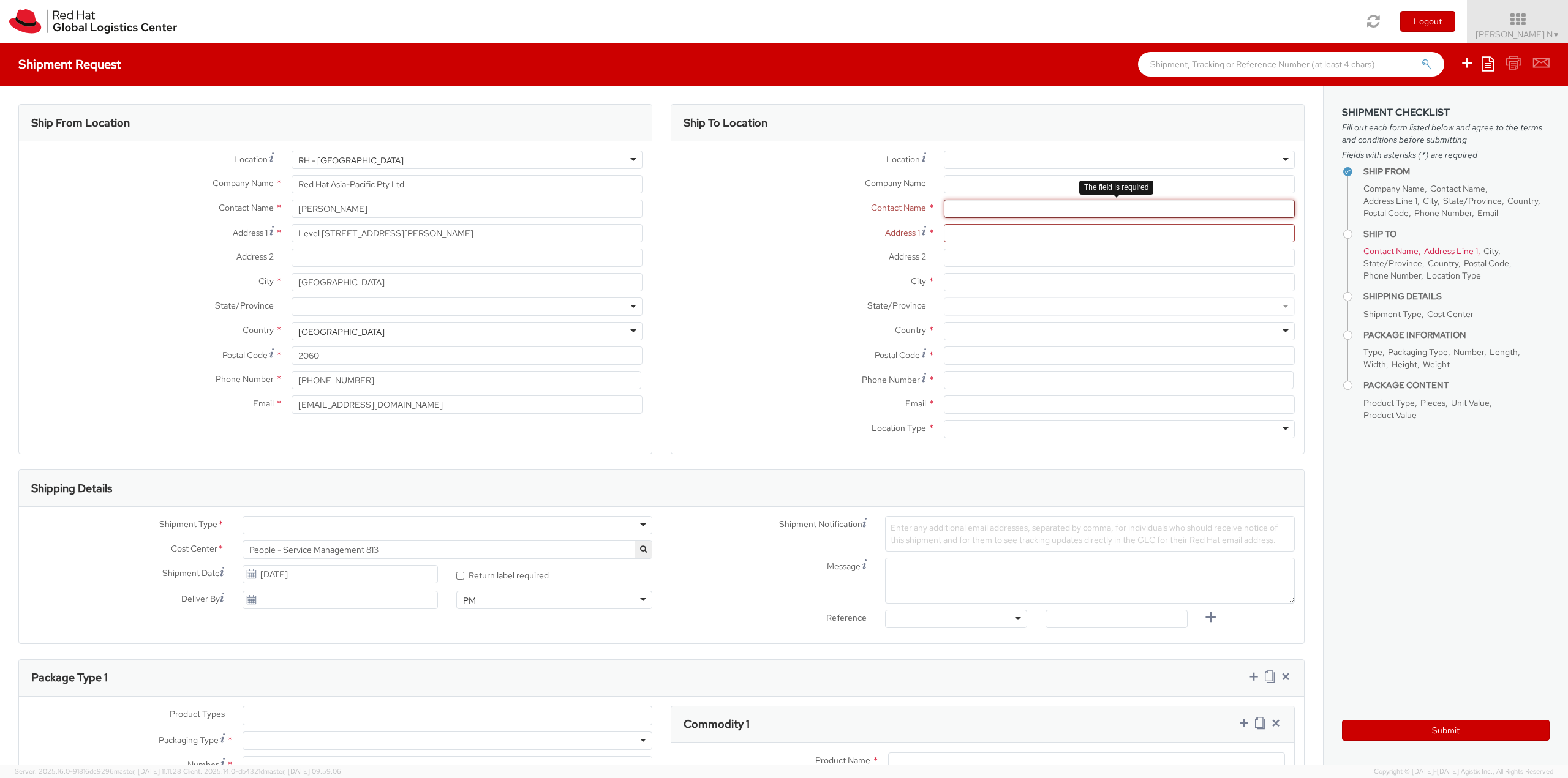
type input "[PERSON_NAME]"
drag, startPoint x: 1025, startPoint y: 207, endPoint x: 799, endPoint y: 202, distance: 226.1
click at [804, 203] on div "Contact Name * [PERSON_NAME]" at bounding box center [988, 209] width 633 height 18
click at [942, 149] on div "Location * [GEOGRAPHIC_DATA] - [GEOGRAPHIC_DATA] - [GEOGRAPHIC_DATA] [GEOGRAPHI…" at bounding box center [988, 297] width 633 height 313
click at [970, 160] on div at bounding box center [1119, 160] width 351 height 18
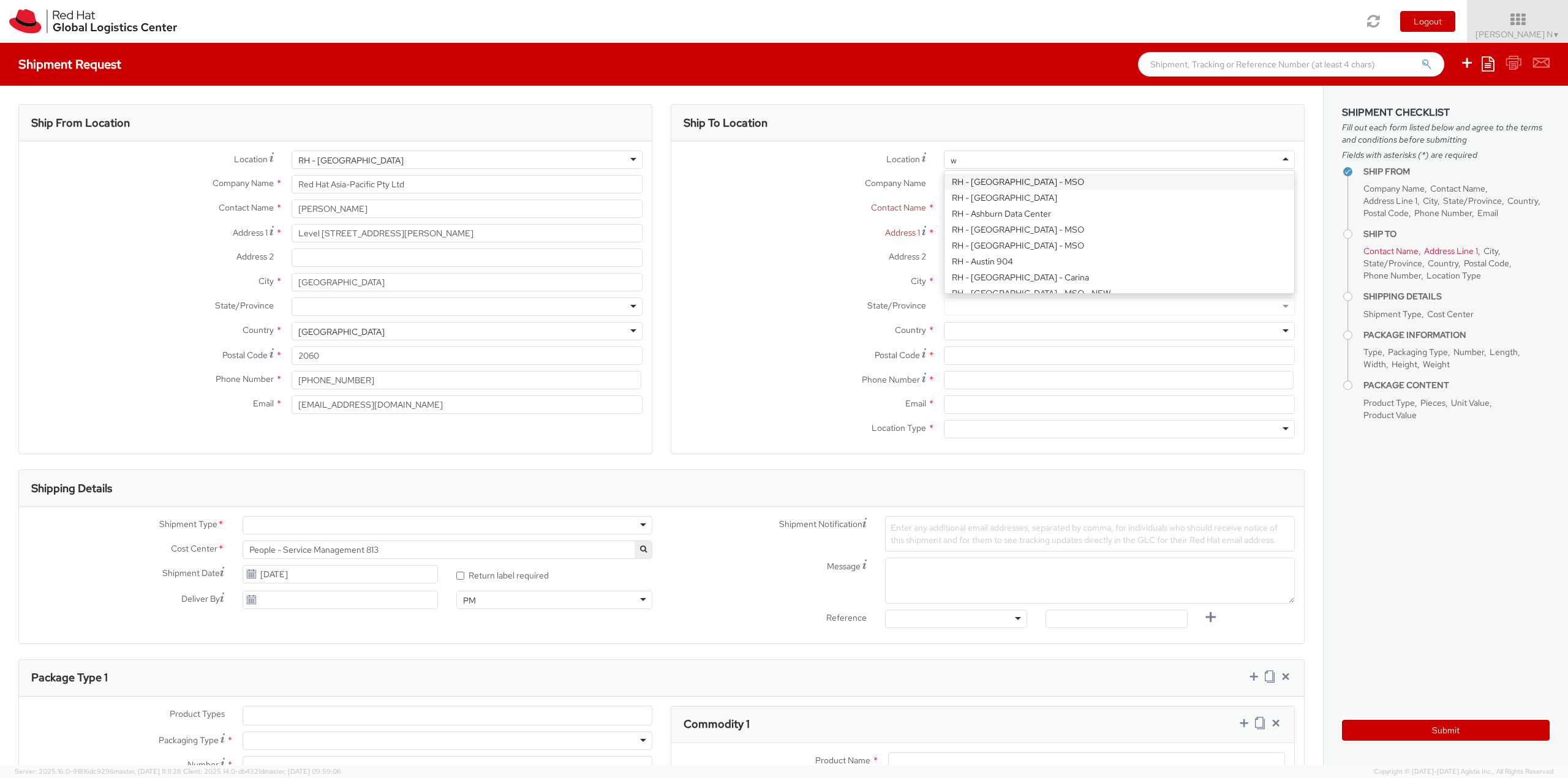
type input "we"
type input "Red Hat [GEOGRAPHIC_DATA]"
type input "[STREET_ADDRESS]"
type input "Private Office WT - 1.06"
type input "[GEOGRAPHIC_DATA]"
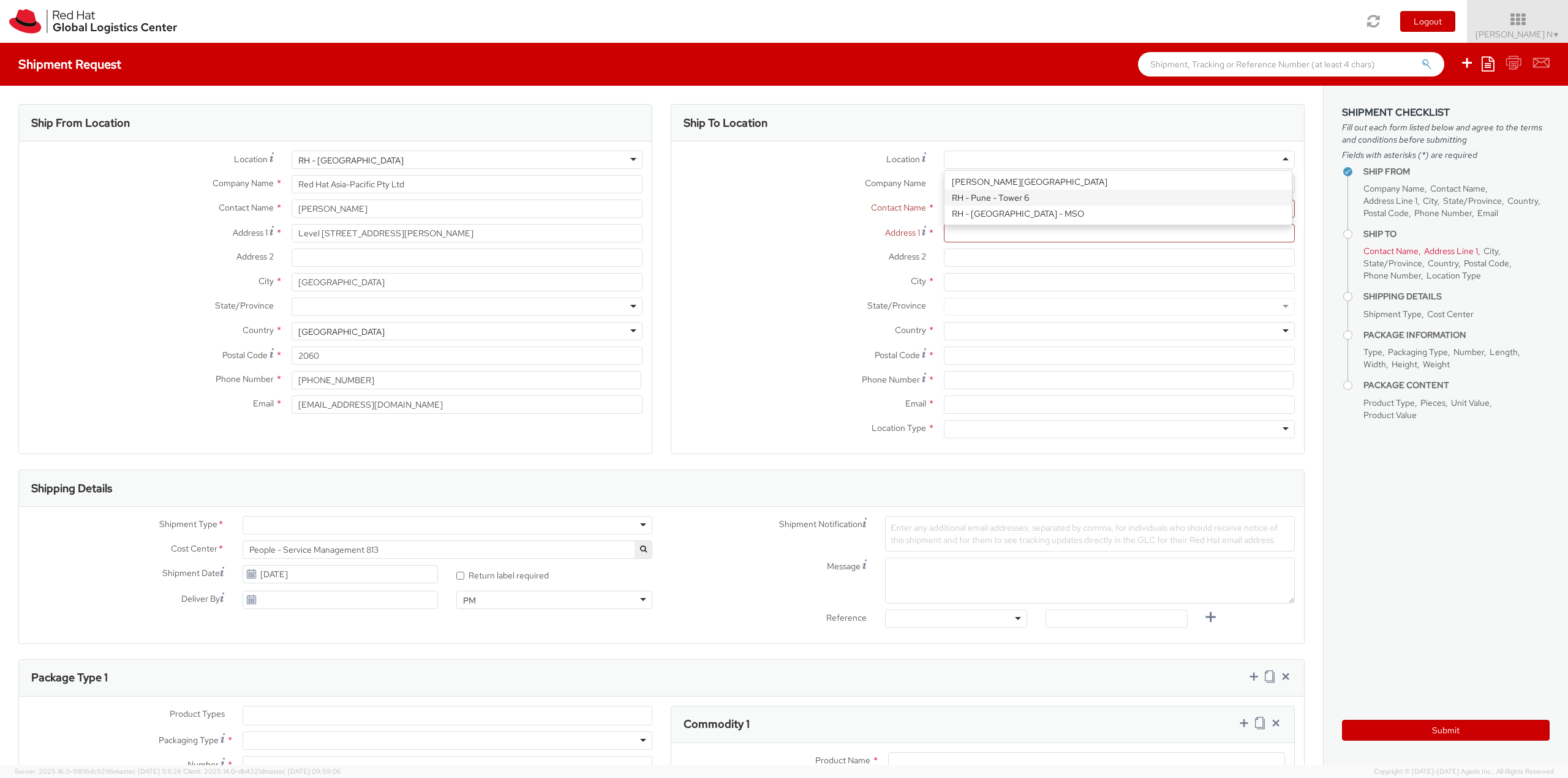
type input "6011"
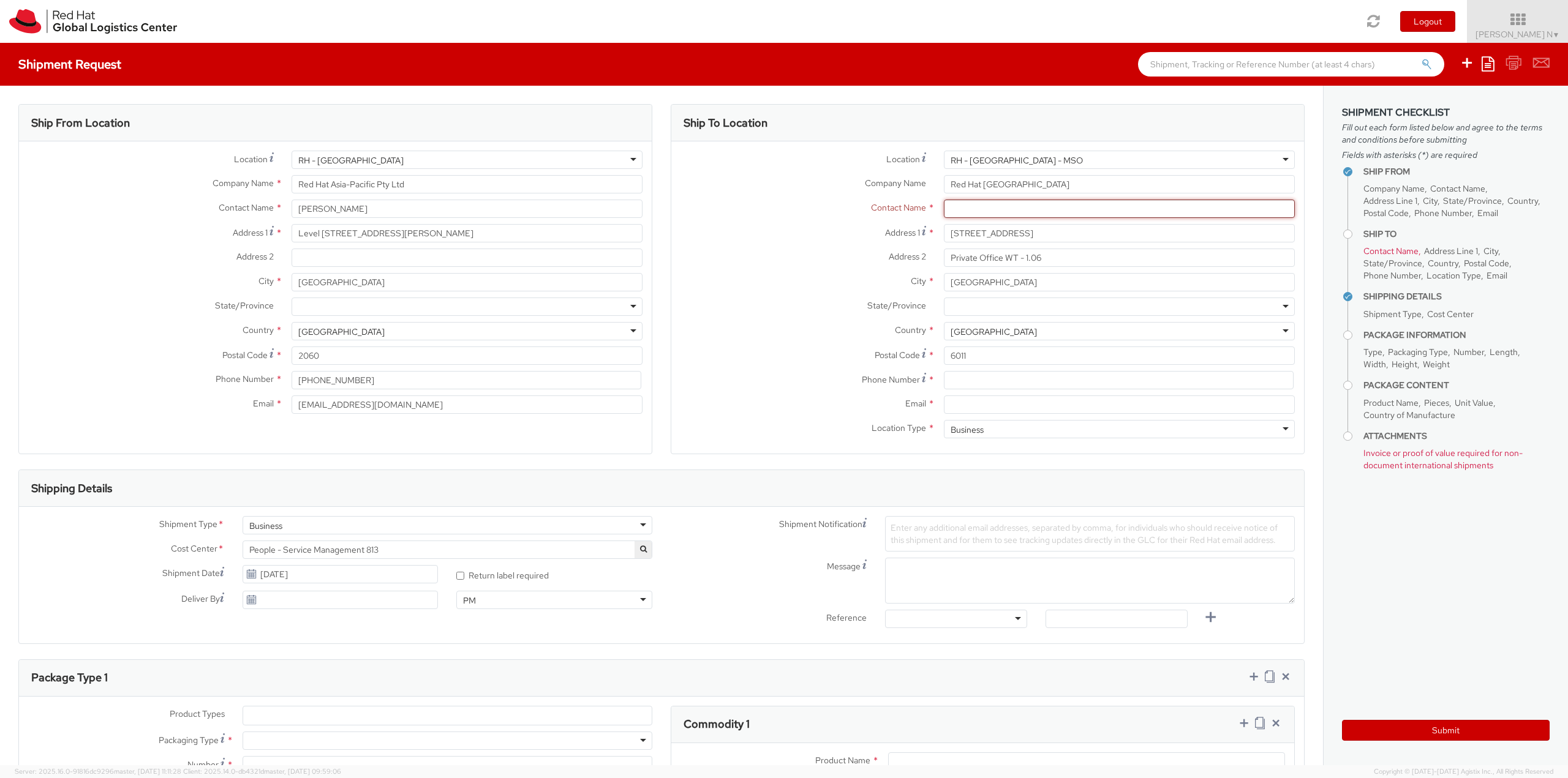
click at [997, 212] on input "text" at bounding box center [1119, 209] width 351 height 18
paste input "[PERSON_NAME]"
type input "[PERSON_NAME]"
click at [786, 265] on div "Address 2 * Private Office WT - 1.06" at bounding box center [988, 257] width 633 height 18
click at [981, 411] on input "Email *" at bounding box center [1119, 404] width 351 height 18
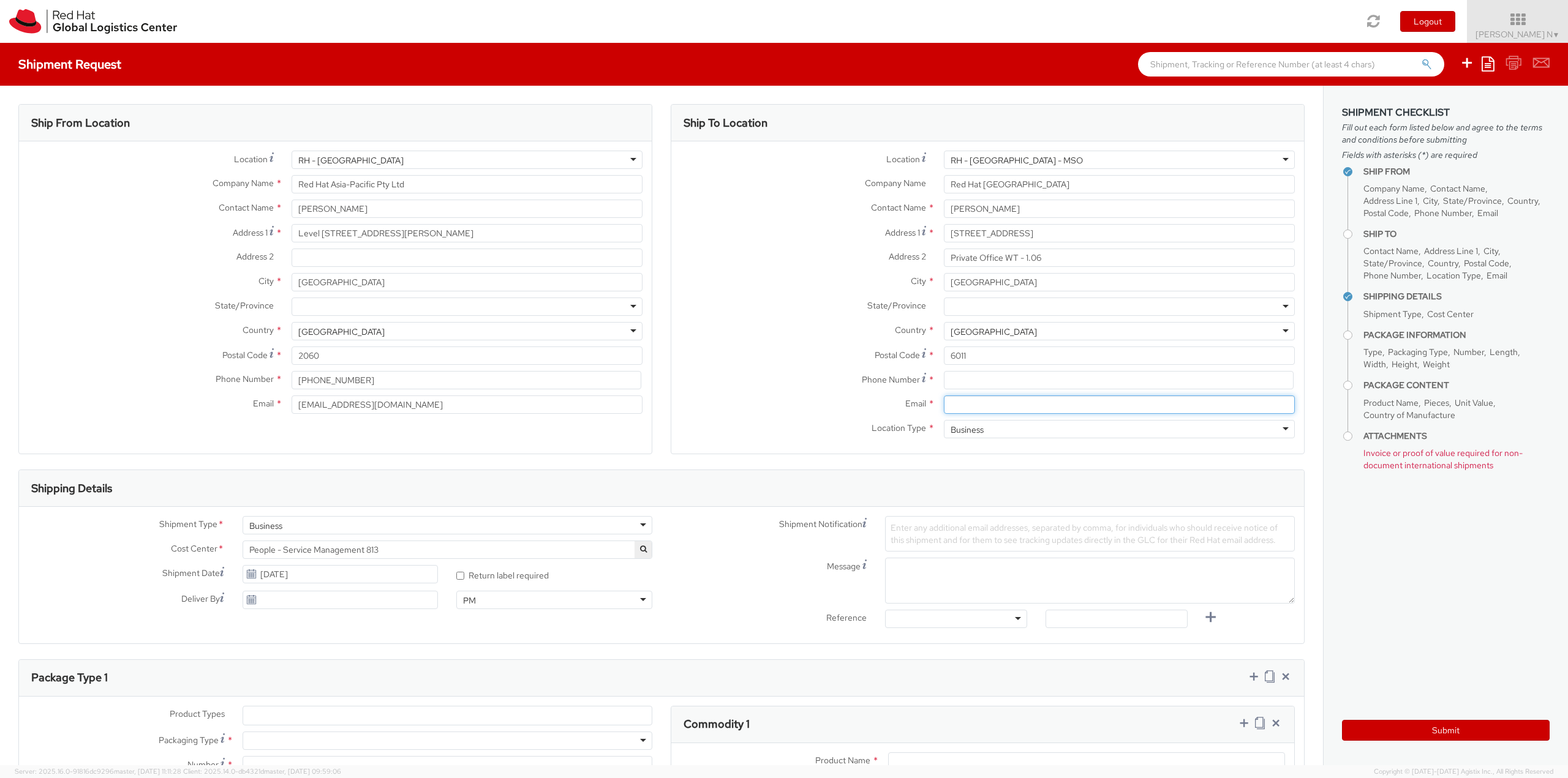
paste input "[EMAIL_ADDRESS][DOMAIN_NAME]"
type input "[EMAIL_ADDRESS][DOMAIN_NAME]"
click at [965, 379] on input at bounding box center [1118, 380] width 349 height 18
paste input "[PHONE_NUMBER]"
type input "[PHONE_NUMBER]"
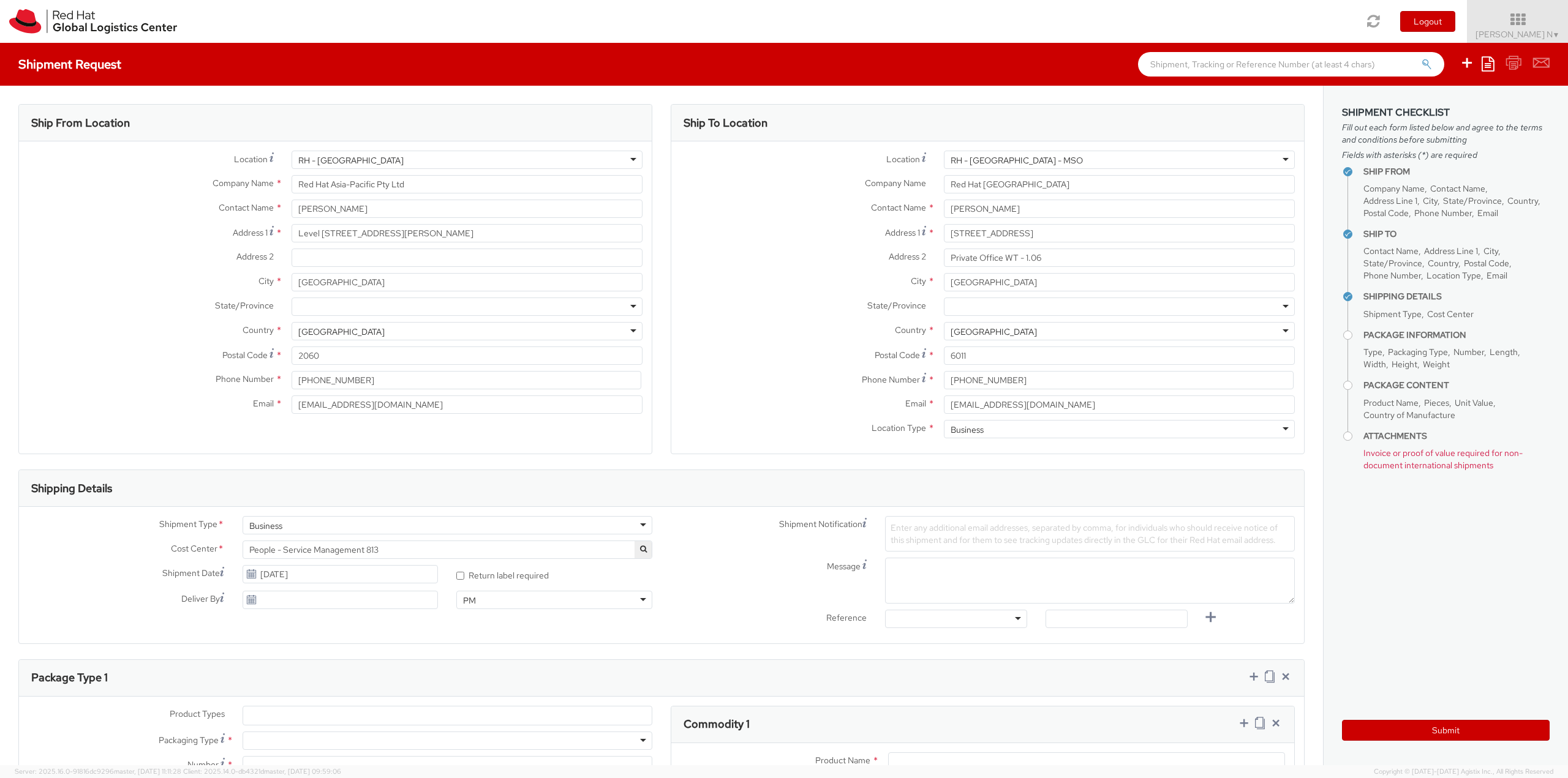
click at [1013, 429] on div "Business" at bounding box center [1119, 429] width 351 height 18
click at [744, 395] on label "Email *" at bounding box center [803, 403] width 264 height 16
click at [944, 395] on input "[EMAIL_ADDRESS][DOMAIN_NAME]" at bounding box center [1119, 404] width 351 height 18
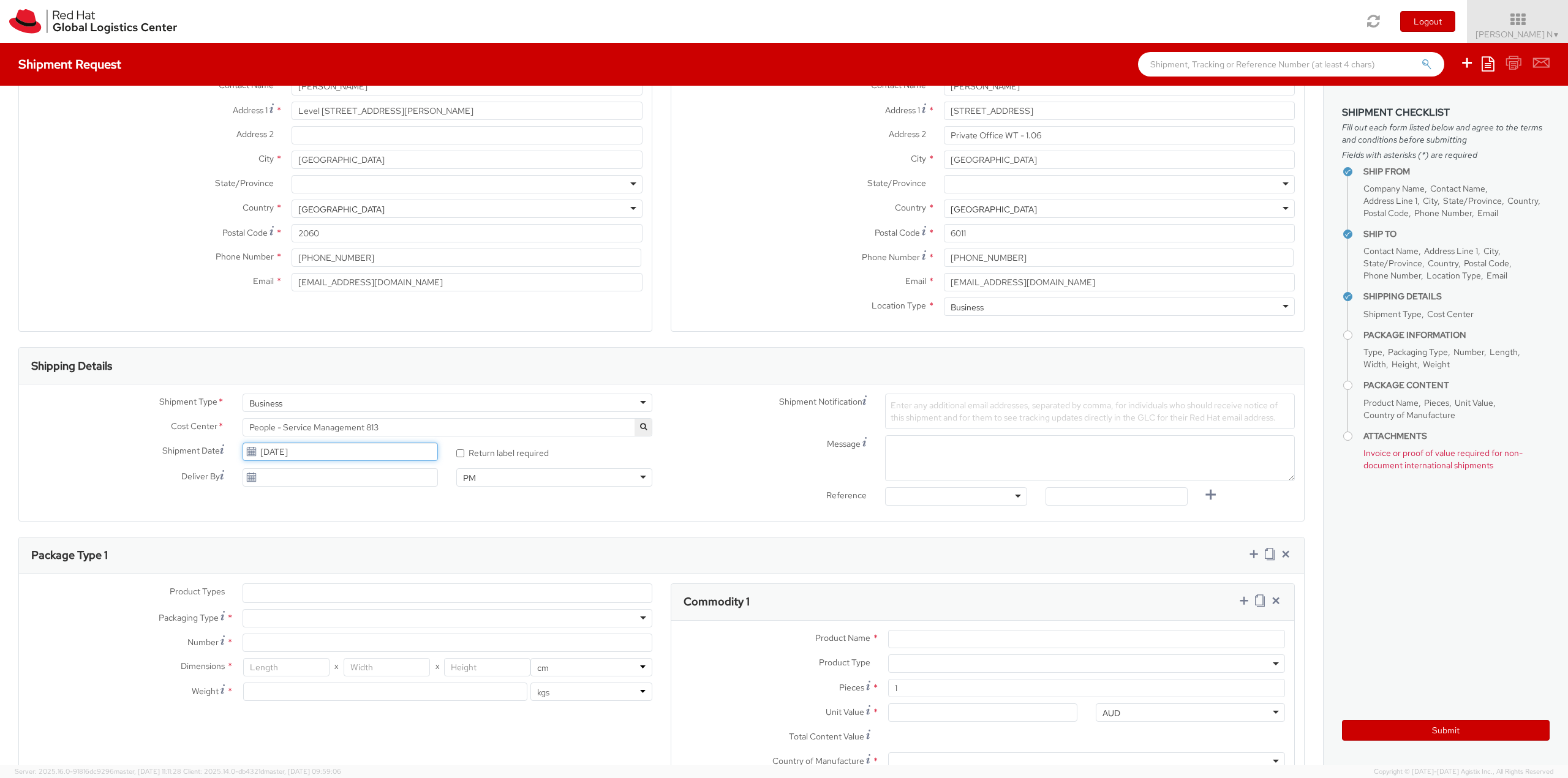
click at [360, 460] on input "[DATE]" at bounding box center [341, 451] width 196 height 18
click at [300, 548] on td "12" at bounding box center [301, 547] width 22 height 18
type input "[DATE]"
click at [947, 406] on span "Enter any additional email addresses, separated by comma, for individuals who s…" at bounding box center [1084, 412] width 387 height 23
click at [919, 452] on textarea "Message" at bounding box center [1090, 459] width 410 height 46
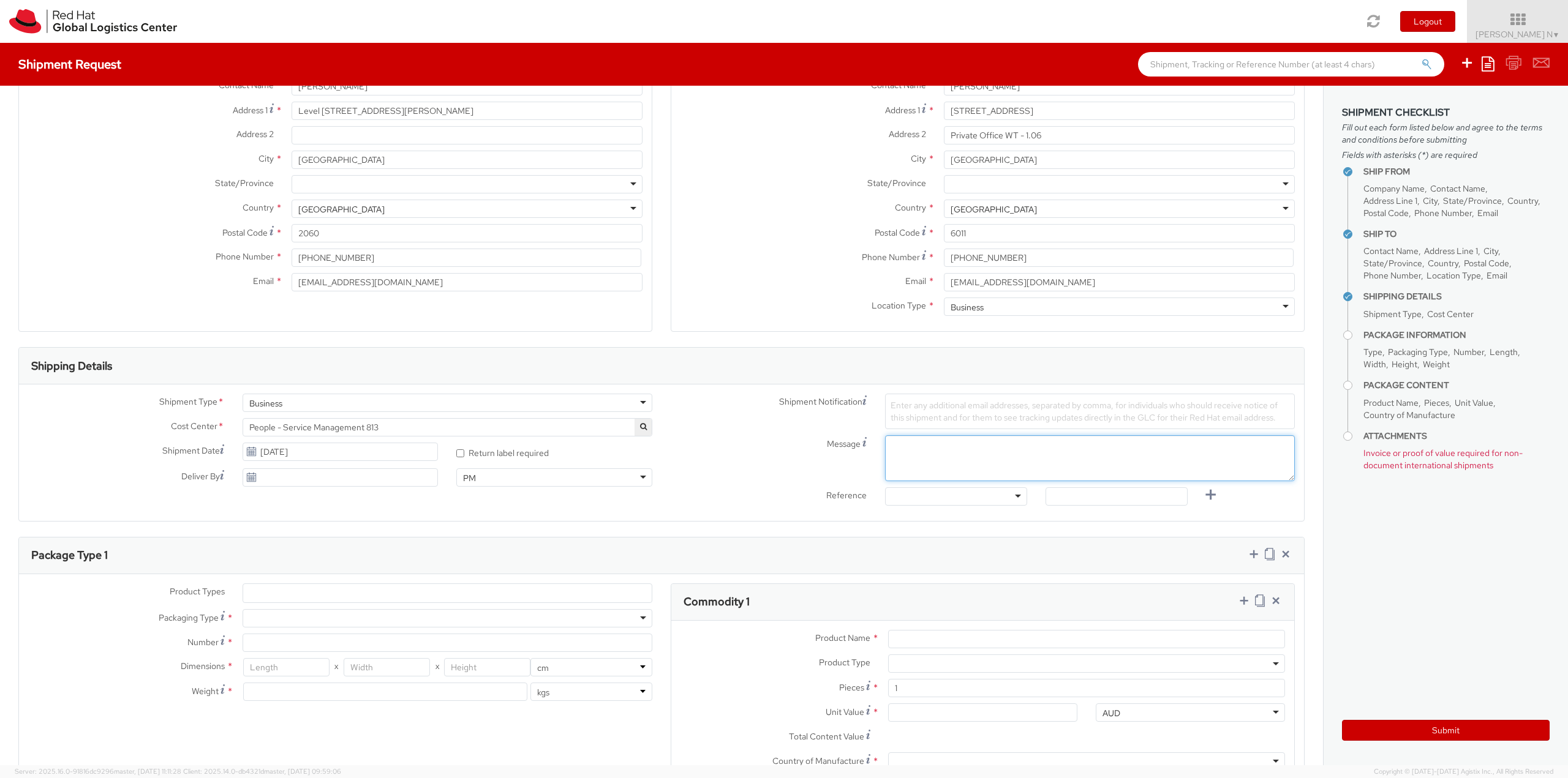
click at [947, 447] on textarea "Message" at bounding box center [1090, 459] width 410 height 46
paste textarea "Red Hat Employee Security ID Badge"
click at [1081, 441] on textarea "Red Hat Employee Security ID Badge for" at bounding box center [1090, 459] width 410 height 46
click at [1060, 443] on textarea "Red Hat Employee Security ID Badge for" at bounding box center [1090, 459] width 410 height 46
paste textarea "[PERSON_NAME]"
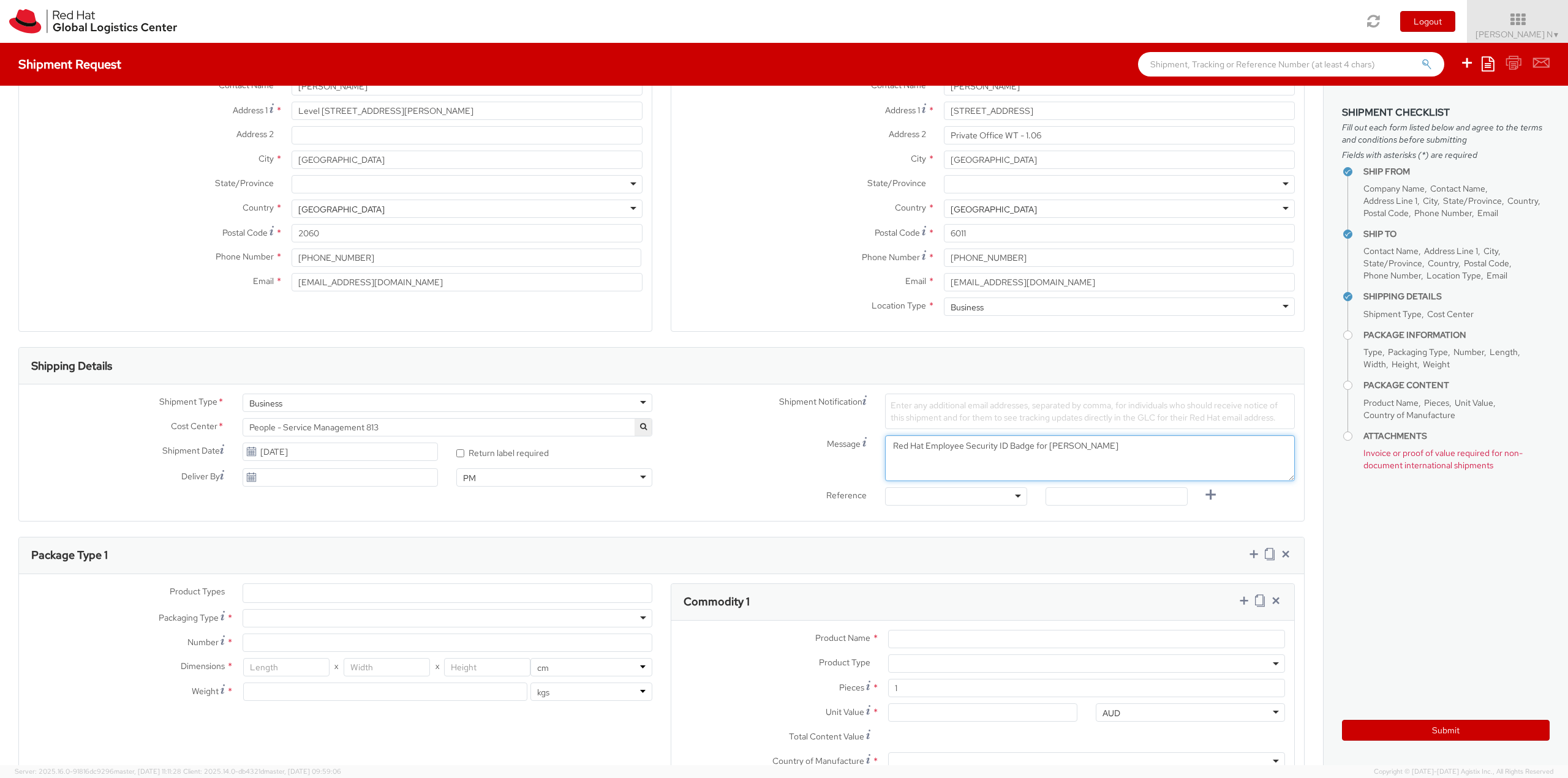
click at [1129, 449] on textarea "Red Hat Employee Security ID Badge for [PERSON_NAME]" at bounding box center [1090, 459] width 410 height 46
type textarea "Red Hat Employee Security ID Badge for [PERSON_NAME]"
click at [971, 496] on div at bounding box center [956, 496] width 142 height 18
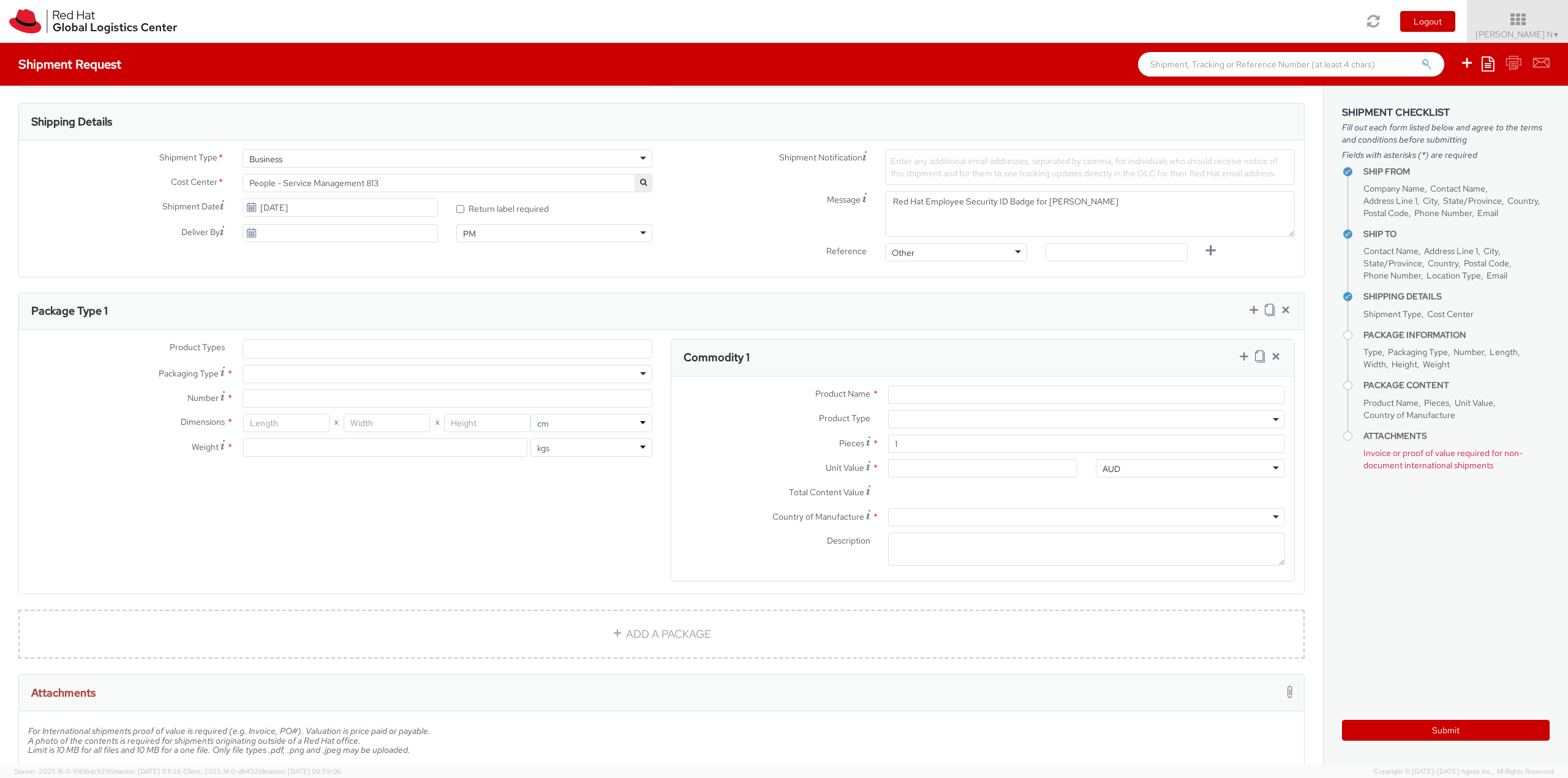
scroll to position [367, 0]
click at [282, 339] on ul at bounding box center [447, 348] width 409 height 18
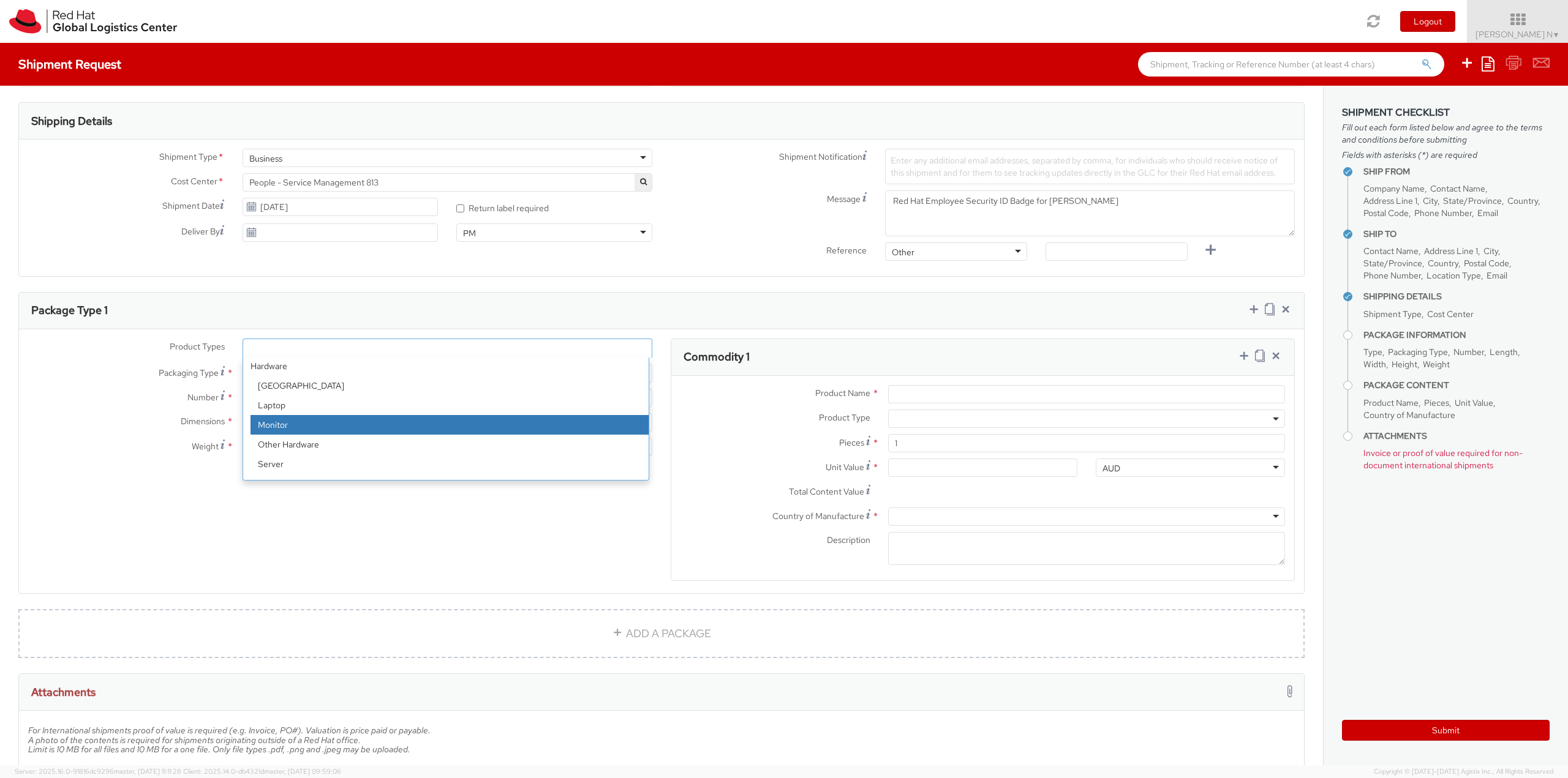
scroll to position [54, 0]
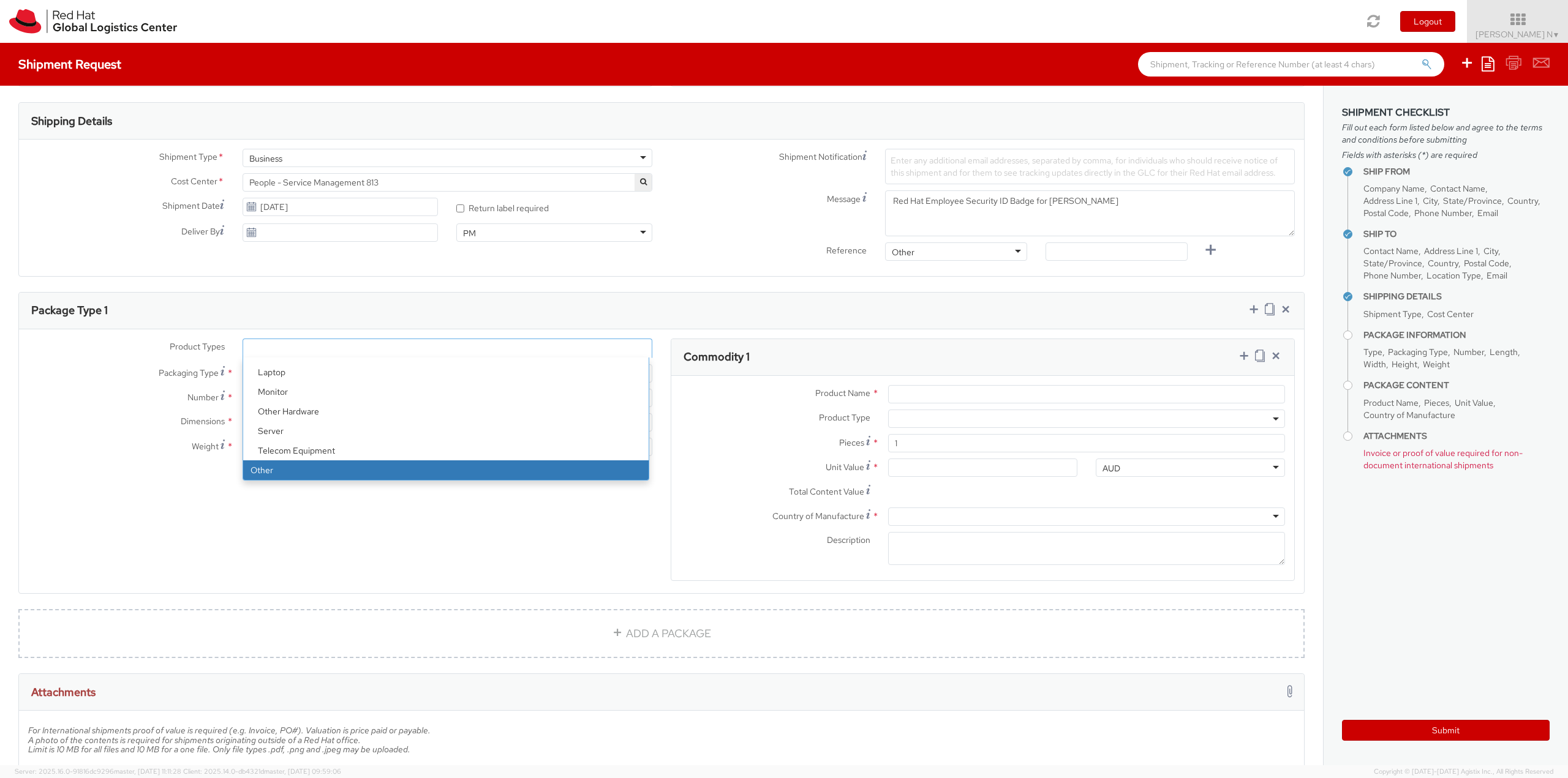
select select "OTHER"
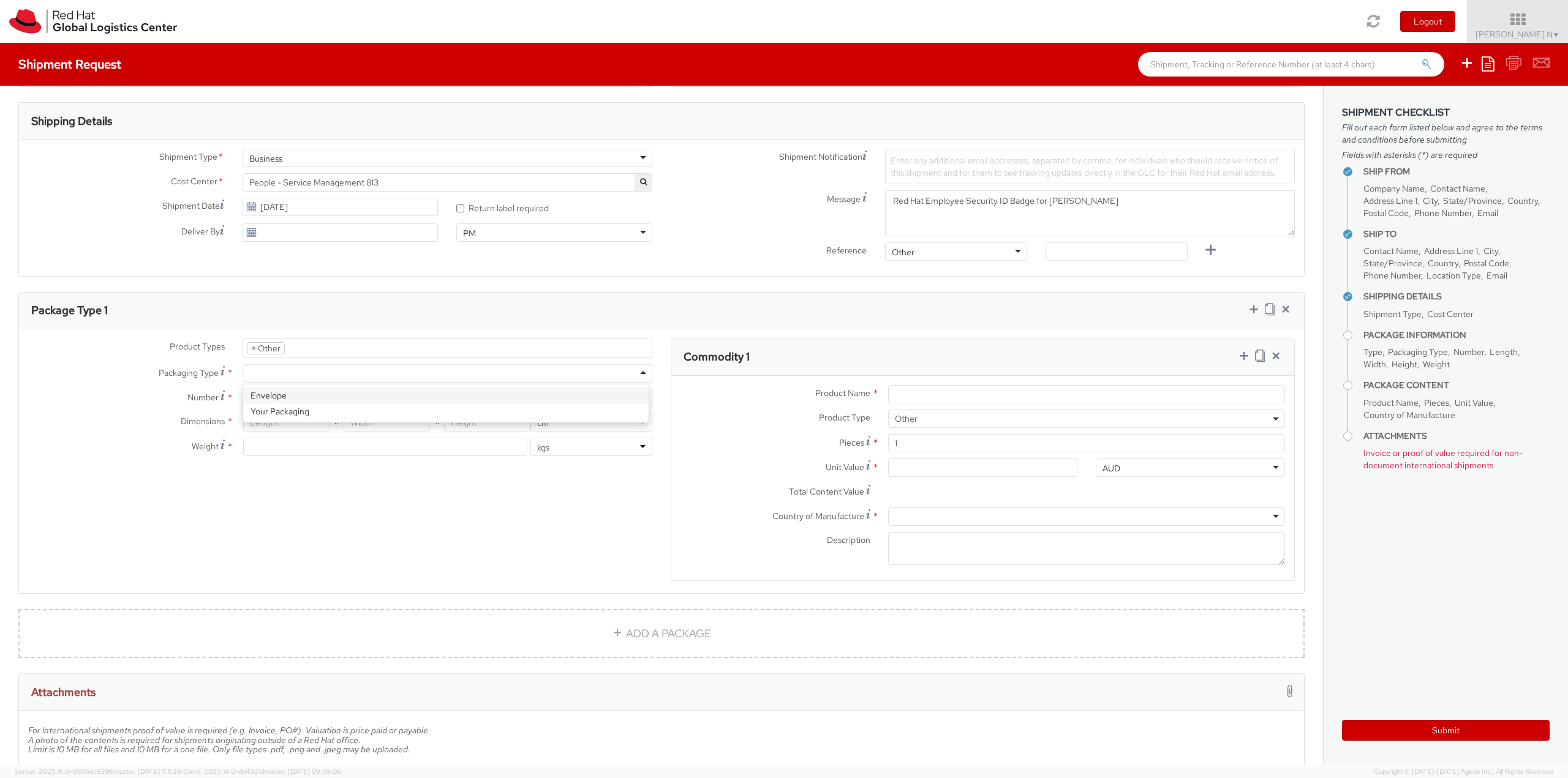
click at [291, 376] on div at bounding box center [447, 373] width 410 height 18
click at [284, 395] on input "Number *" at bounding box center [447, 397] width 410 height 18
type input "j"
click at [284, 395] on input "Number *" at bounding box center [447, 397] width 410 height 18
click at [295, 390] on input "Number *" at bounding box center [447, 397] width 410 height 18
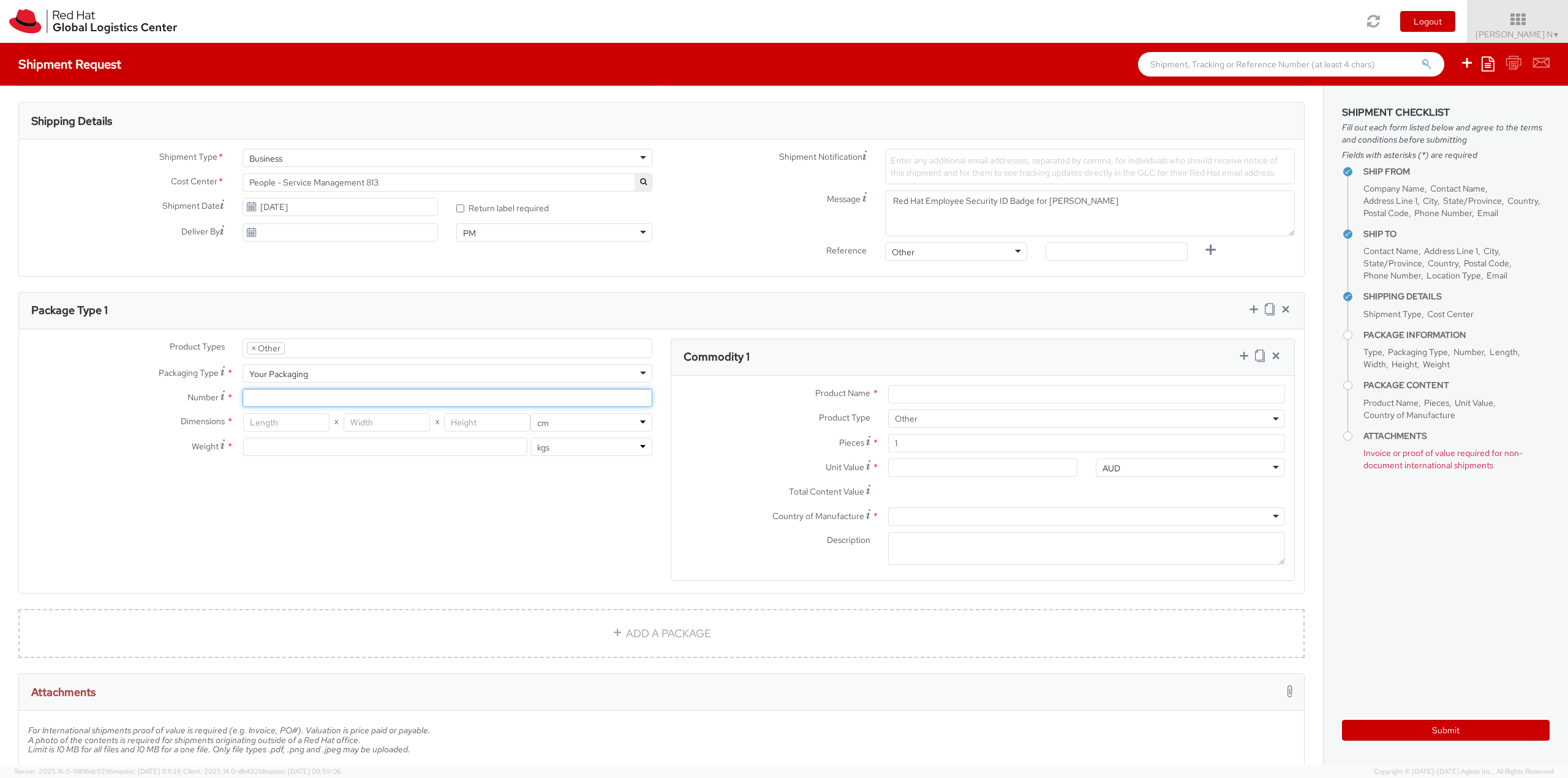
click at [292, 397] on input "Number *" at bounding box center [447, 397] width 410 height 18
click at [288, 389] on input "Number *" at bounding box center [447, 397] width 410 height 18
click at [291, 401] on input "Number *" at bounding box center [447, 397] width 410 height 18
click at [284, 429] on input "number" at bounding box center [287, 422] width 87 height 18
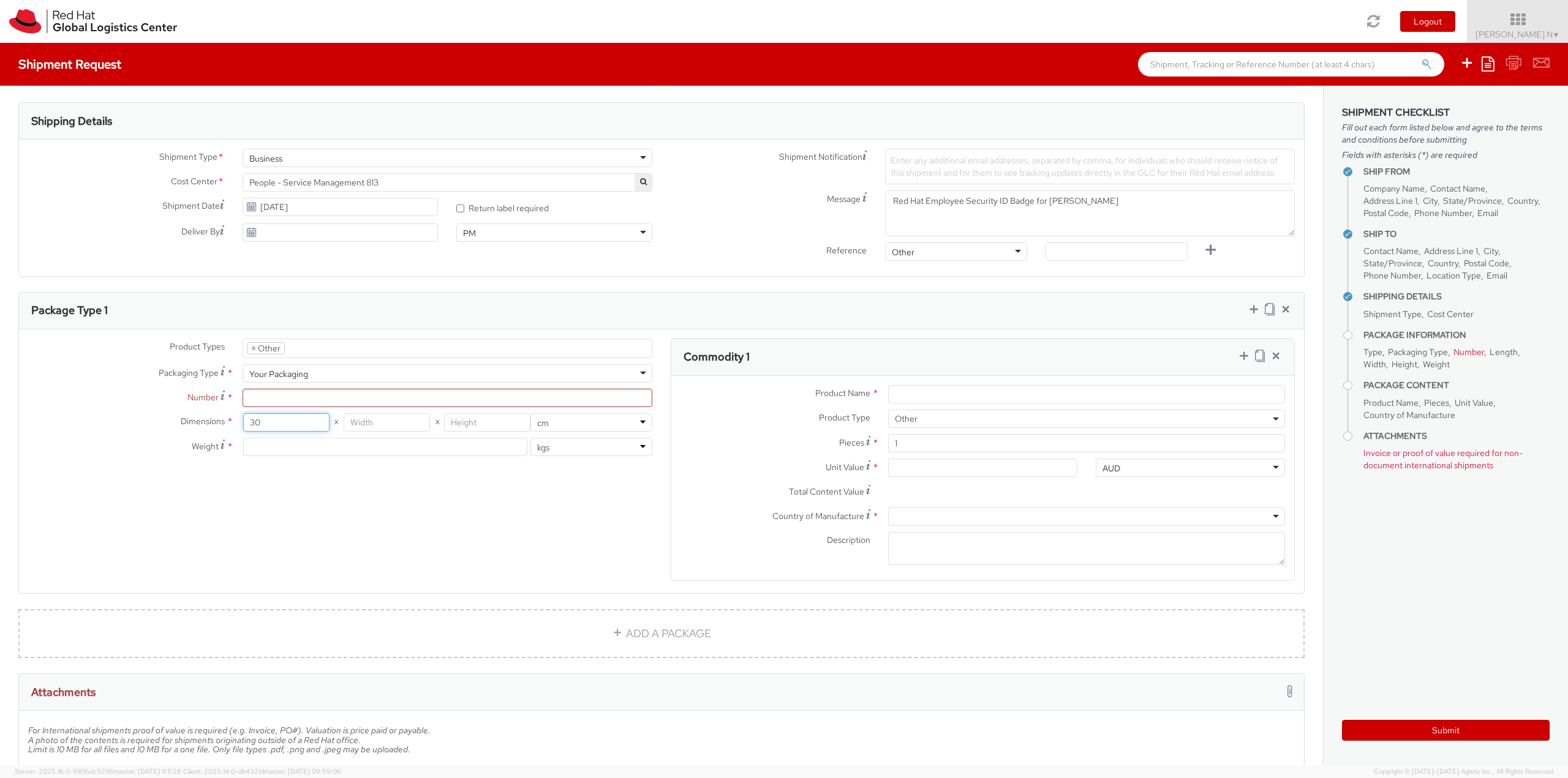
type input "30"
click at [396, 427] on input "number" at bounding box center [387, 422] width 87 height 18
type input "20"
click at [465, 414] on input "number" at bounding box center [487, 422] width 87 height 18
type input "1"
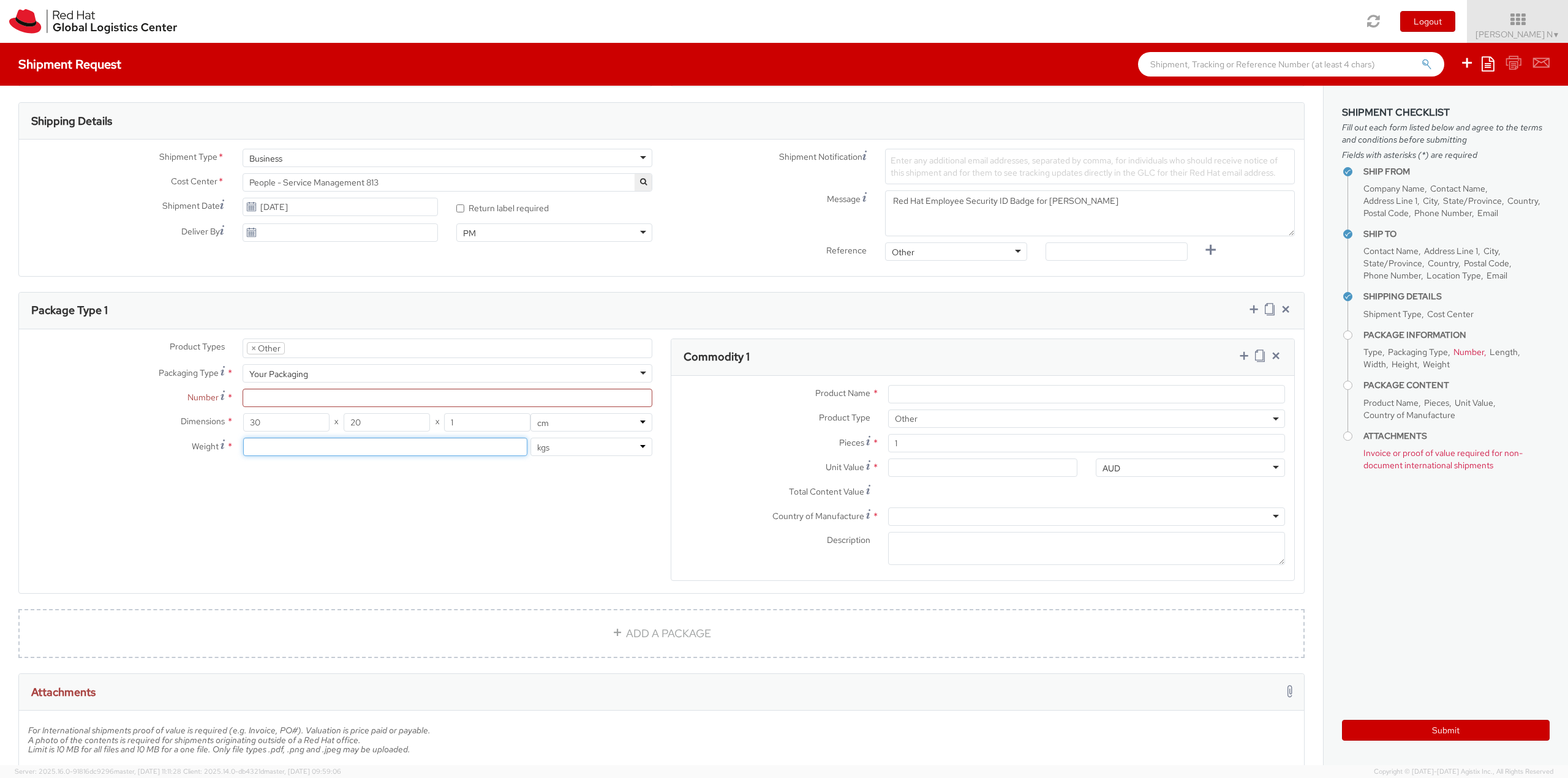
click at [311, 444] on input "number" at bounding box center [386, 446] width 285 height 18
type input "0.5"
click at [495, 512] on div "Product Types * Documents Docking Station Laptop Monitor Other Hardware Server …" at bounding box center [661, 467] width 1284 height 259
click at [262, 393] on input "Number *" at bounding box center [447, 397] width 410 height 18
type input "1"
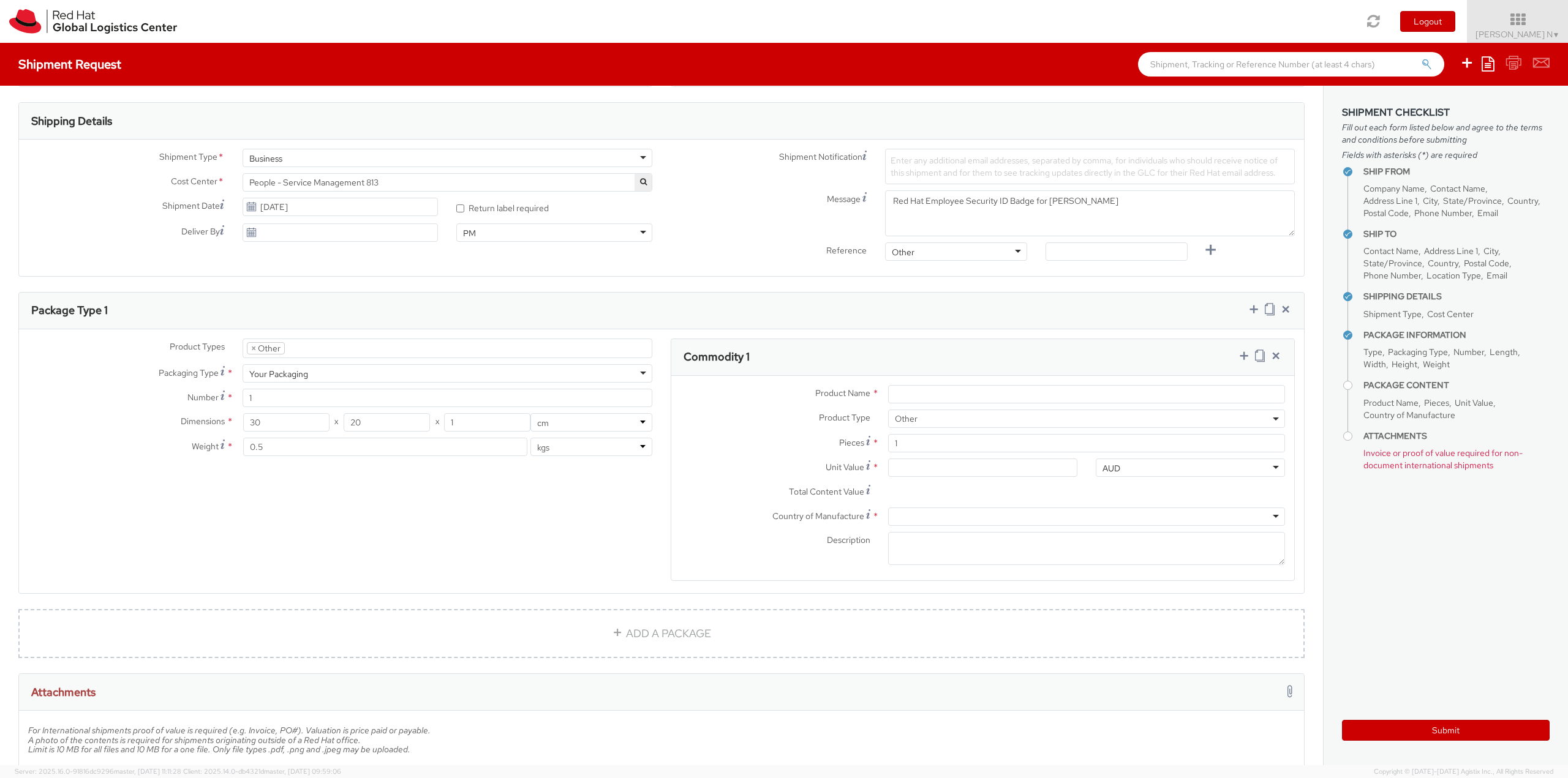
click at [425, 512] on div "Product Types * Documents Docking Station Laptop Monitor Other Hardware Server …" at bounding box center [661, 467] width 1284 height 259
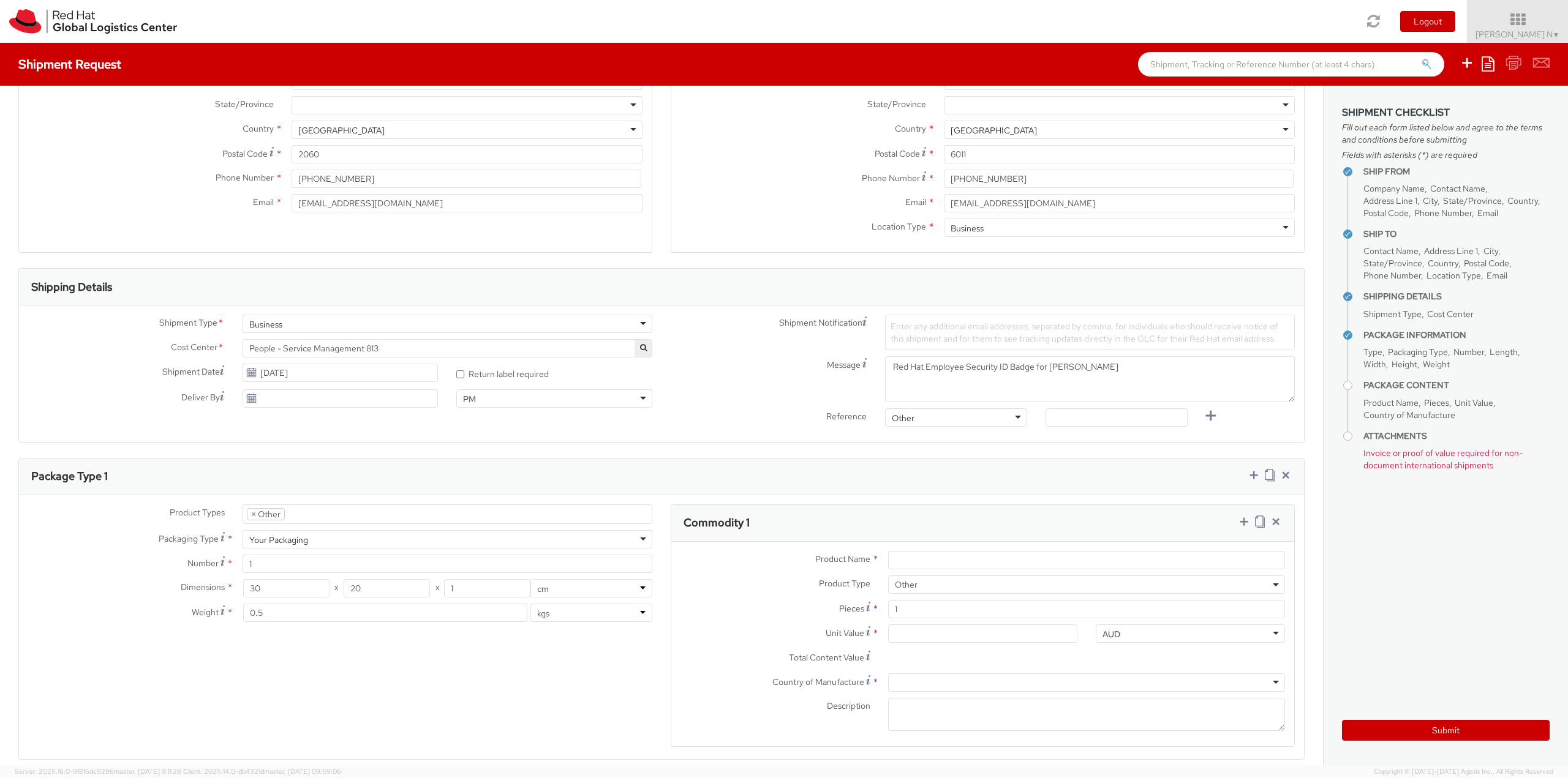
scroll to position [184, 0]
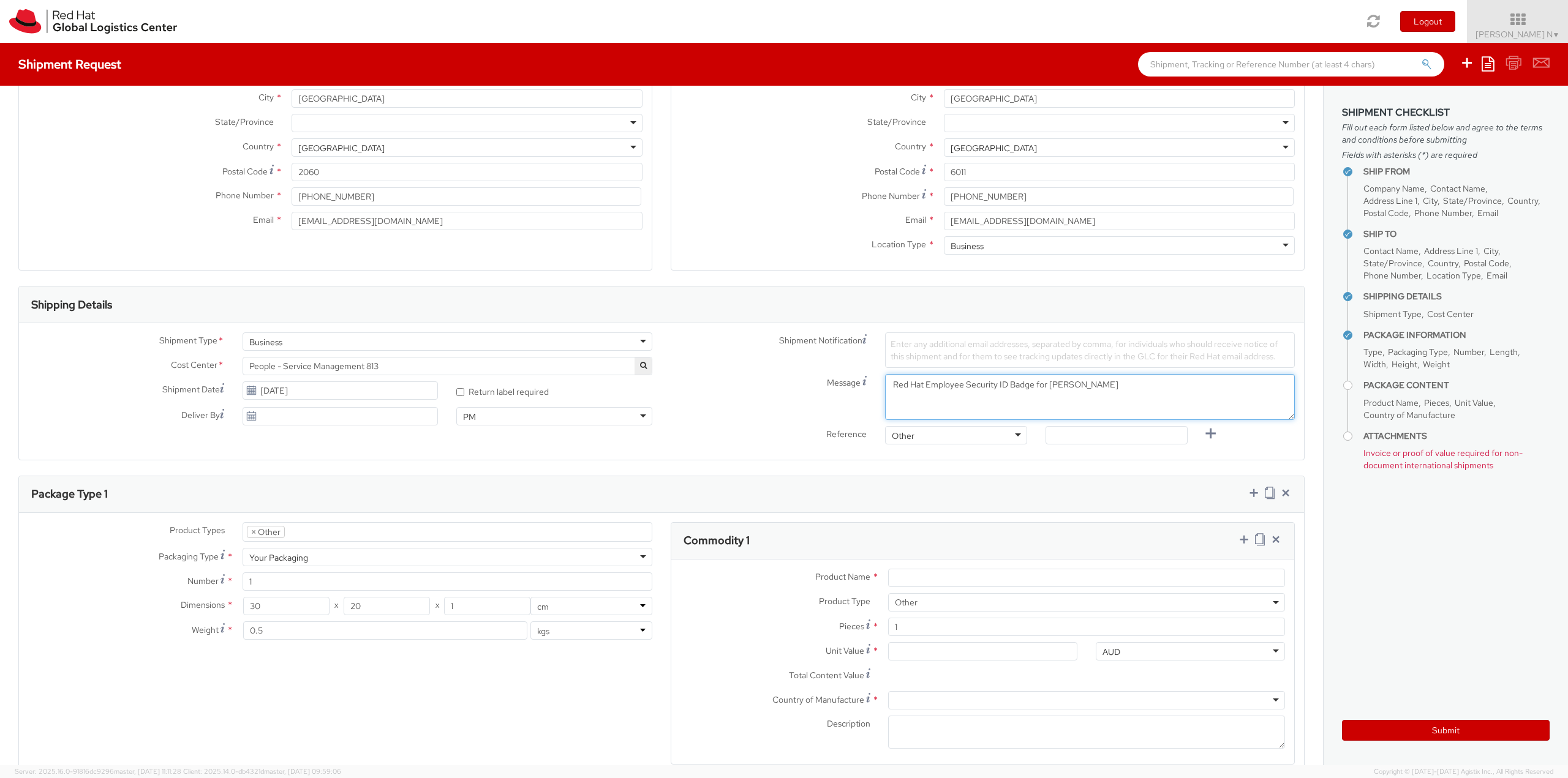
drag, startPoint x: 1046, startPoint y: 386, endPoint x: 1142, endPoint y: 385, distance: 96.0
click at [1142, 385] on textarea "Red Hat Employee Security ID Badge for [PERSON_NAME]" at bounding box center [1090, 397] width 410 height 46
type textarea "Red Hat Employee Security ID Badge for [PERSON_NAME]"
click at [716, 420] on div "Message Red Hat Employee Security ID Badge for [PERSON_NAME]" at bounding box center [982, 400] width 643 height 52
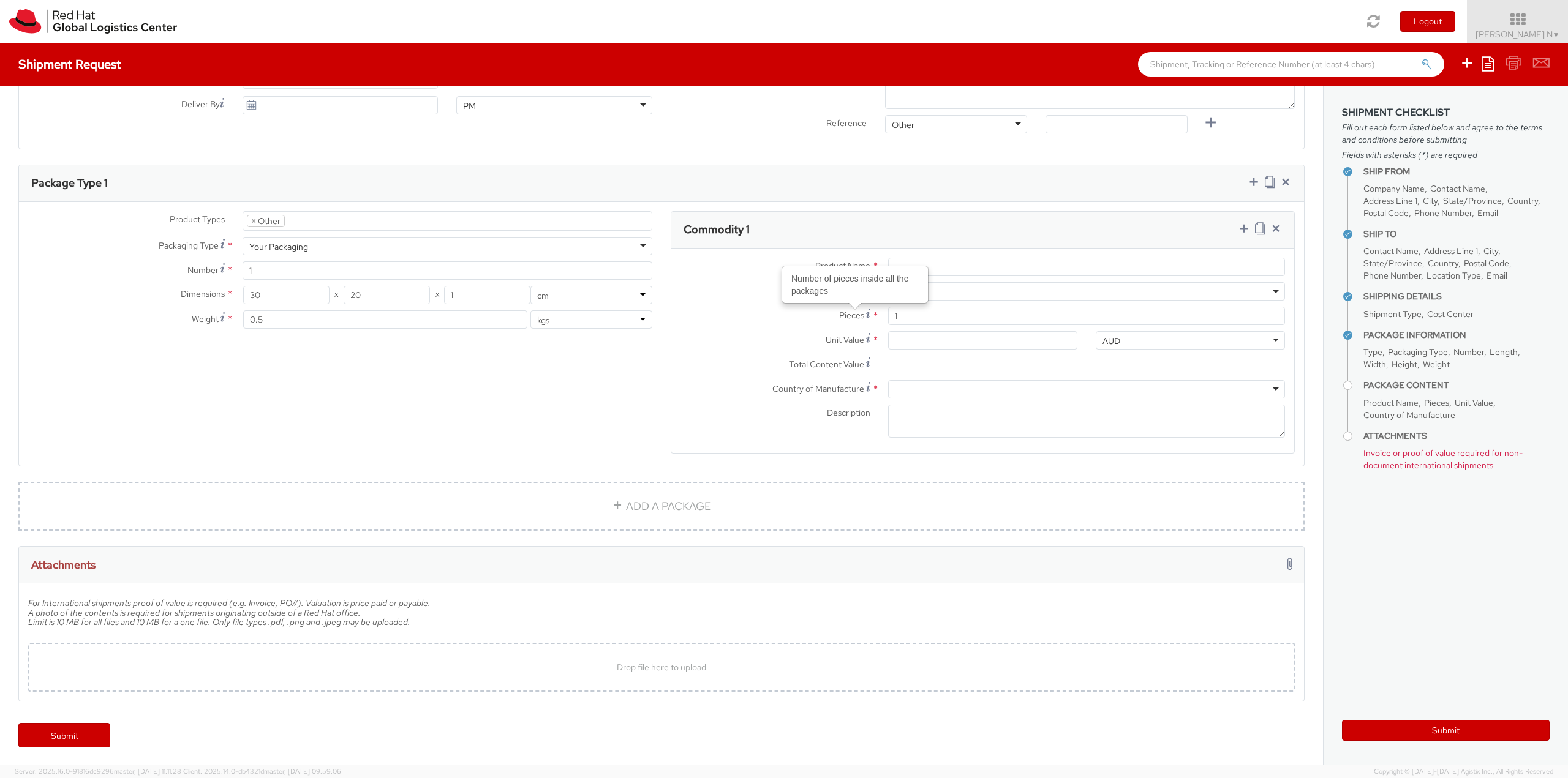
scroll to position [495, 0]
click at [927, 268] on input "Product Name *" at bounding box center [1086, 265] width 396 height 18
type input "ID Badge"
click at [1158, 338] on div "AUD" at bounding box center [1190, 339] width 190 height 18
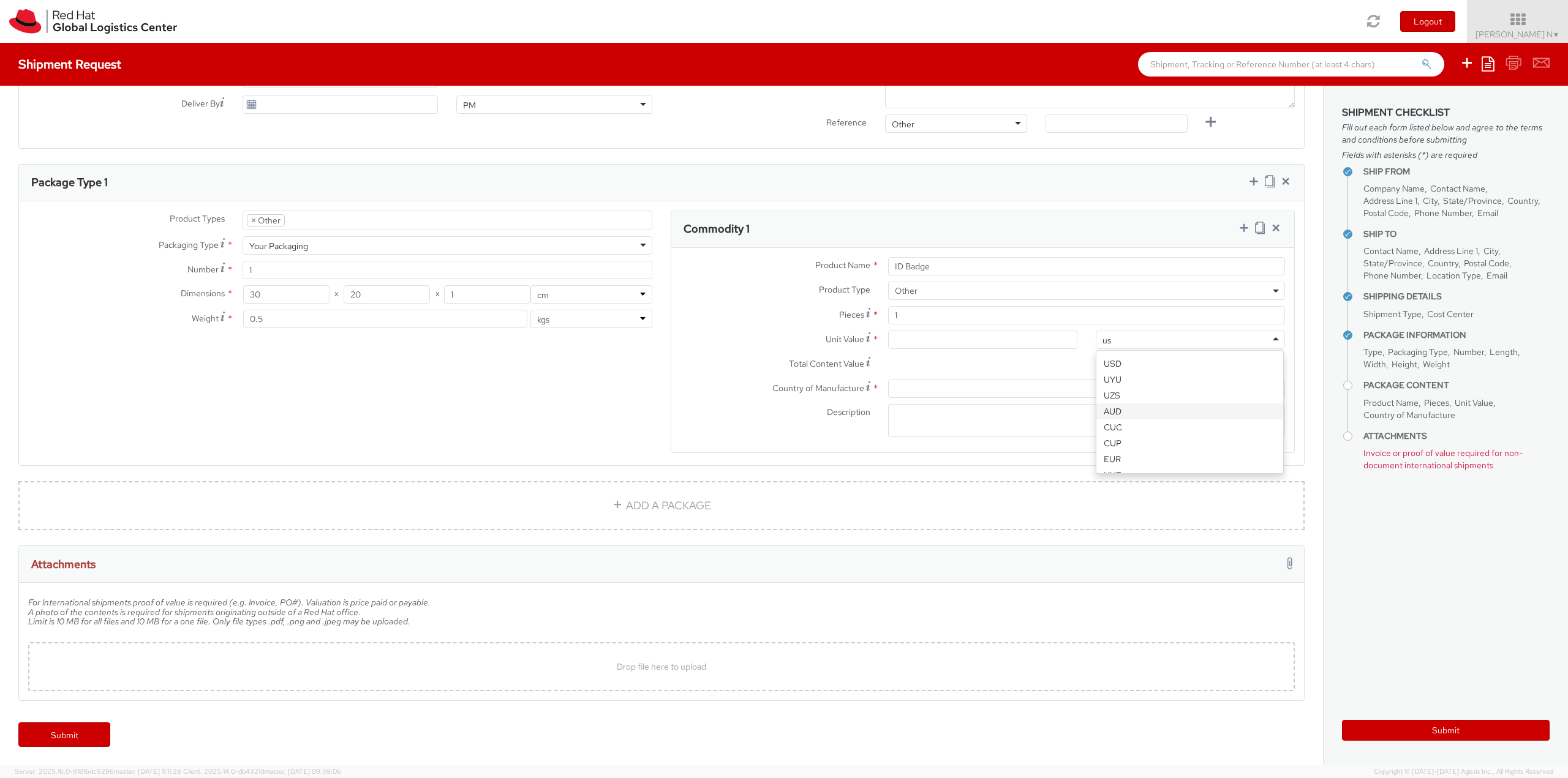
type input "usd"
click at [904, 339] on input "Unit Value *" at bounding box center [982, 339] width 190 height 18
click at [946, 339] on input "Unit Value *" at bounding box center [982, 339] width 190 height 18
type input "3.00"
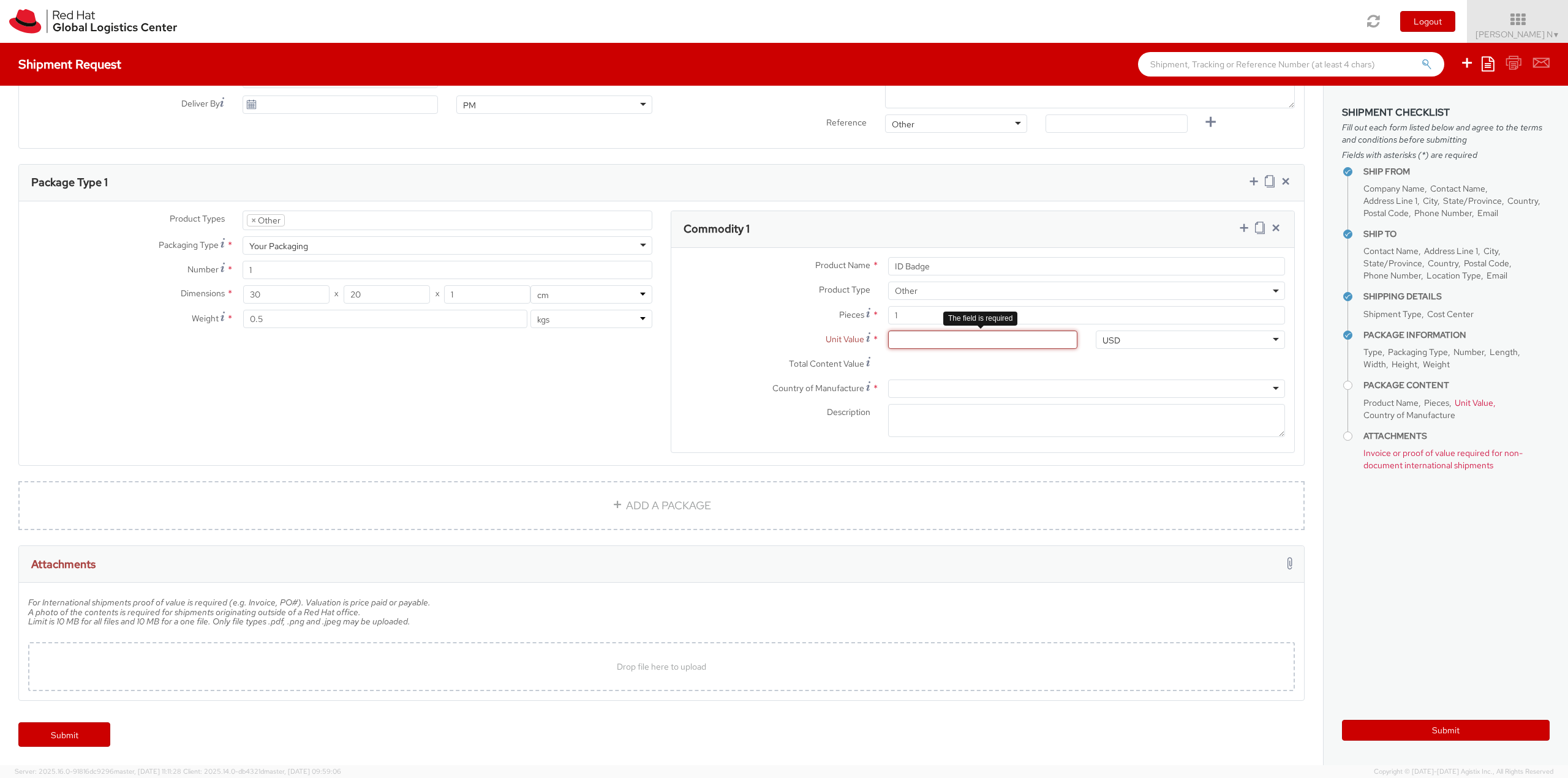
type input "3.00"
type input "3.50"
type input "3.59"
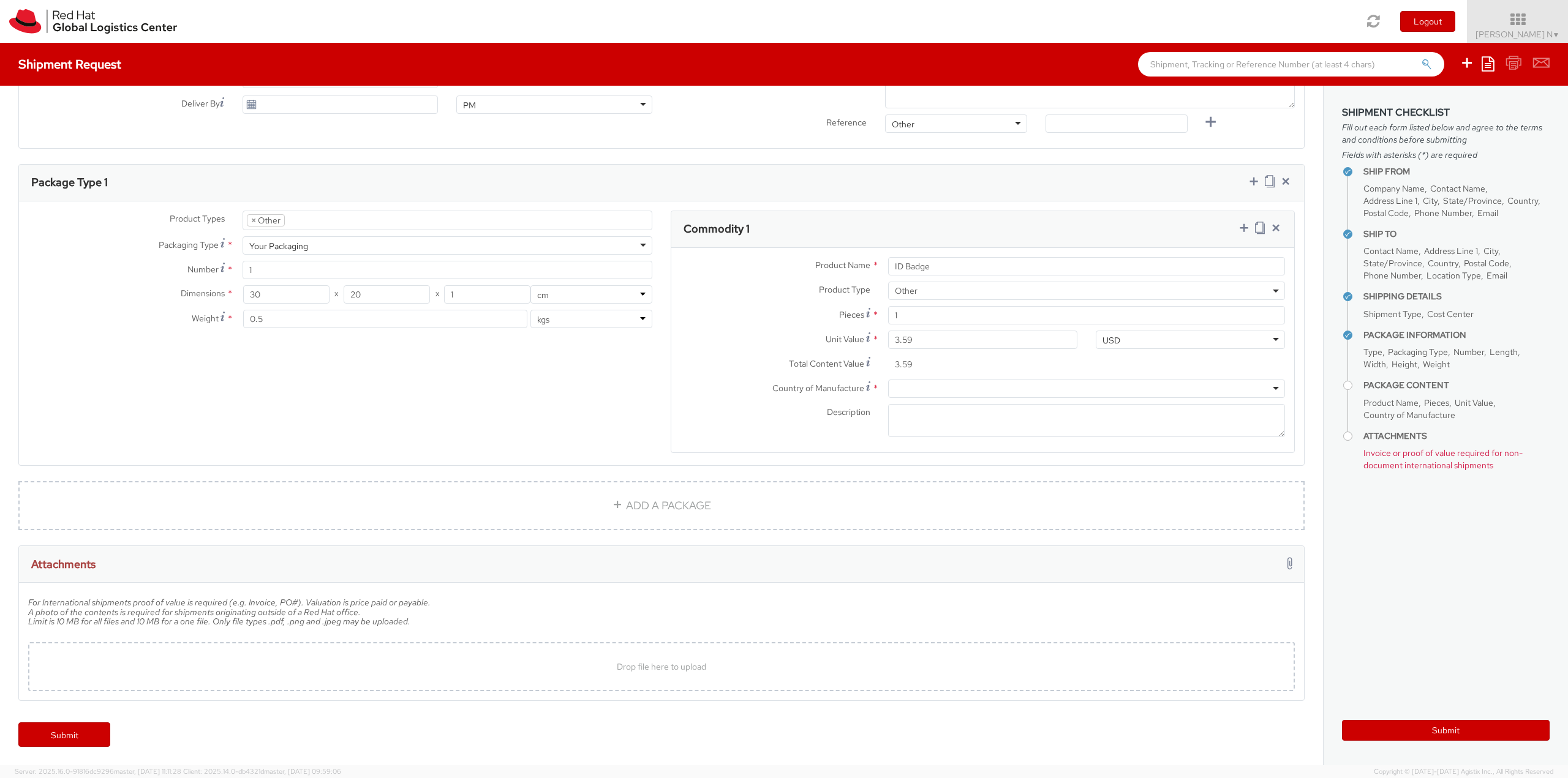
click at [990, 389] on div at bounding box center [1086, 389] width 396 height 18
type input "unit"
click at [927, 415] on textarea "Description *" at bounding box center [1086, 420] width 396 height 34
click at [988, 423] on textarea "Description *" at bounding box center [1086, 420] width 396 height 34
paste textarea "Produced Internally - personalized (Sample - not for resale, value for customs …"
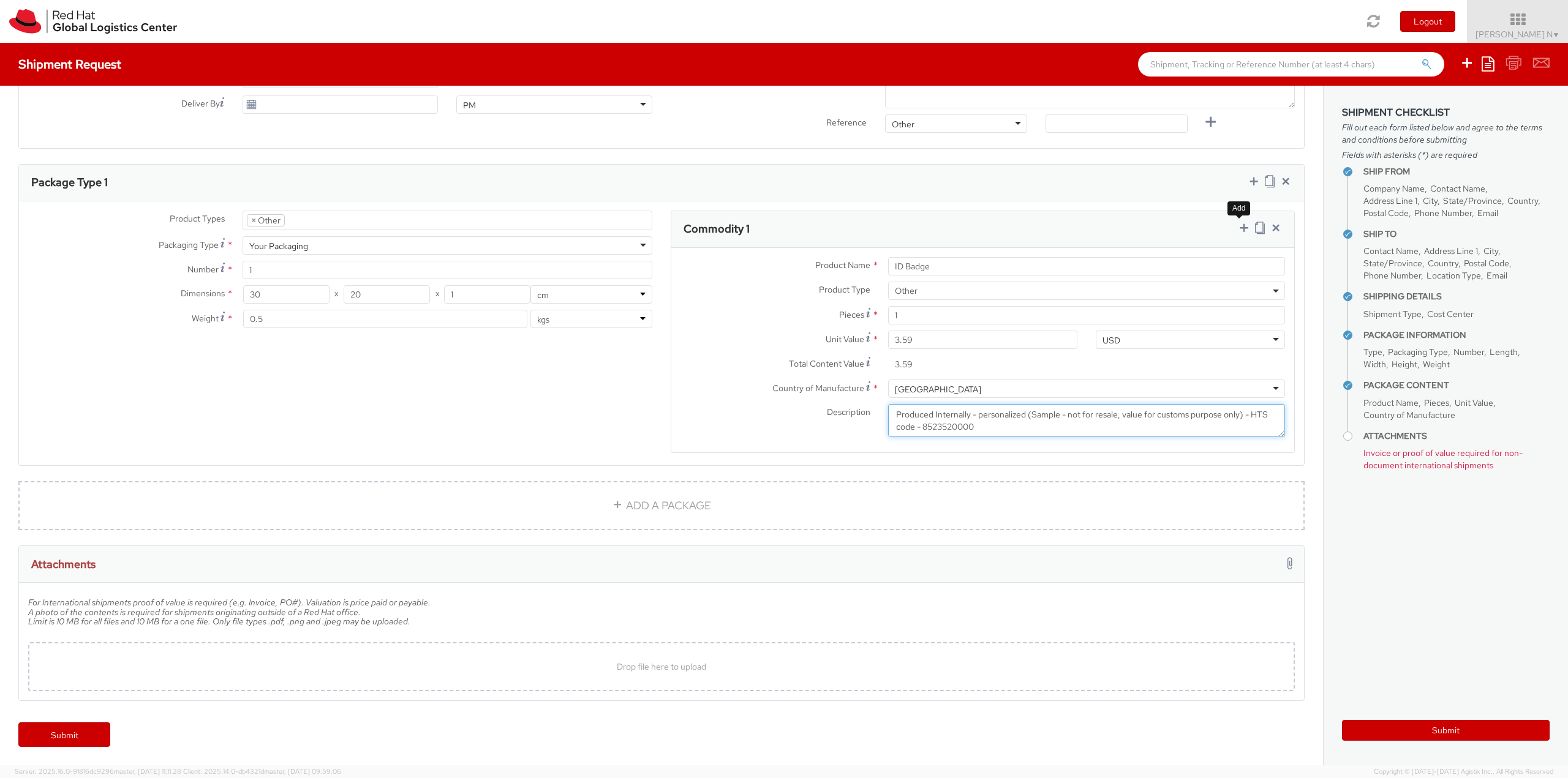
type textarea "Produced Internally - personalized (Sample - not for resale, value for customs …"
click at [1237, 228] on icon at bounding box center [1243, 227] width 13 height 13
select select
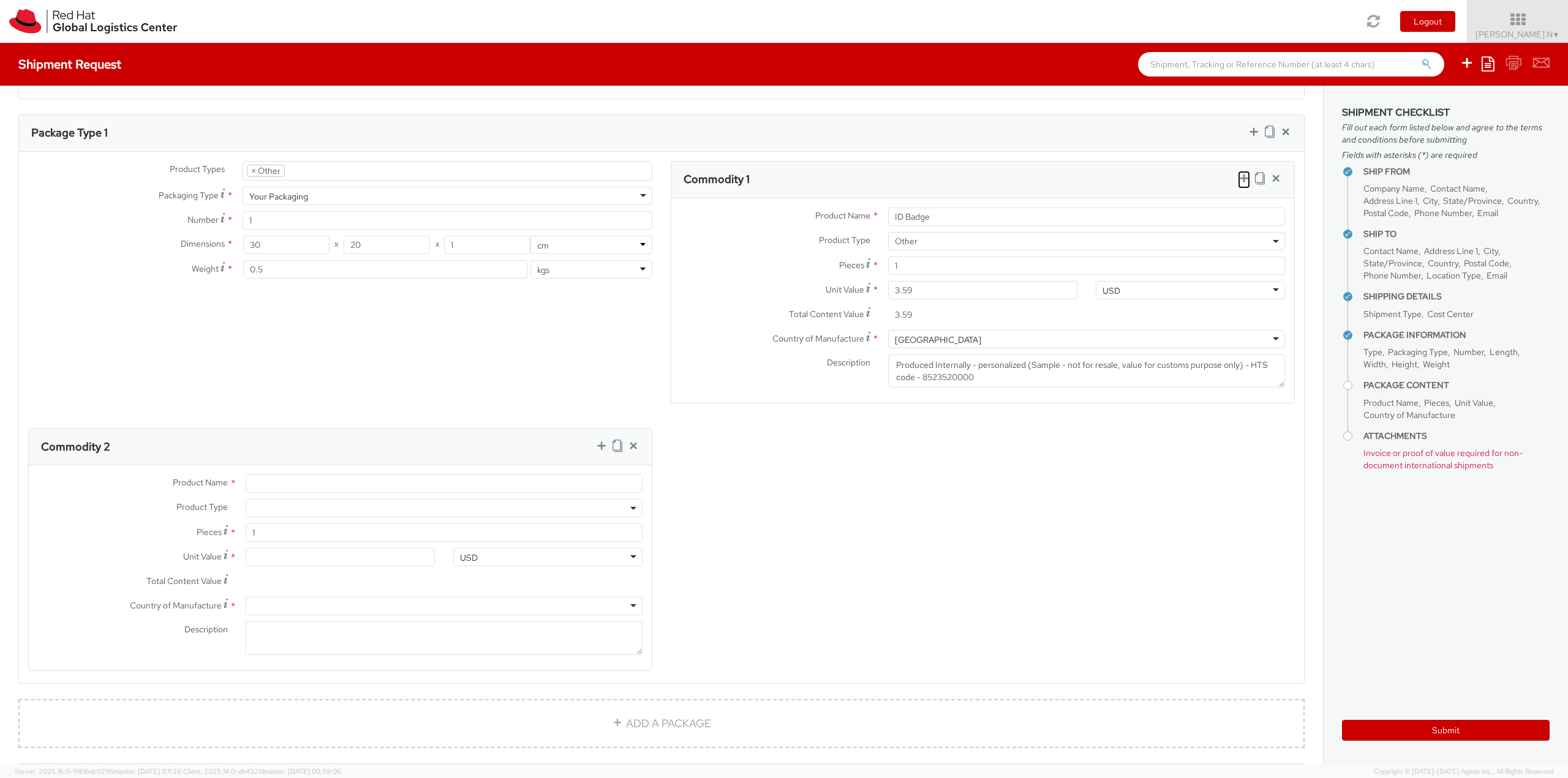
scroll to position [617, 0]
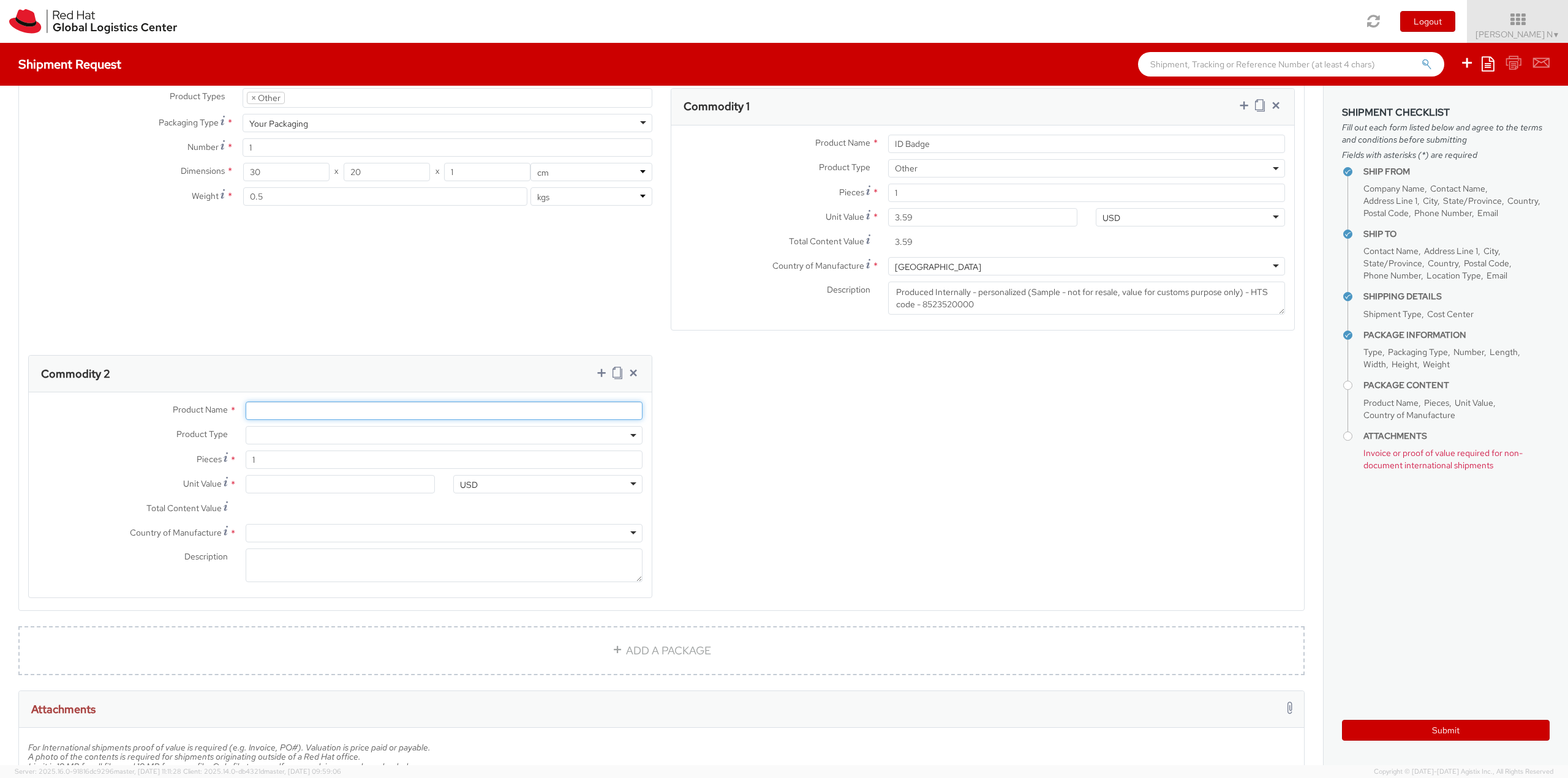
click at [292, 410] on input "Product Name *" at bounding box center [443, 411] width 396 height 18
type input "Cover/Pouch"
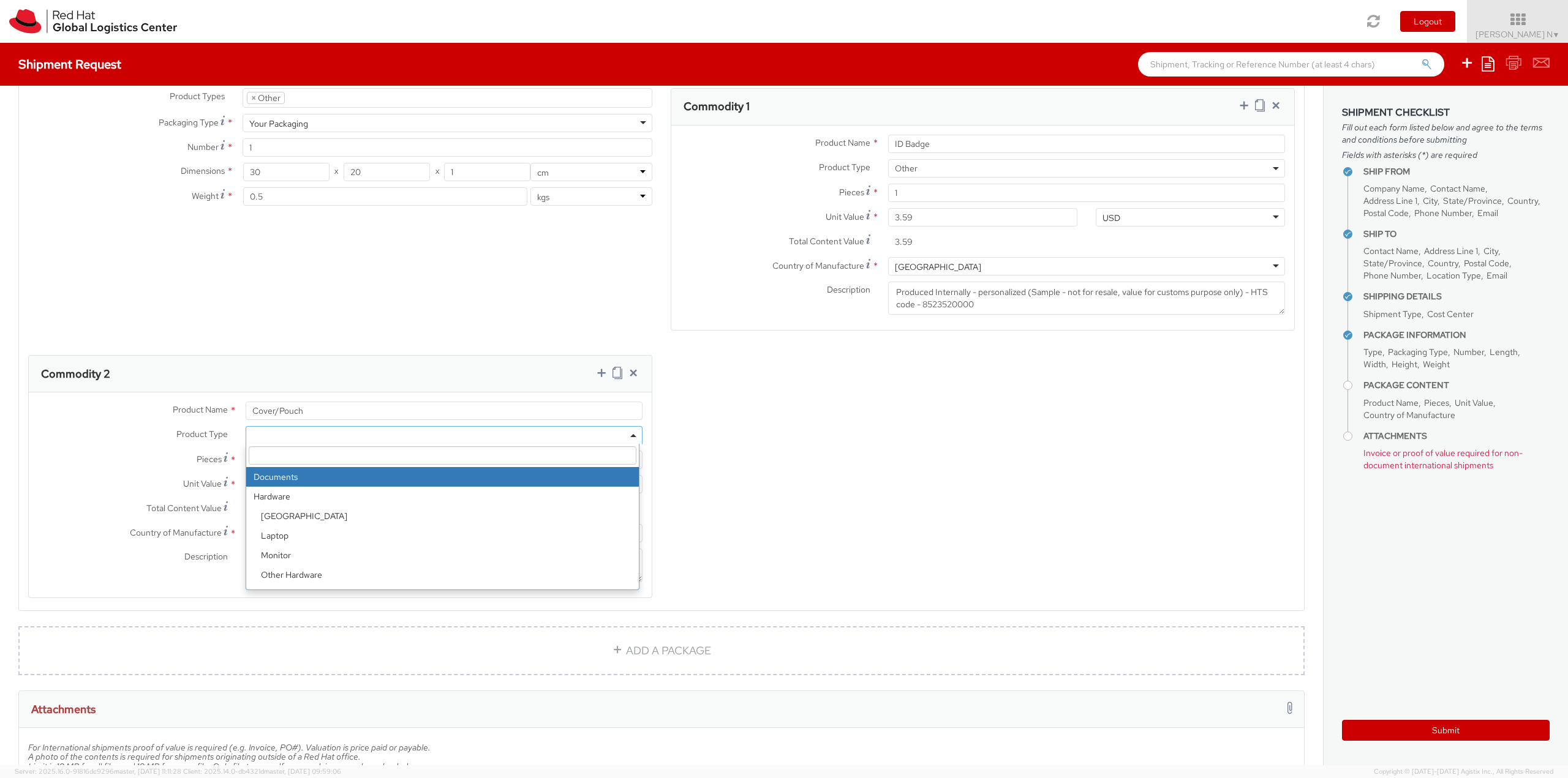
click at [270, 438] on span at bounding box center [443, 435] width 396 height 18
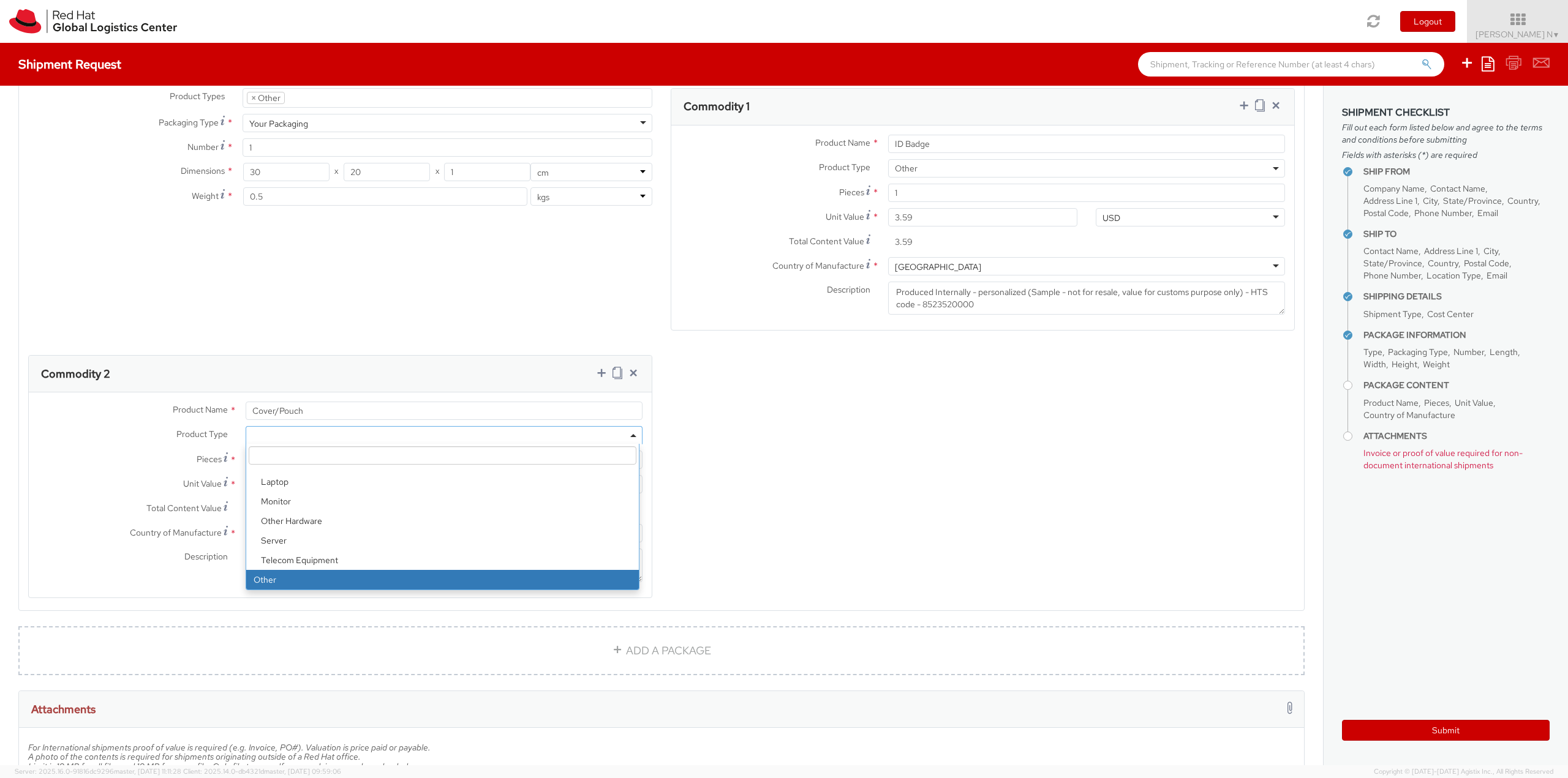
select select "OTHER"
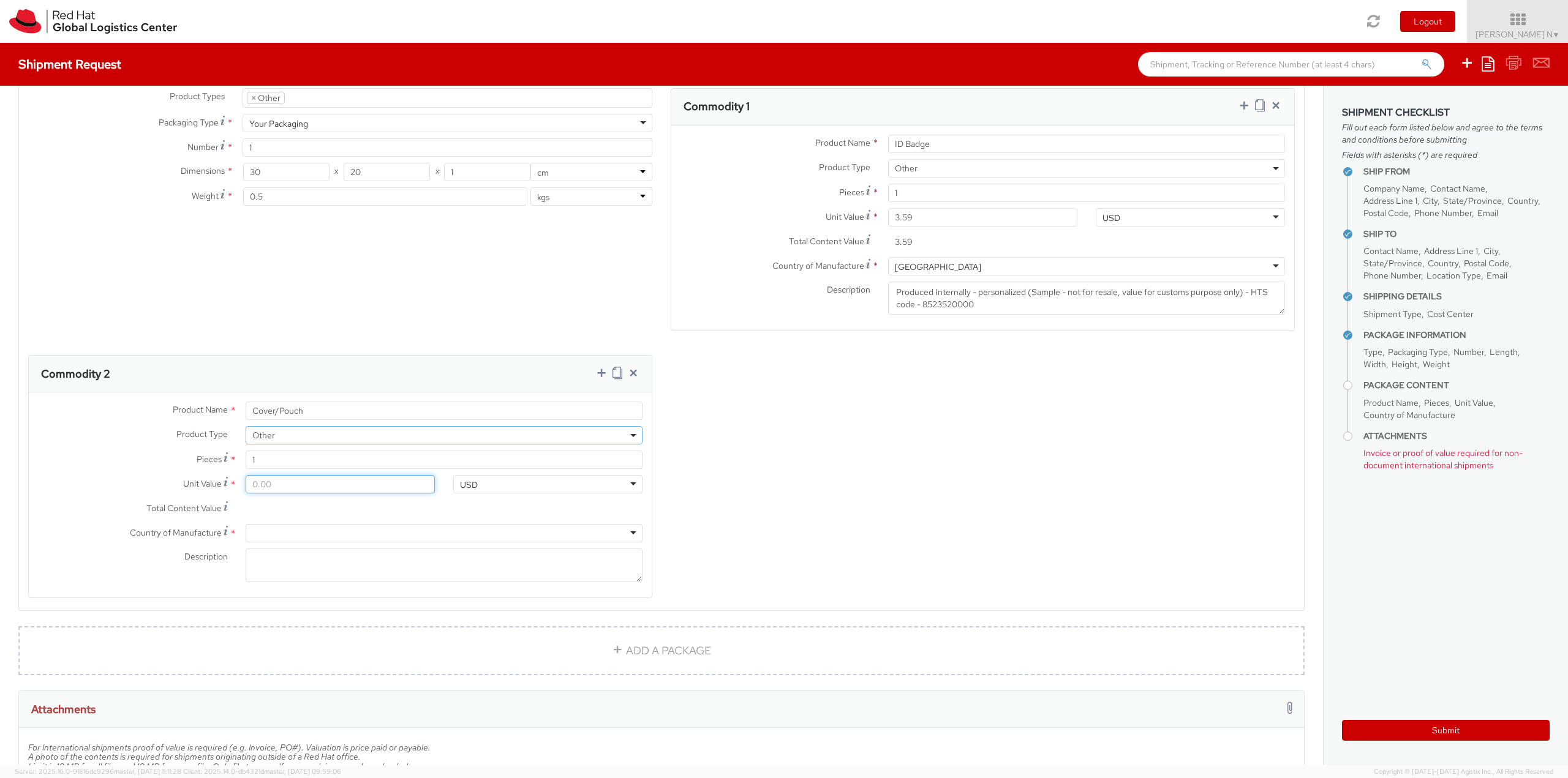
click at [292, 485] on input "Unit Value *" at bounding box center [340, 484] width 190 height 18
click at [295, 488] on input "Unit Value *" at bounding box center [340, 484] width 190 height 18
type input "0.10"
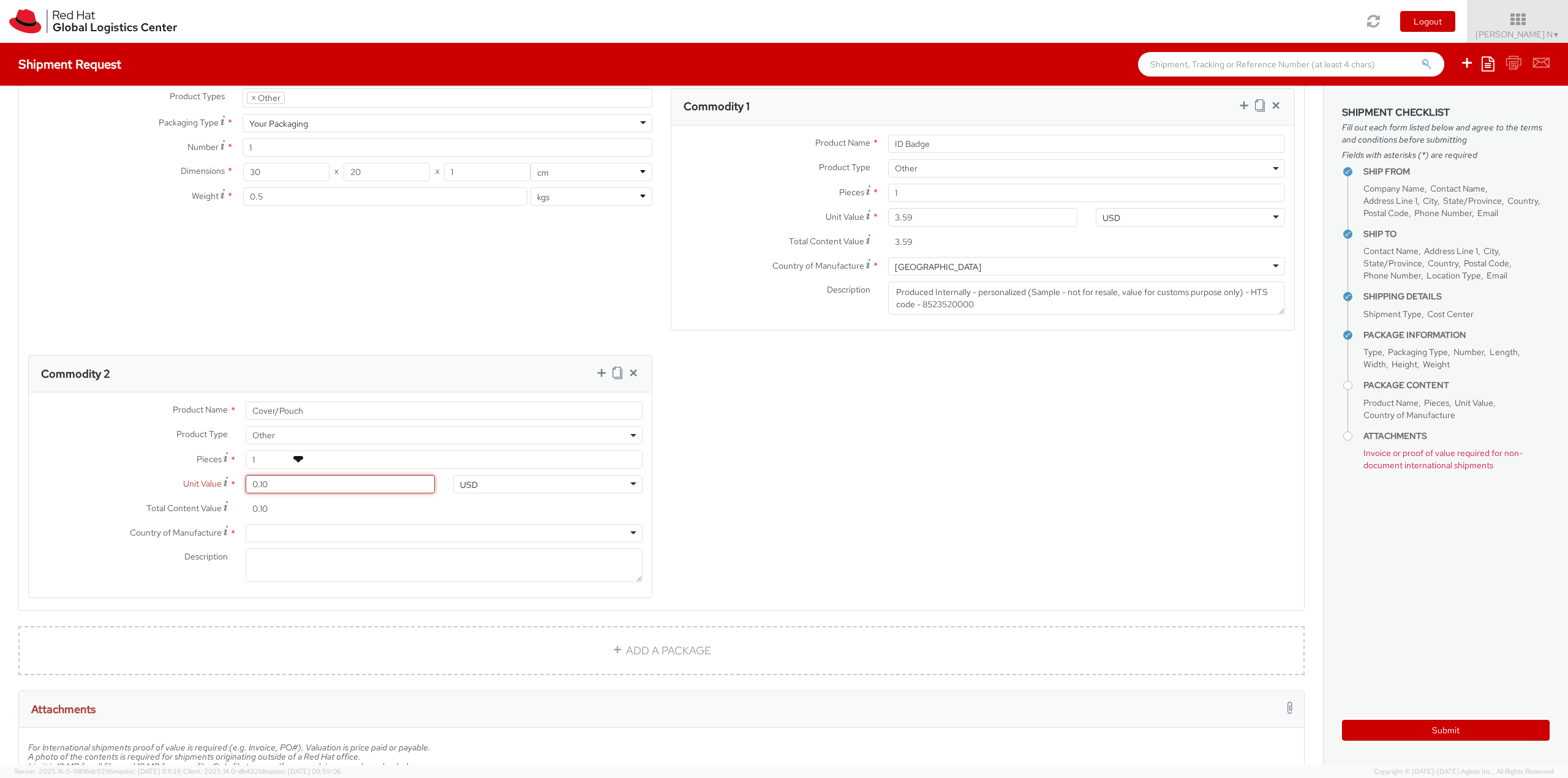
type input "0.18"
click at [284, 539] on div at bounding box center [443, 533] width 396 height 18
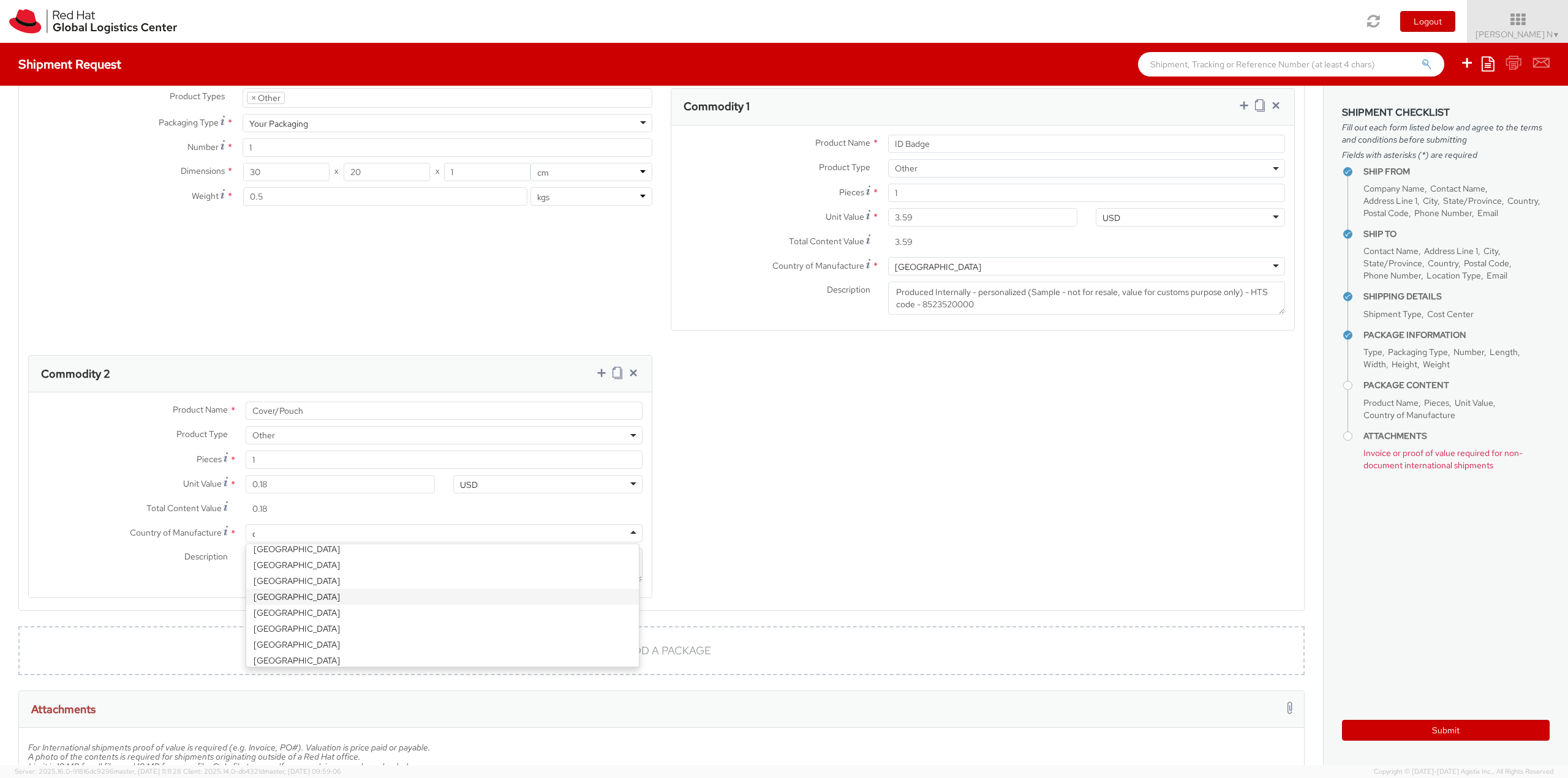
scroll to position [3, 0]
type input "chin"
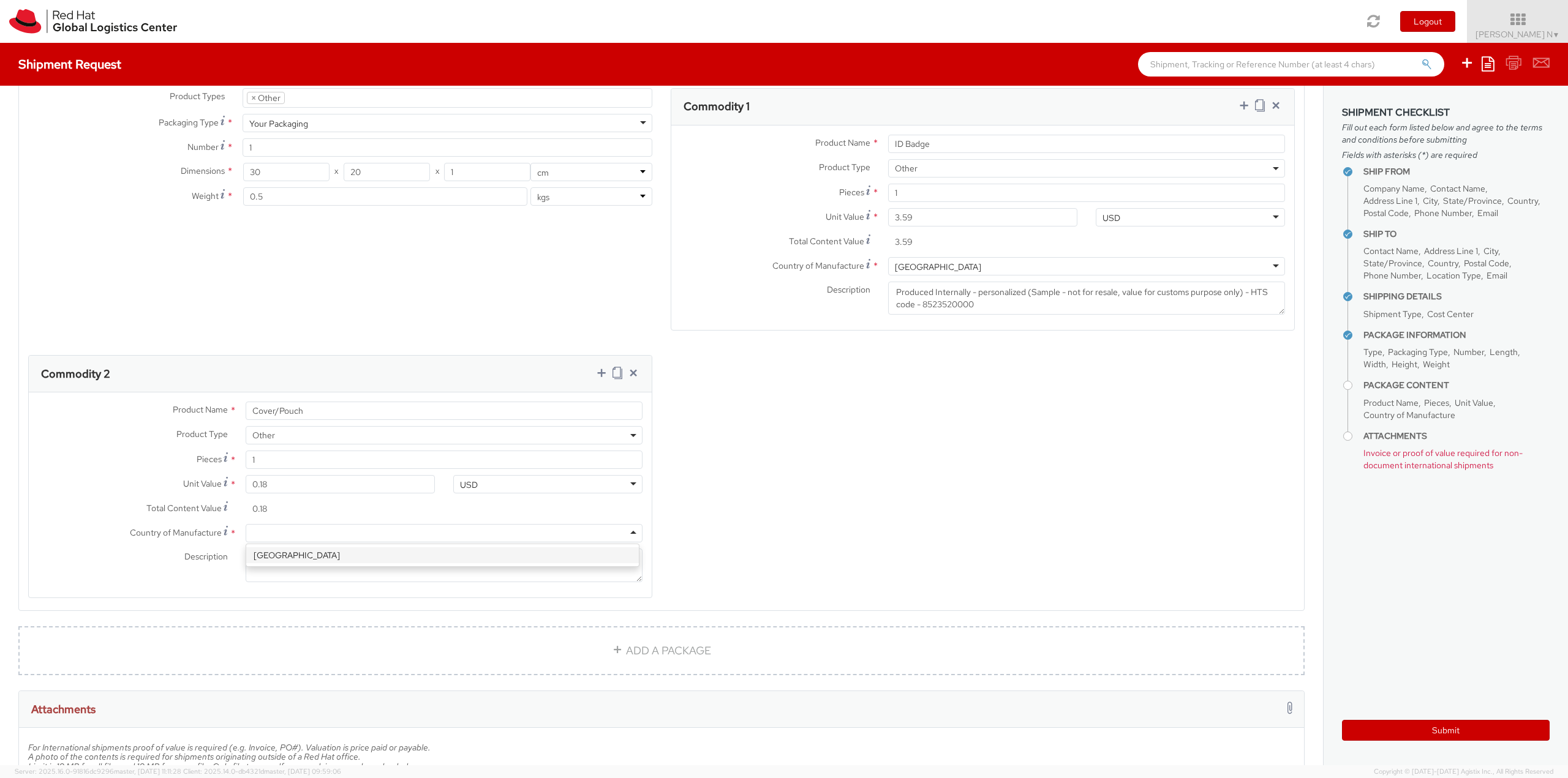
scroll to position [0, 0]
click at [284, 575] on textarea "Description *" at bounding box center [443, 565] width 396 height 34
paste textarea "(Sample - not for resale, value for customs purpose only) - HTS - 4202320000"
type textarea "(Sample - not for resale, value for customs purpose only) - HTS - 4202320000"
click at [597, 375] on icon at bounding box center [601, 372] width 13 height 13
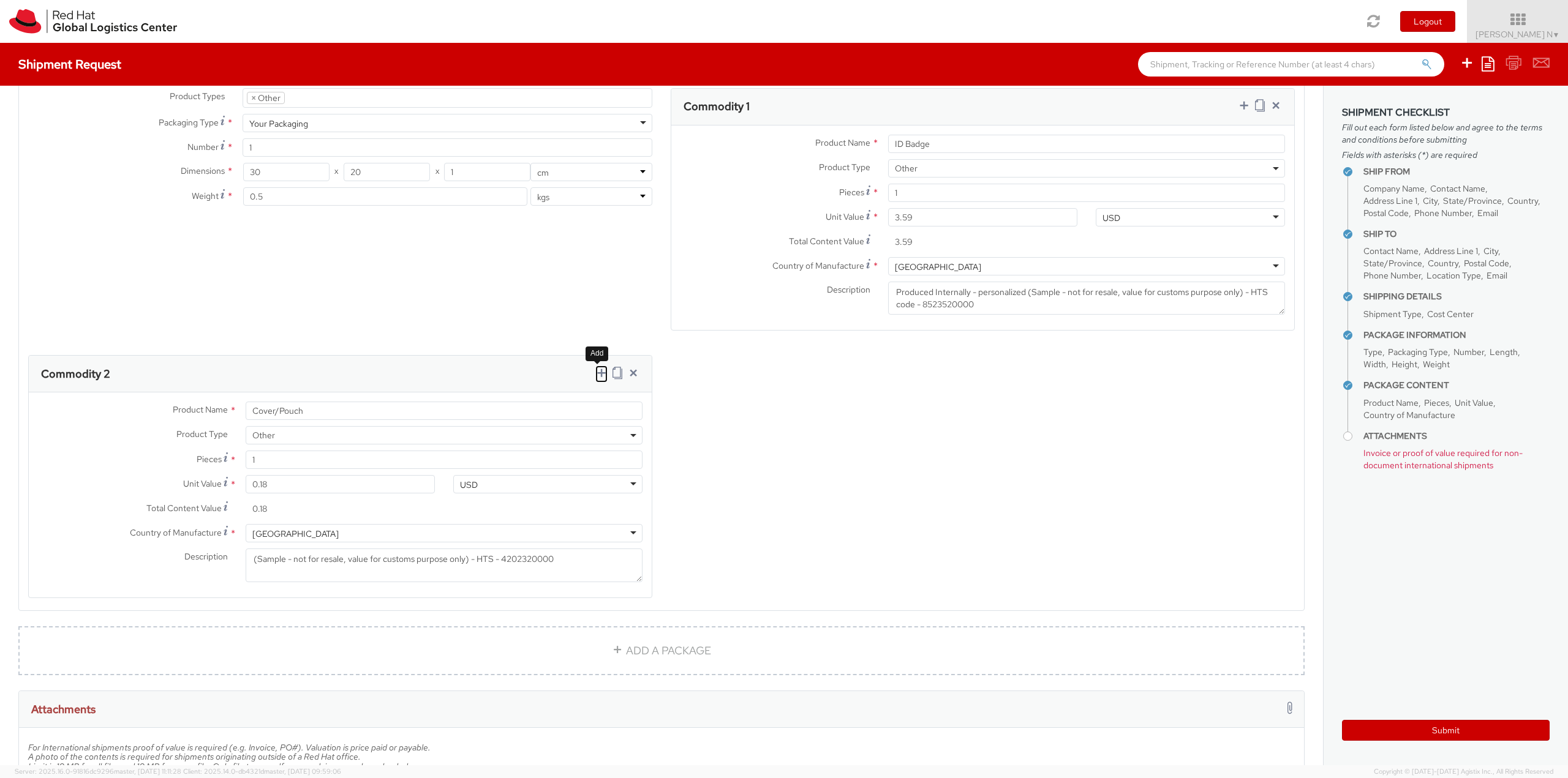
select select
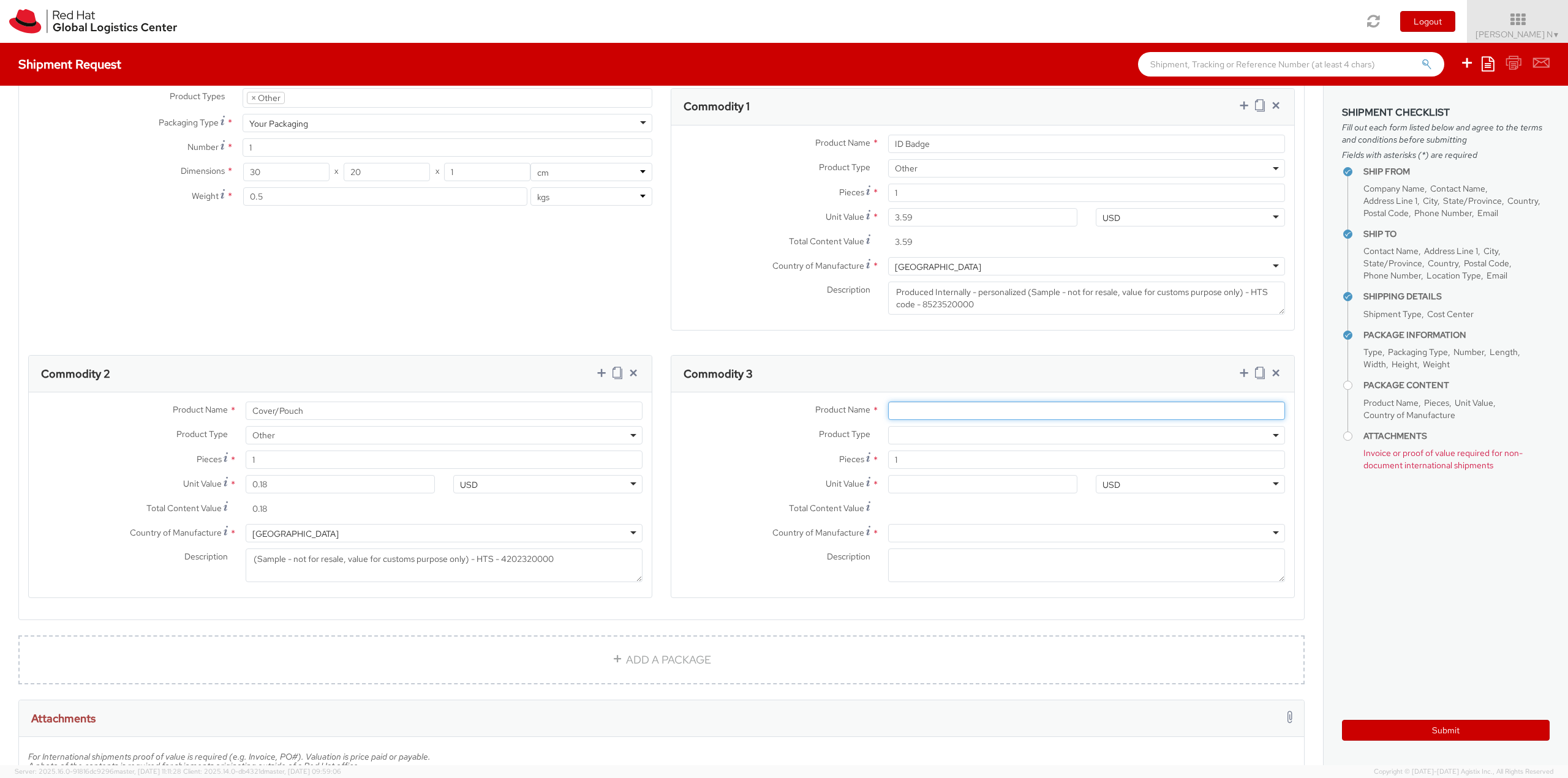
click at [958, 410] on input "Product Name *" at bounding box center [1086, 411] width 396 height 18
type input "Pulley"
click at [909, 442] on span at bounding box center [1086, 435] width 396 height 18
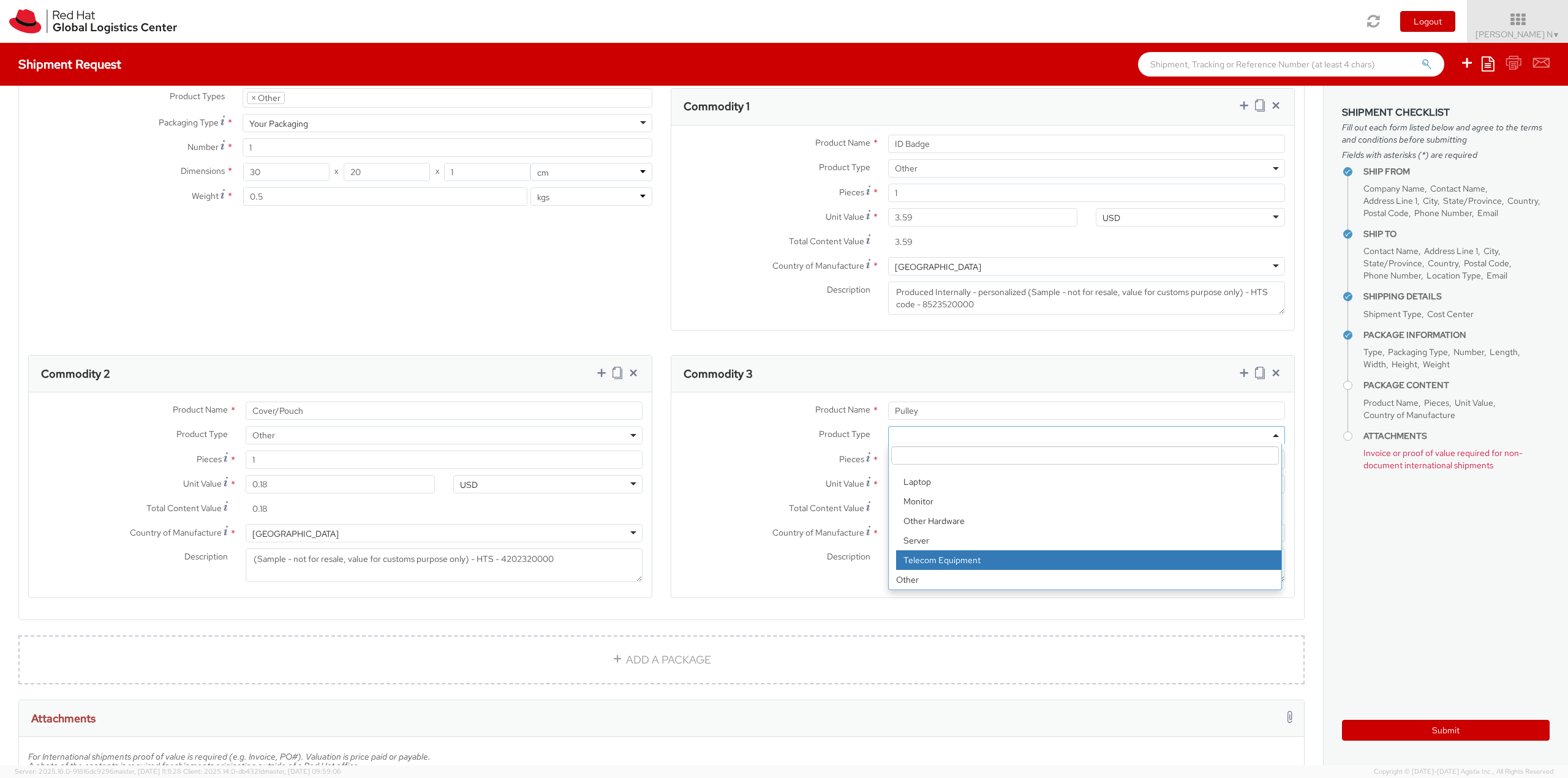
scroll to position [617, 0]
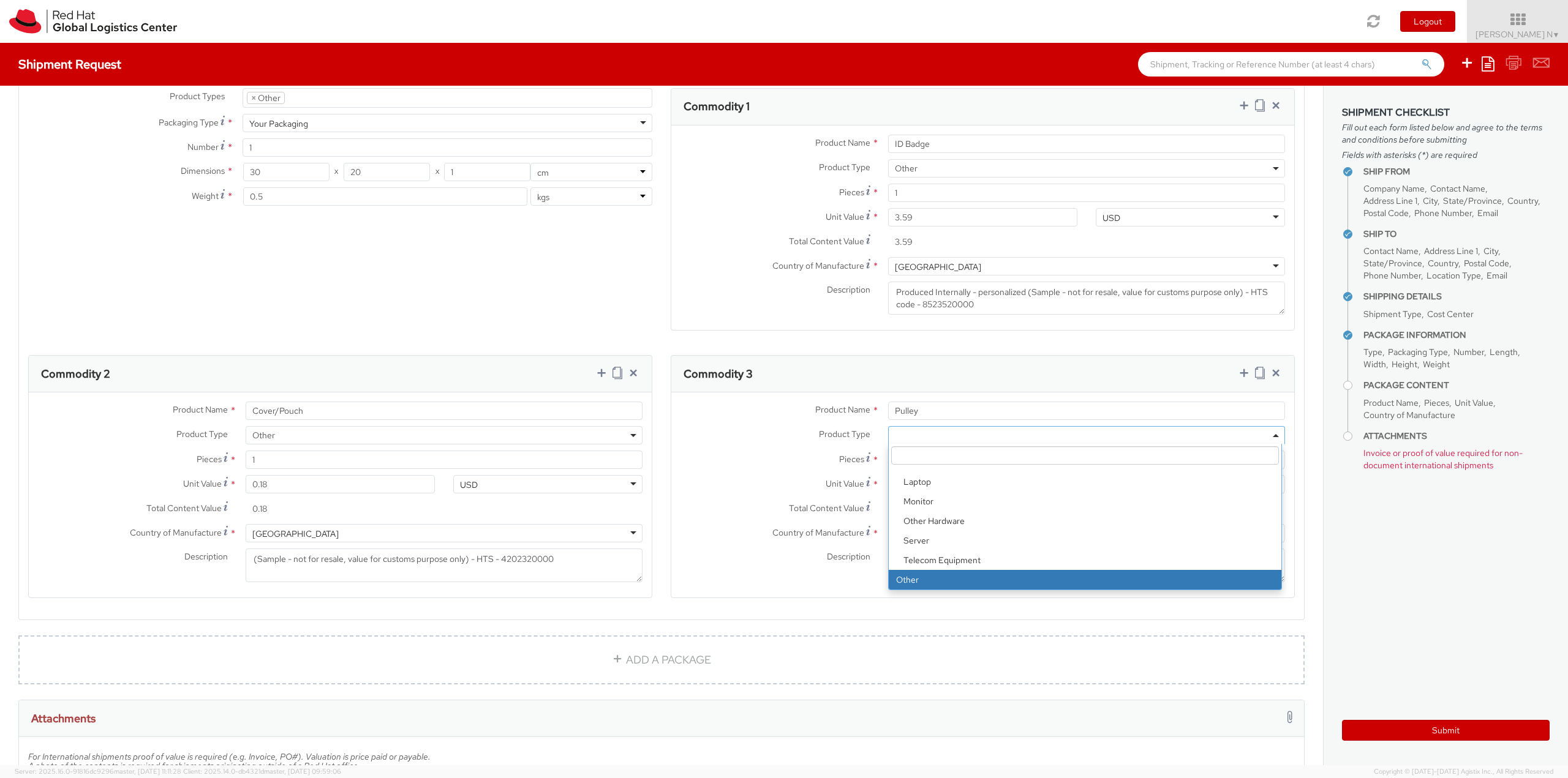
select select "OTHER"
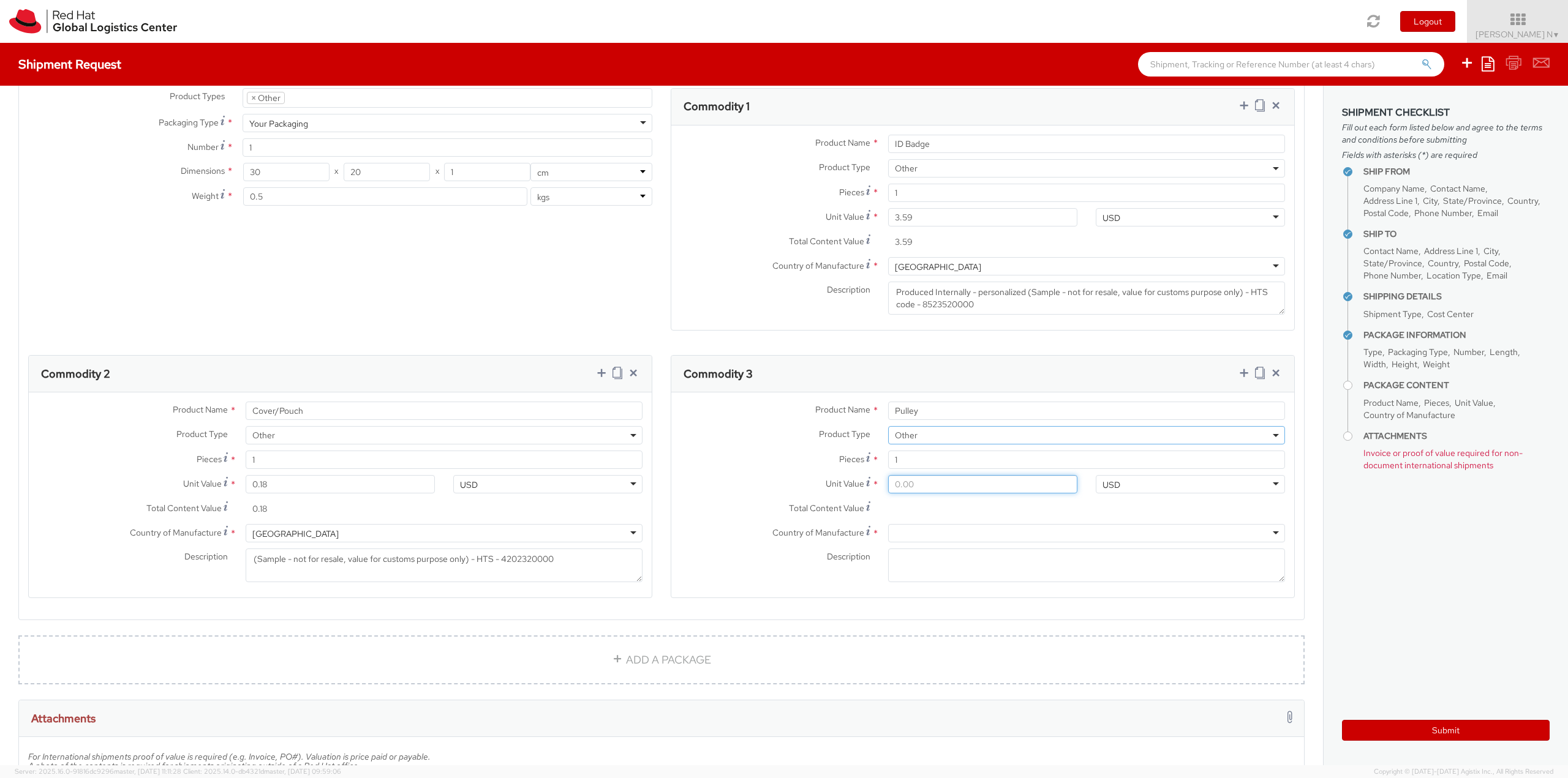
click at [928, 489] on input "Unit Value *" at bounding box center [982, 484] width 190 height 18
type input "0.40"
type input "0.46"
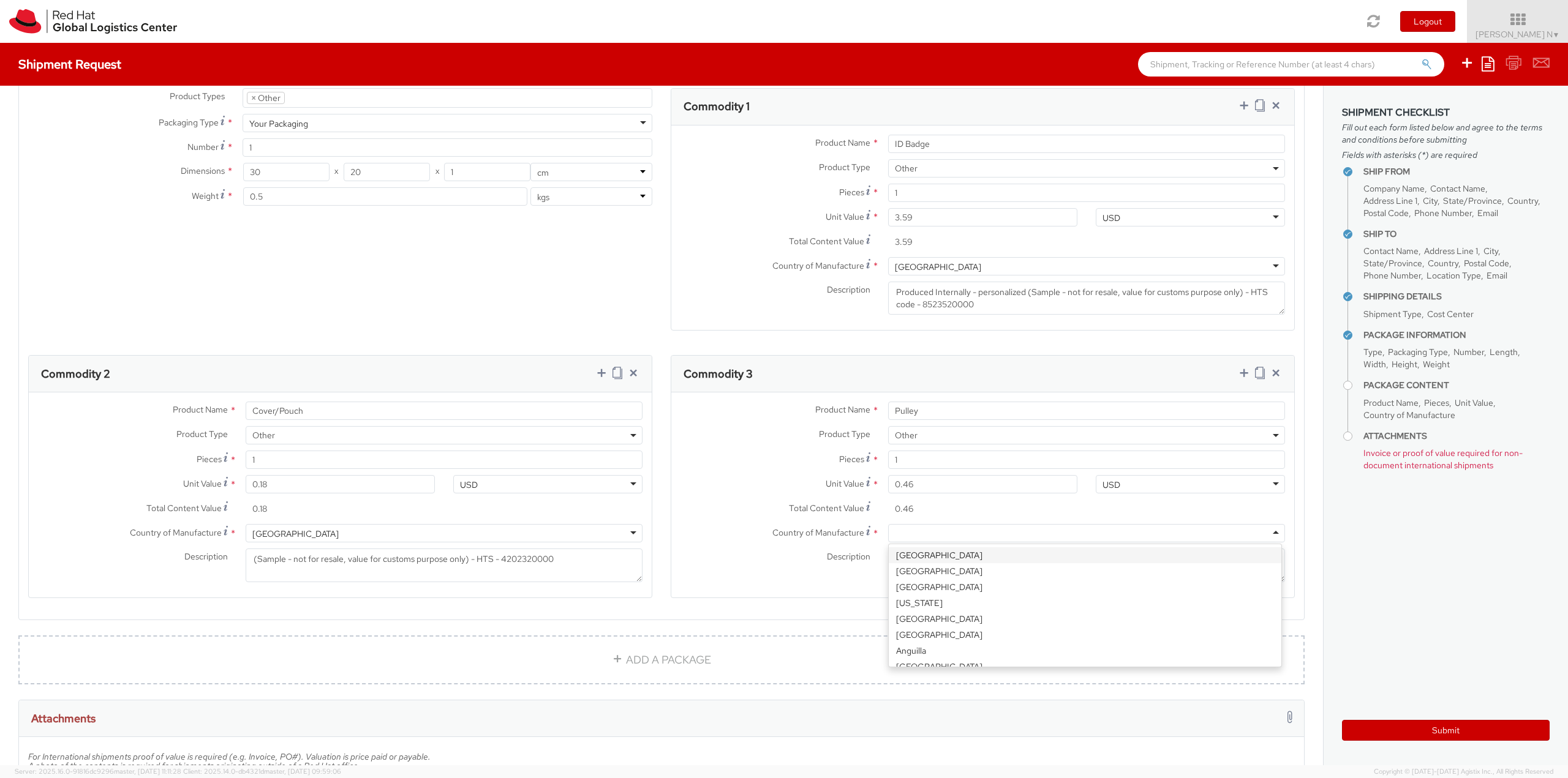
click at [929, 534] on div at bounding box center [1086, 533] width 396 height 18
type input "u"
type input "chin"
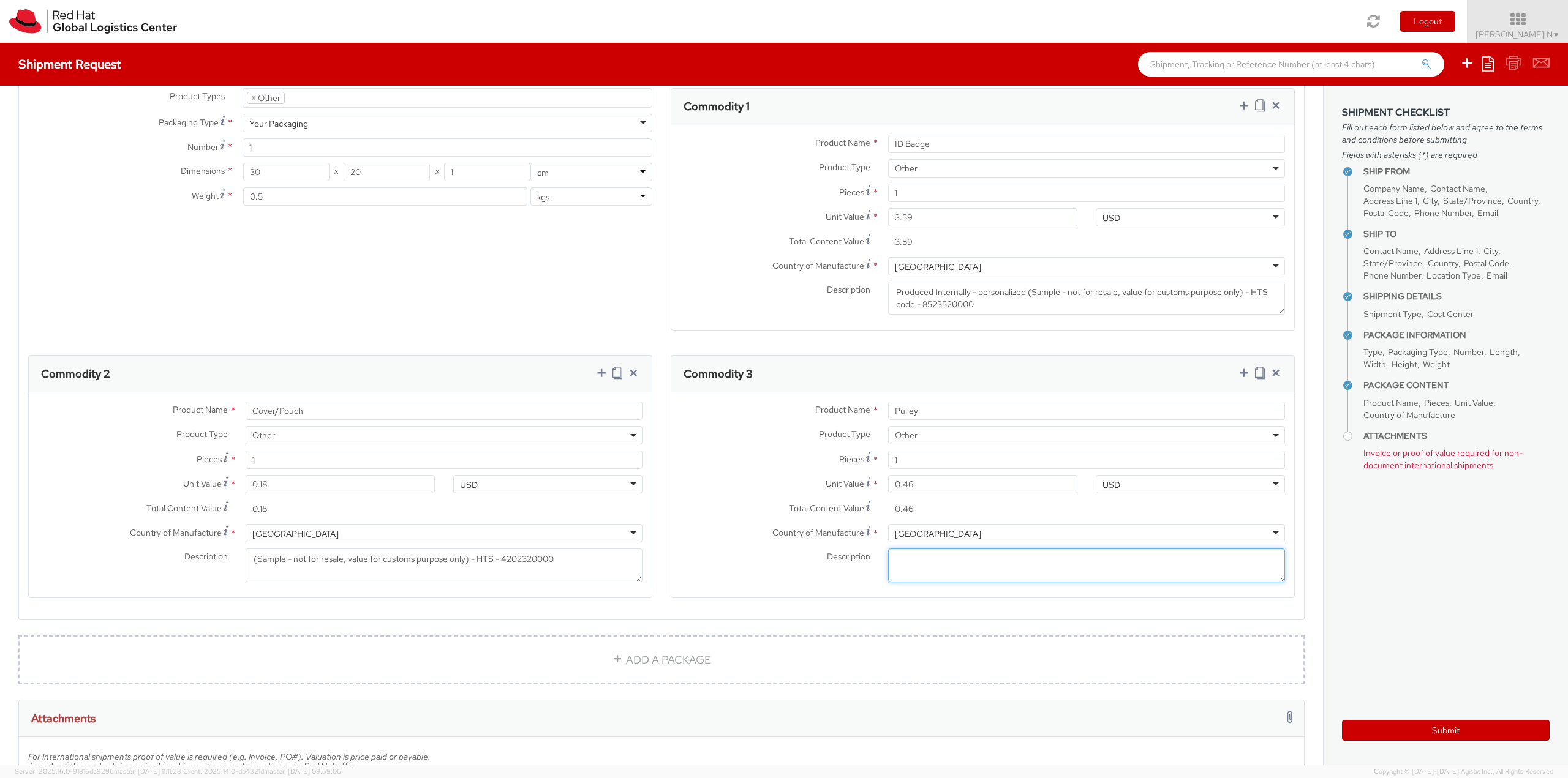
click at [945, 568] on textarea "Description *" at bounding box center [1086, 565] width 396 height 34
click at [931, 568] on textarea "Description *" at bounding box center [1086, 565] width 396 height 34
paste textarea "(Sample - not for resale, value for customs purpose only) - HTS - 8308900000"
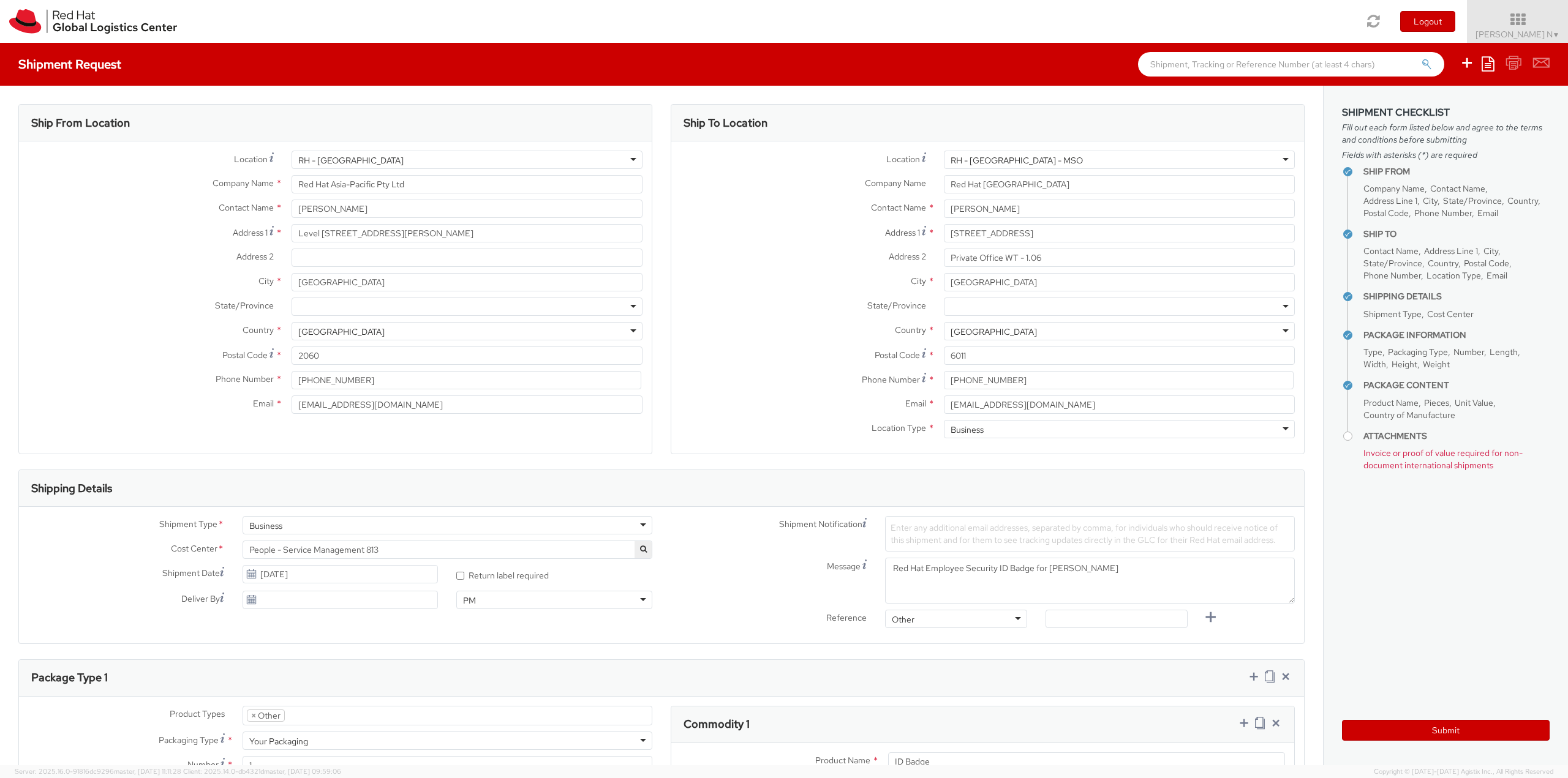
type textarea "(Sample - not for resale, value for customs purpose only) - HTS - 8308900000"
drag, startPoint x: 1003, startPoint y: 207, endPoint x: 845, endPoint y: 192, distance: 158.7
click at [845, 192] on div "Location * [GEOGRAPHIC_DATA] - [GEOGRAPHIC_DATA] - [GEOGRAPHIC_DATA] [GEOGRAPHI…" at bounding box center [988, 298] width 633 height 294
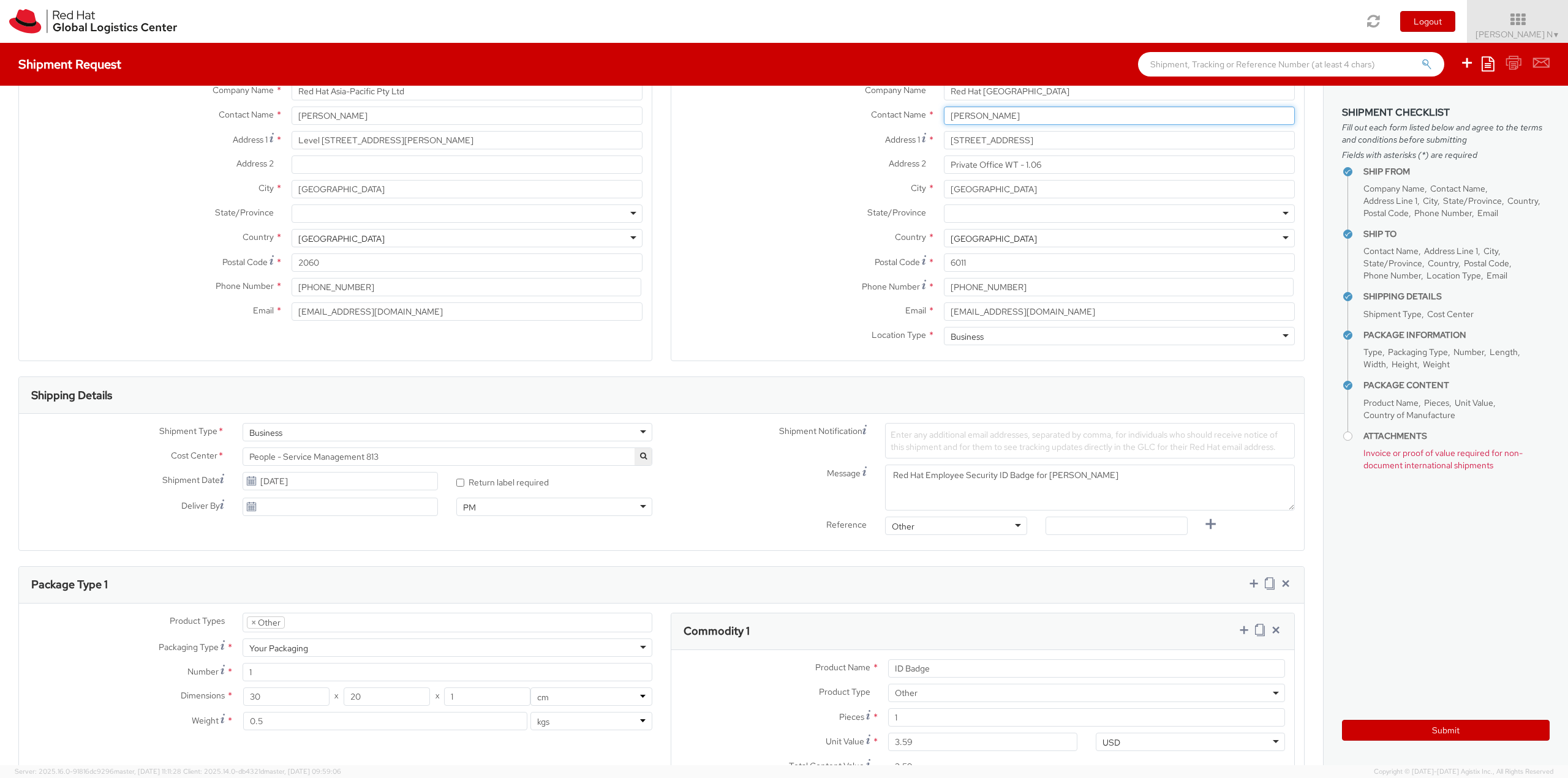
scroll to position [122, 0]
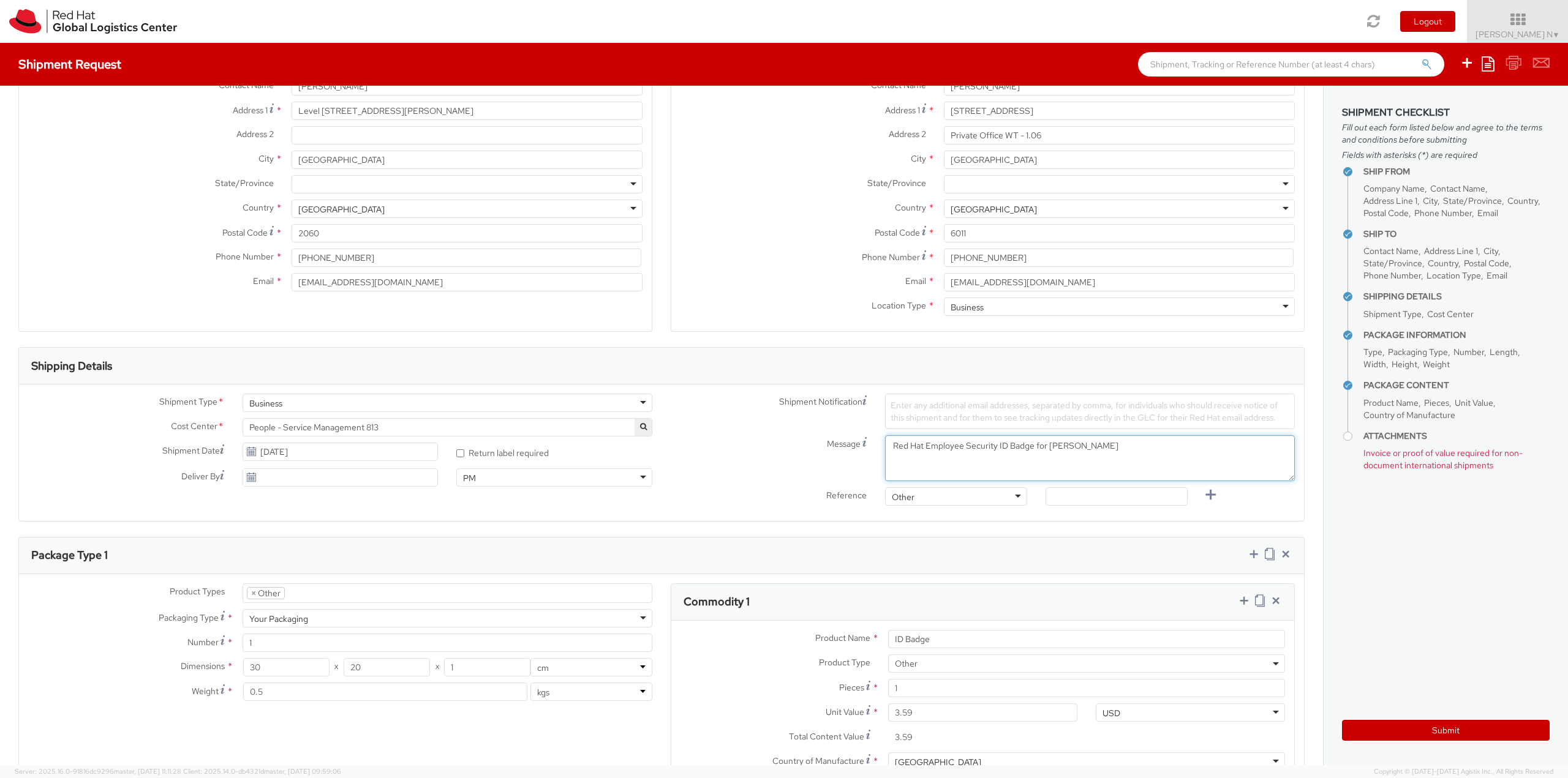
click at [1110, 444] on textarea "Red Hat Employee Security ID Badge for [PERSON_NAME]" at bounding box center [1090, 459] width 410 height 46
drag, startPoint x: 1110, startPoint y: 444, endPoint x: 1052, endPoint y: 445, distance: 58.0
click at [1052, 445] on textarea "Red Hat Employee Security ID Badge for [PERSON_NAME]" at bounding box center [1090, 459] width 410 height 46
paste textarea "[PERSON_NAME]"
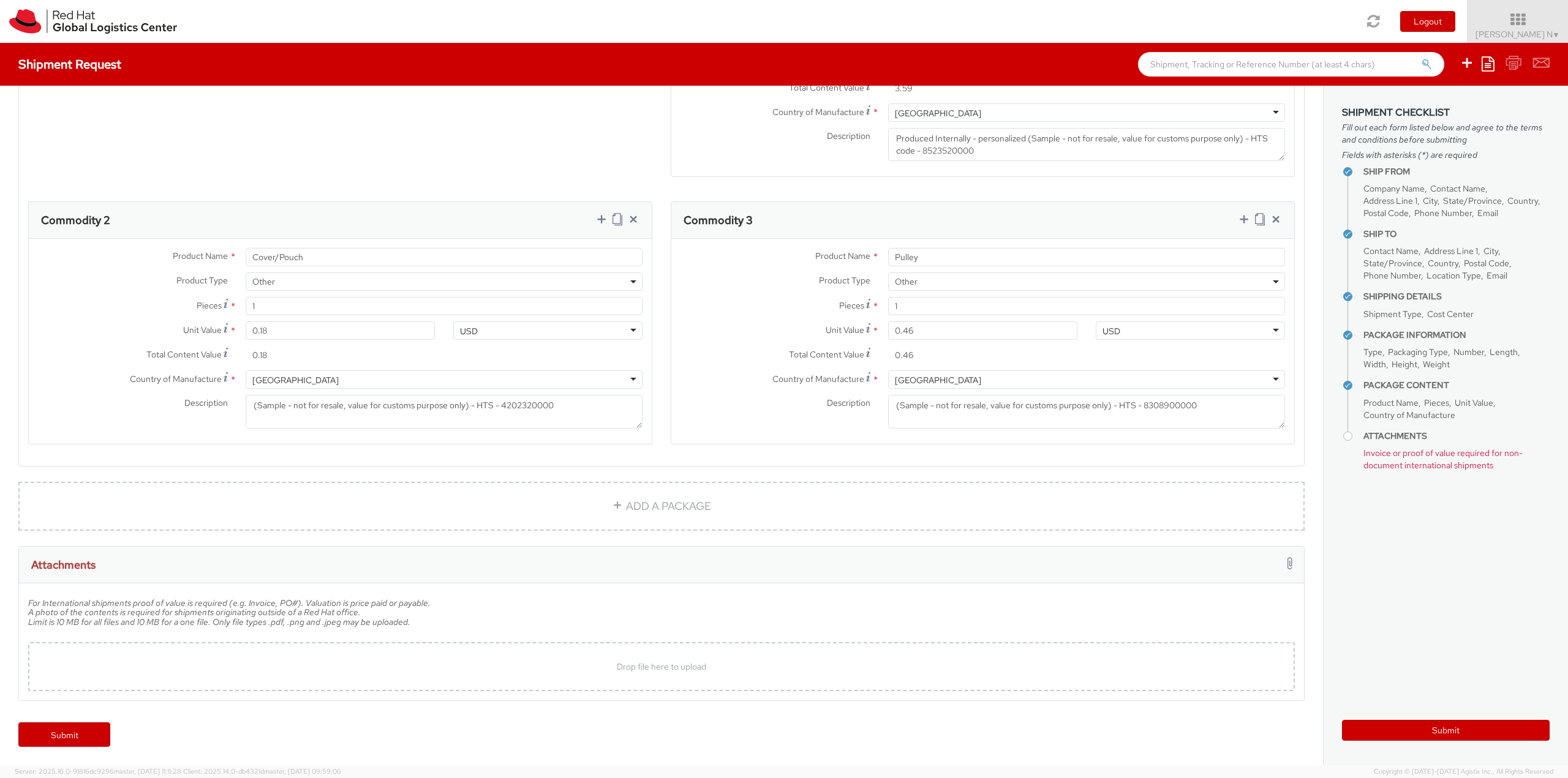
scroll to position [771, 0]
type textarea "Red Hat Employee Security ID Badge for [PERSON_NAME]"
click at [663, 663] on span "Drop file here to upload" at bounding box center [661, 665] width 89 height 11
type input "C:\fakepath\SalesOrd25191977 (2) (1)New.pdf"
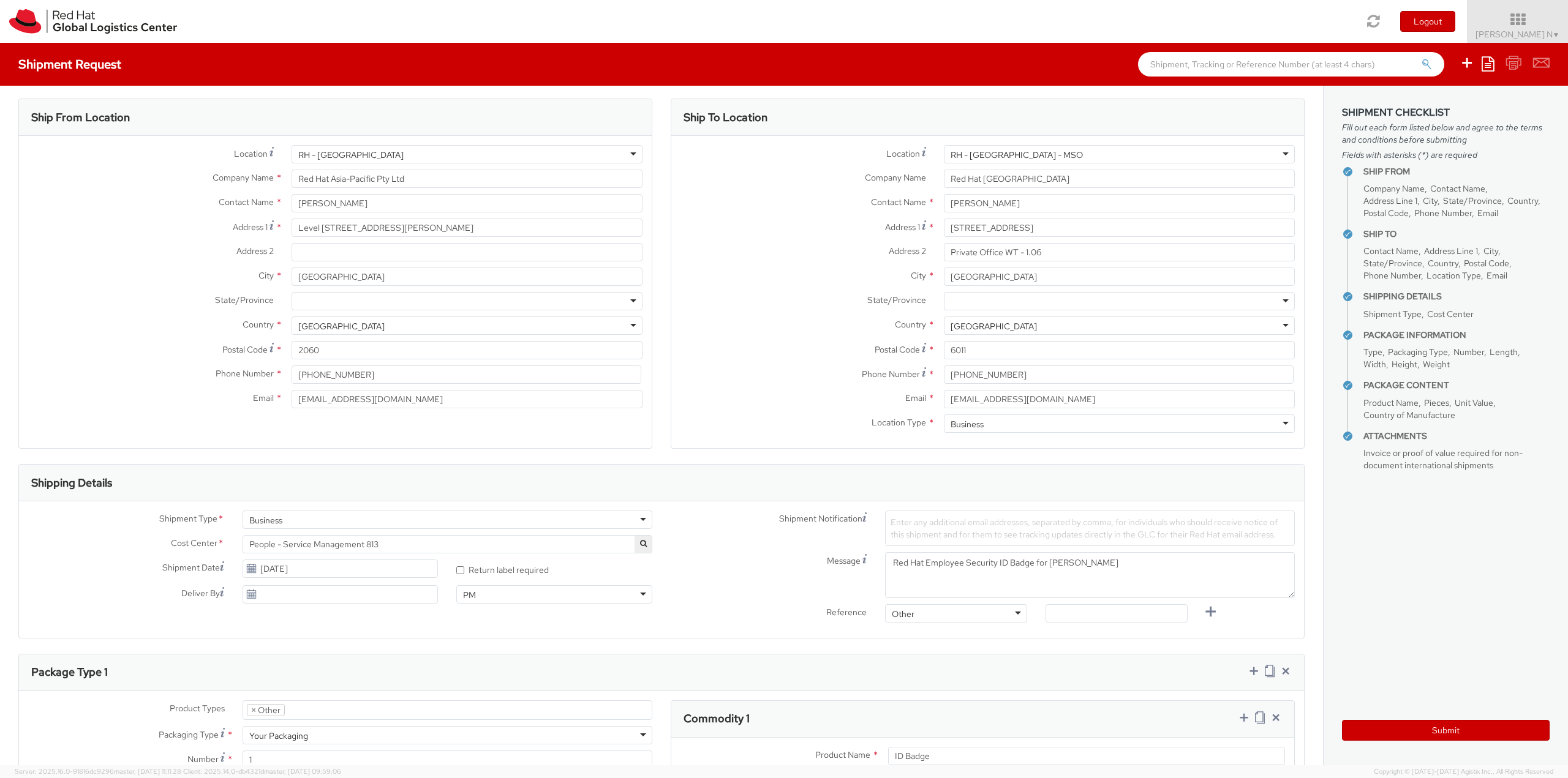
scroll to position [0, 0]
drag, startPoint x: 977, startPoint y: 204, endPoint x: 925, endPoint y: 204, distance: 52.0
click at [925, 204] on div "Contact Name * [PERSON_NAME]" at bounding box center [988, 209] width 633 height 18
click at [661, 238] on div "Ship To Location Location * [GEOGRAPHIC_DATA] - [GEOGRAPHIC_DATA] - [GEOGRAPHIC…" at bounding box center [987, 287] width 652 height 365
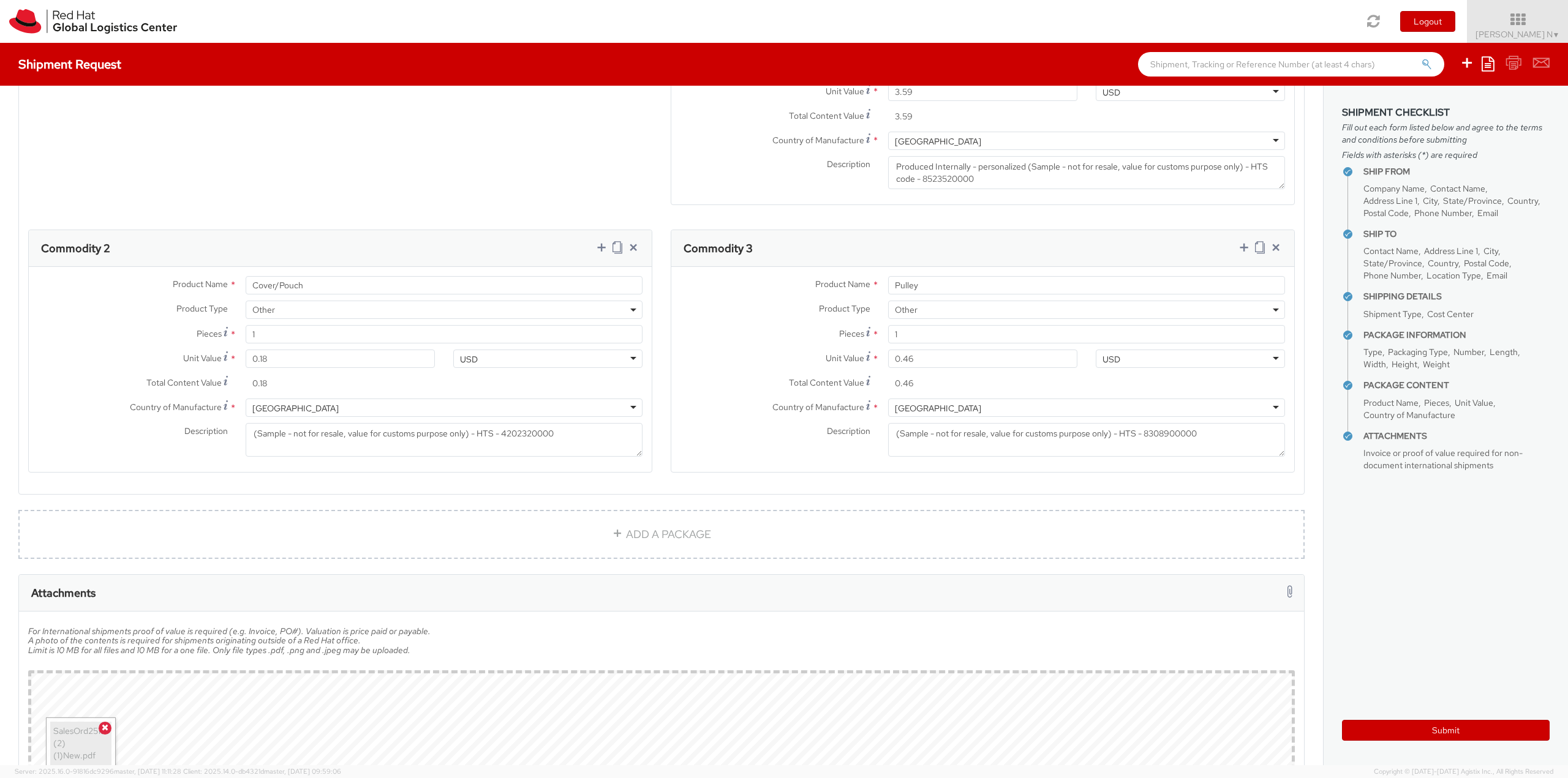
scroll to position [870, 0]
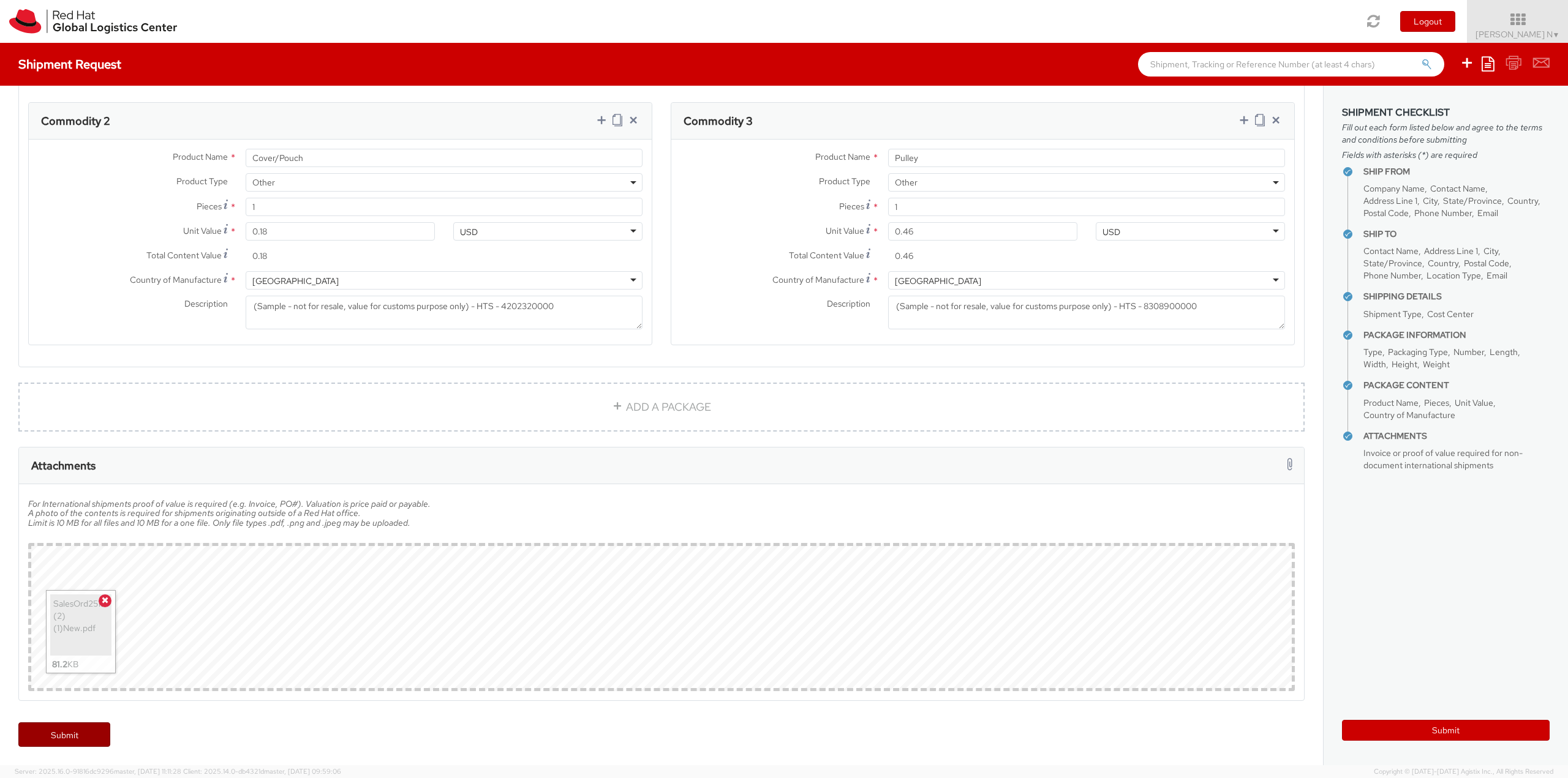
click at [69, 729] on link "Submit" at bounding box center [63, 734] width 91 height 24
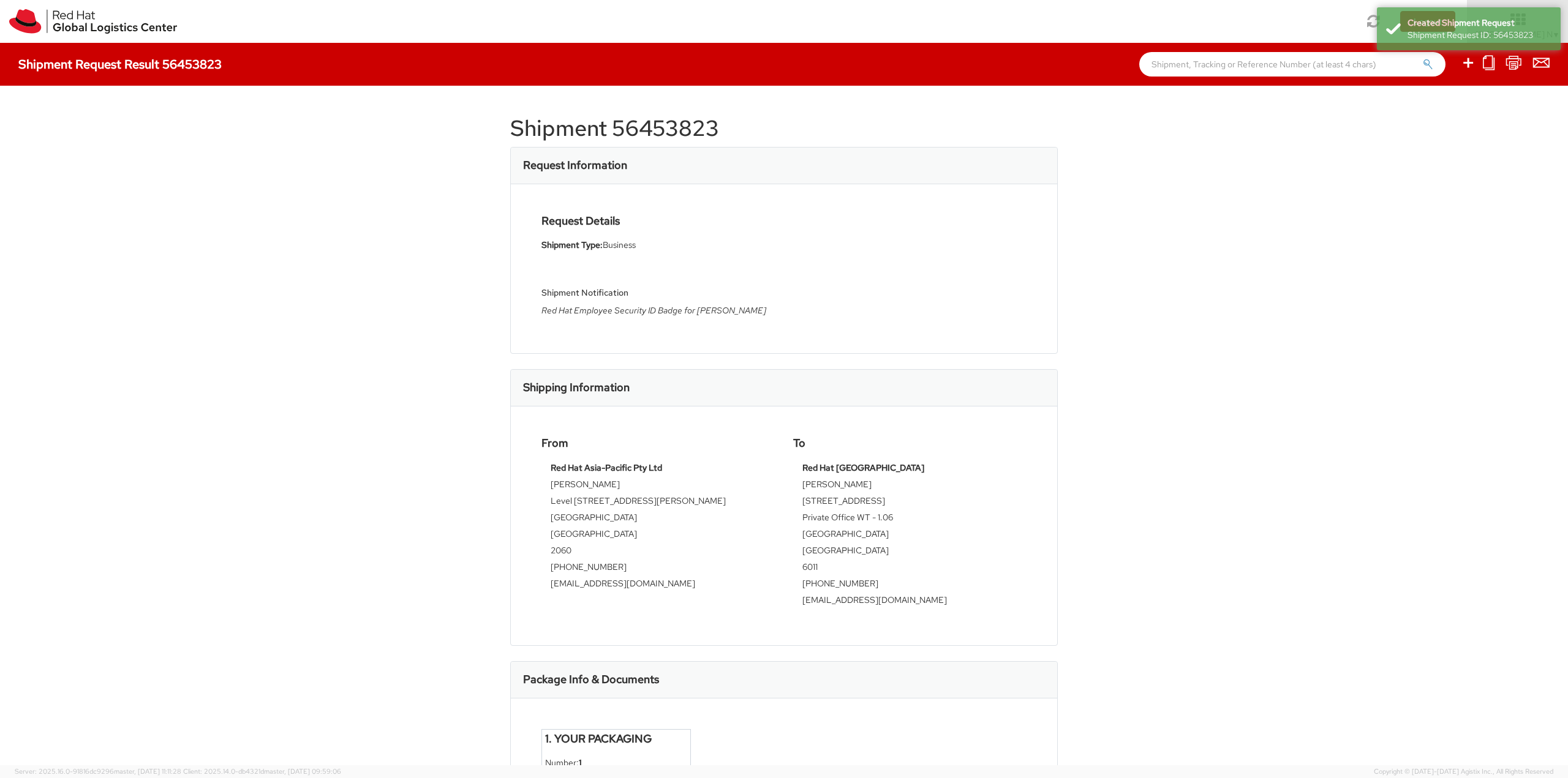
click at [558, 120] on h1 "Shipment 56453823" at bounding box center [783, 128] width 547 height 24
copy div "Shipment 56453823"
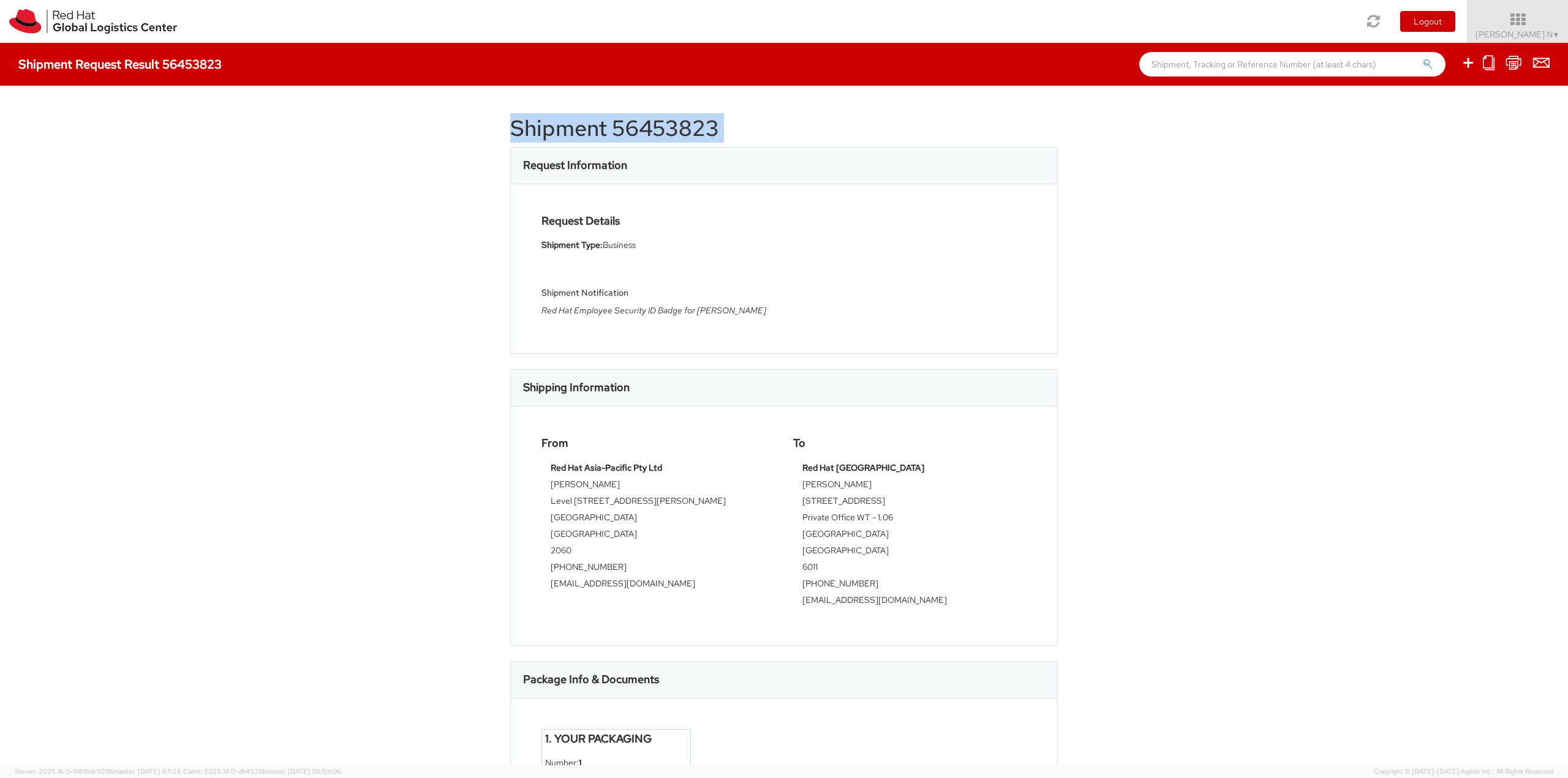
click at [662, 116] on h1 "Shipment 56453823" at bounding box center [783, 128] width 547 height 24
